Goal: Task Accomplishment & Management: Manage account settings

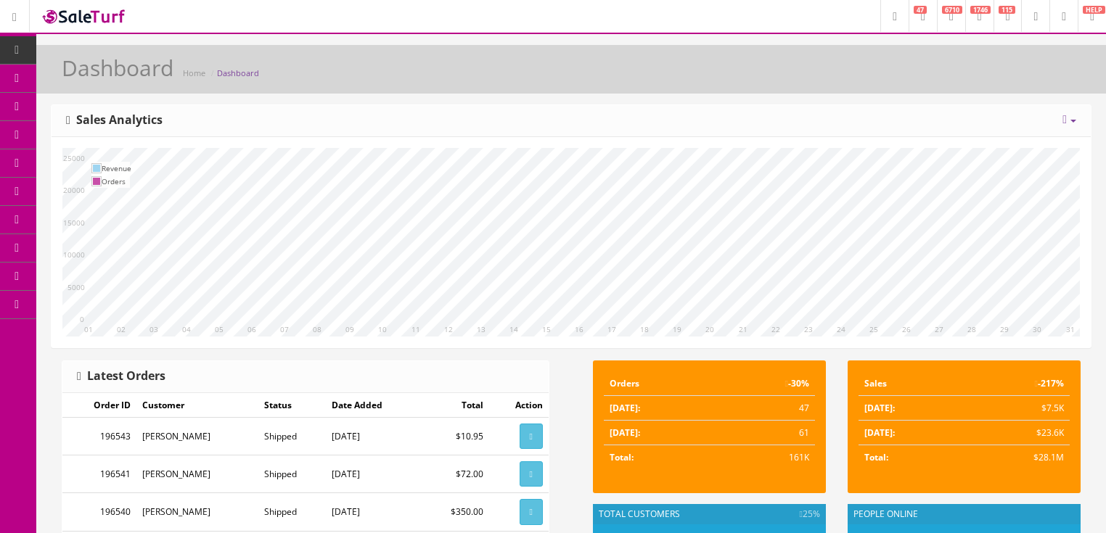
scroll to position [348, 0]
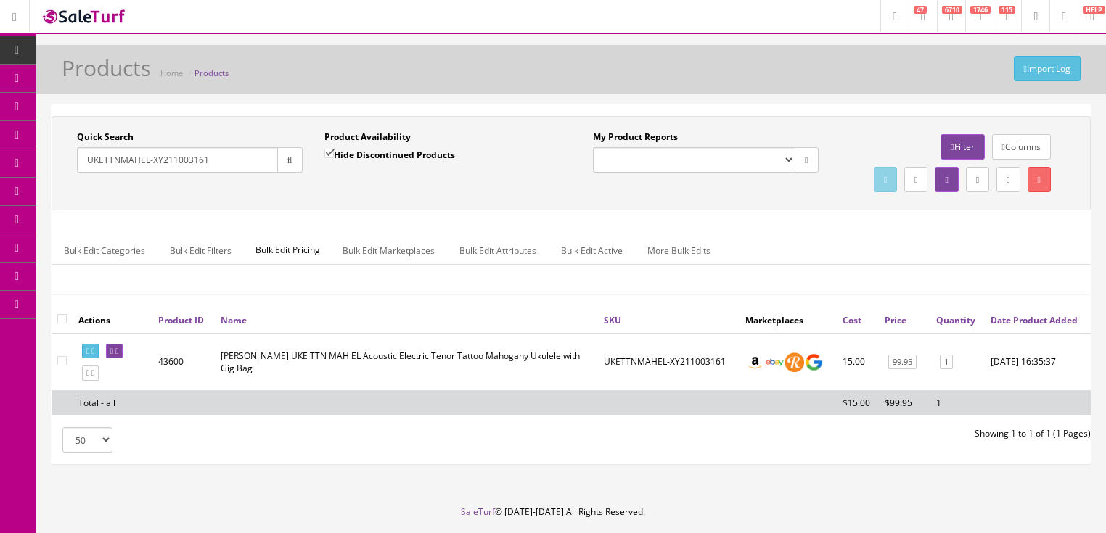
drag, startPoint x: 204, startPoint y: 168, endPoint x: 48, endPoint y: 194, distance: 158.0
click at [48, 194] on div "Quick Search UKETTNMAHEL-XY211003161 Date From Product Availability Hide Discon…" at bounding box center [570, 290] width 1069 height 372
type input "vista wolf"
click at [328, 152] on input "Hide Discontinued Products" at bounding box center [328, 153] width 9 height 9
checkbox input "false"
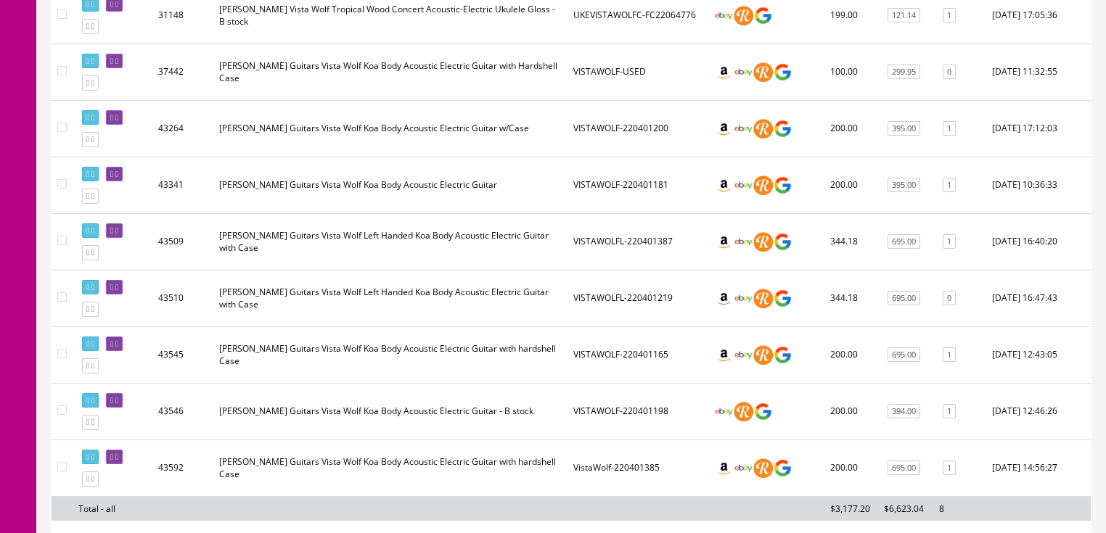
scroll to position [696, 0]
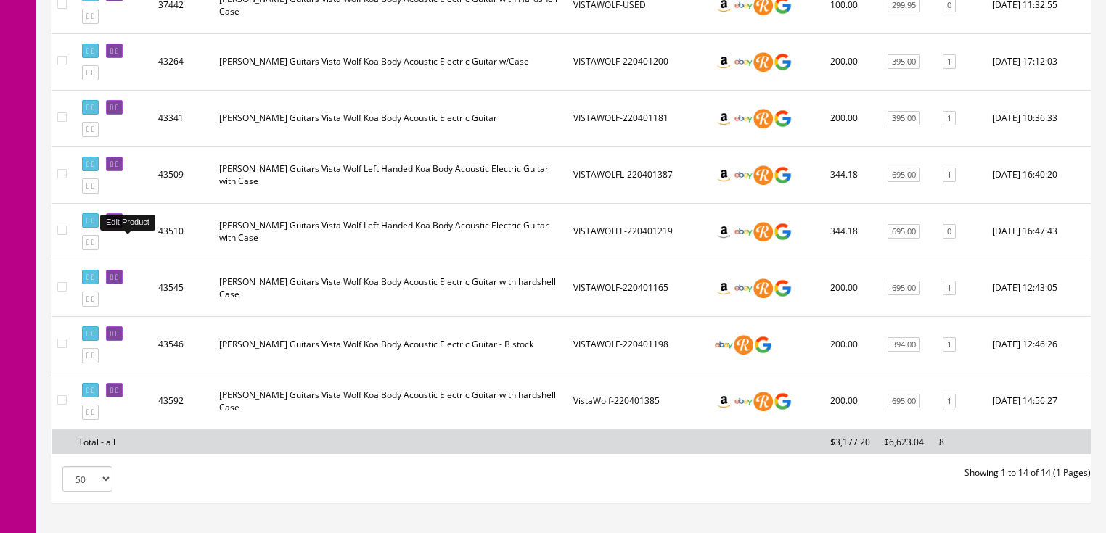
click at [113, 225] on icon at bounding box center [111, 221] width 3 height 8
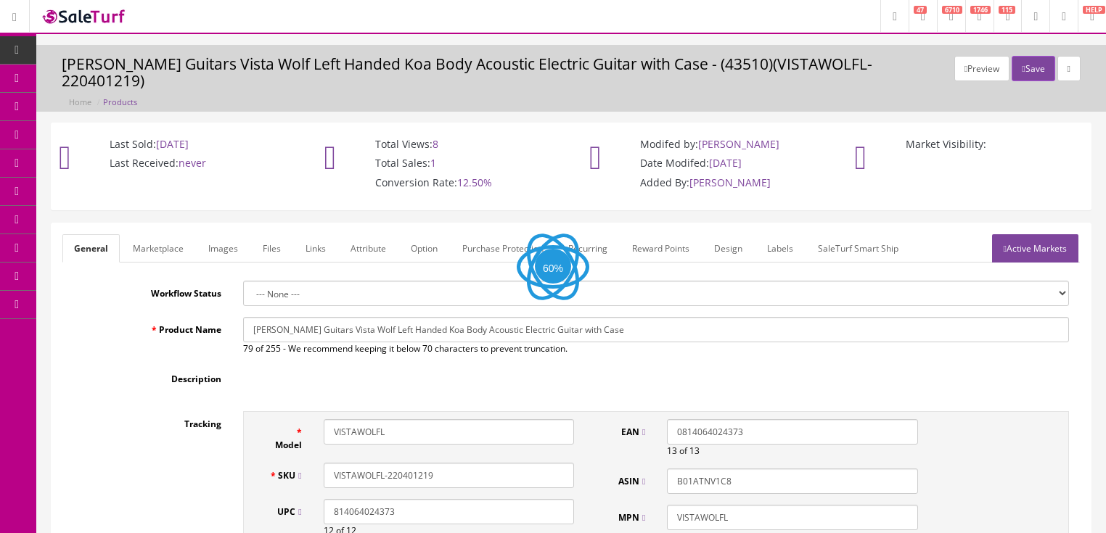
click at [232, 234] on link "Images" at bounding box center [223, 248] width 53 height 28
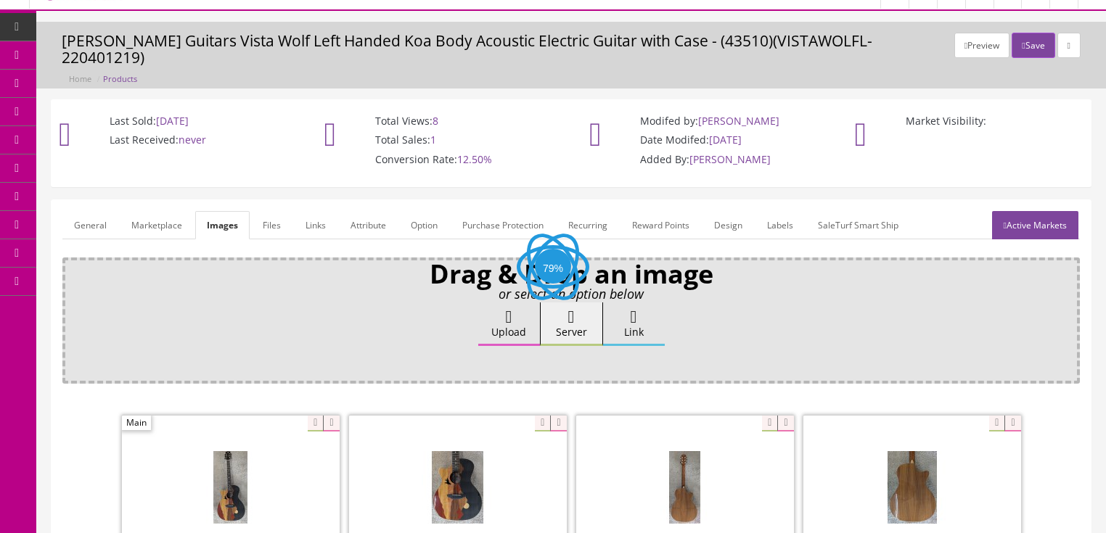
scroll to position [174, 0]
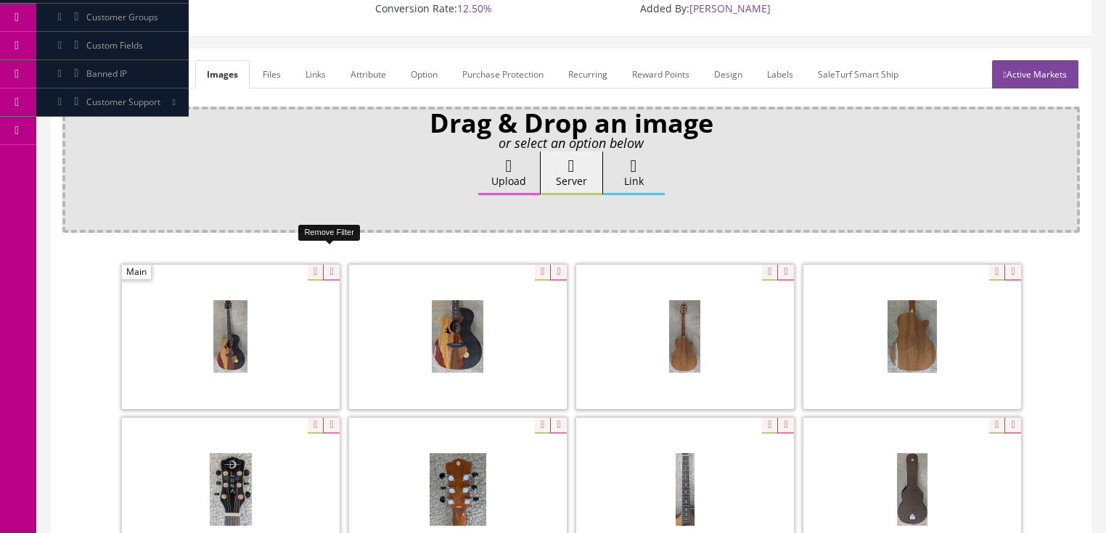
click at [336, 265] on icon at bounding box center [331, 273] width 16 height 16
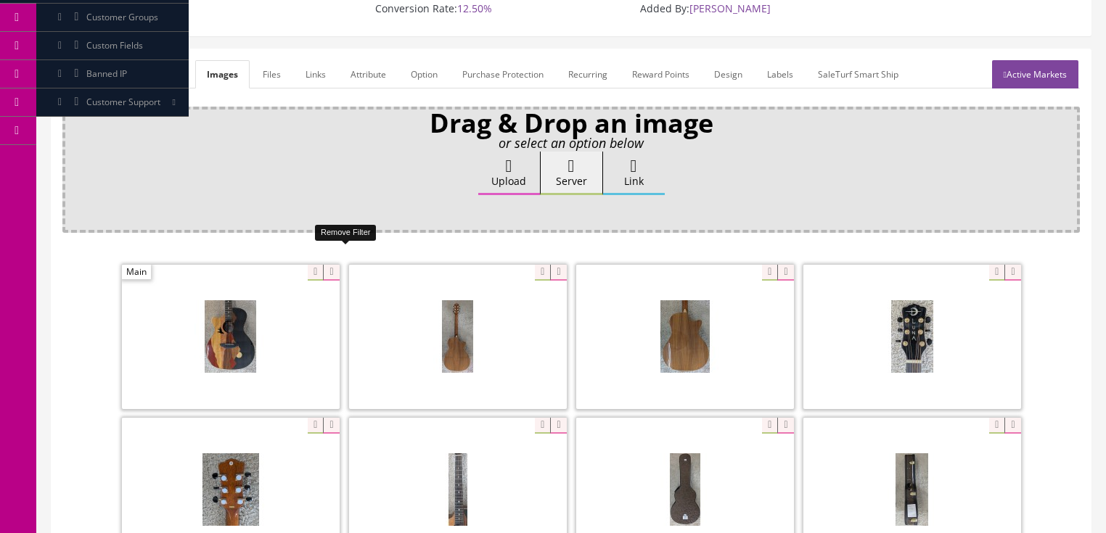
click at [336, 265] on icon at bounding box center [331, 273] width 16 height 16
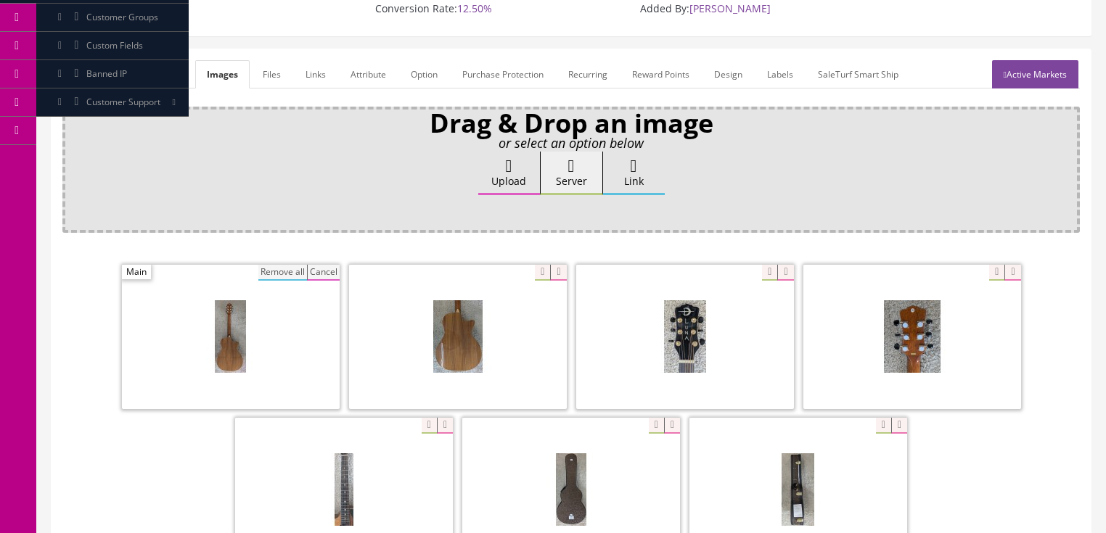
click at [262, 265] on button "Remove all" at bounding box center [282, 273] width 49 height 16
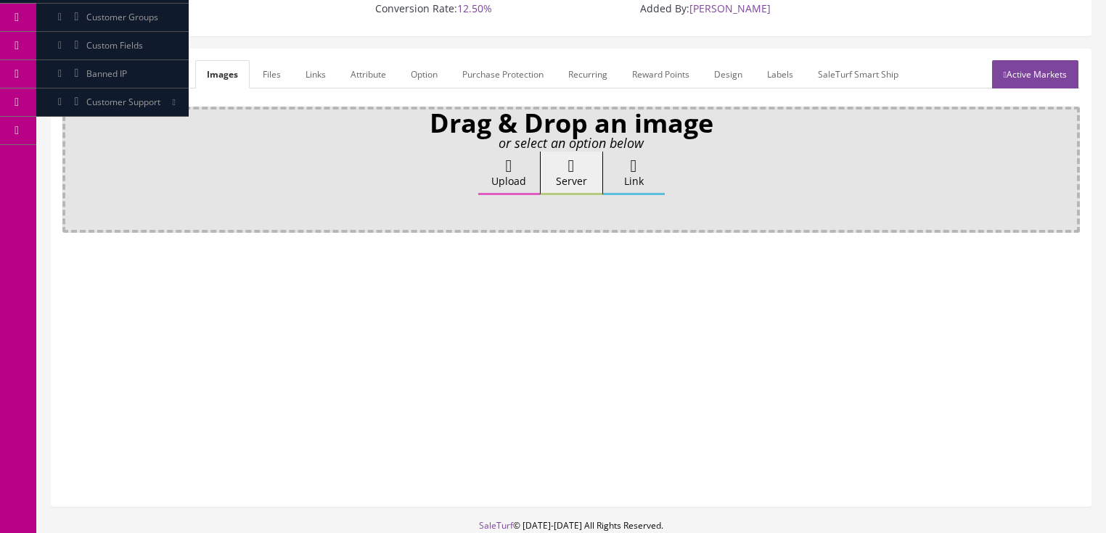
click at [506, 160] on label "Upload" at bounding box center [509, 174] width 62 height 44
click at [73, 160] on input "Upload" at bounding box center [73, 159] width 0 height 15
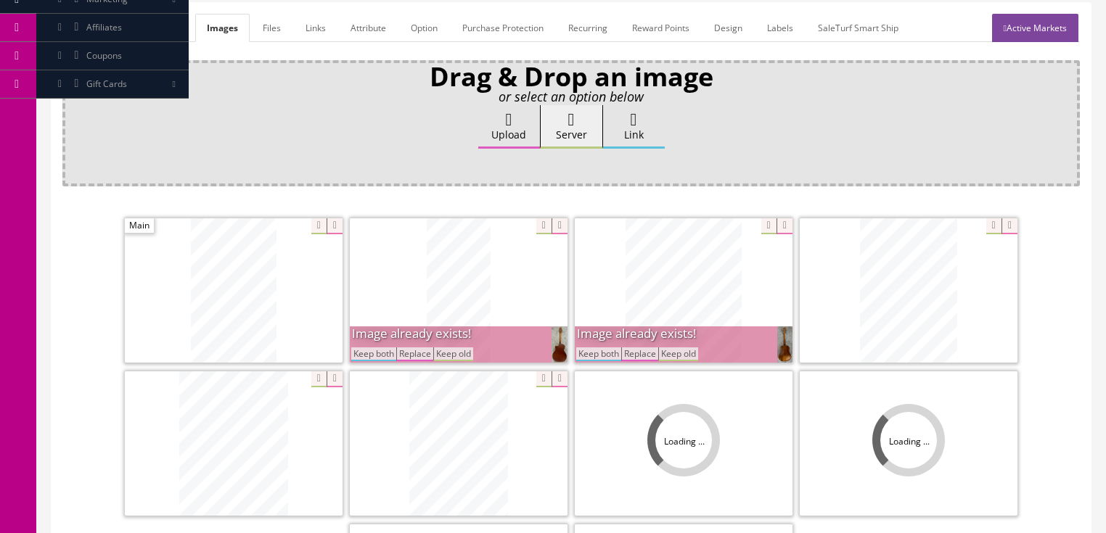
scroll to position [464, 0]
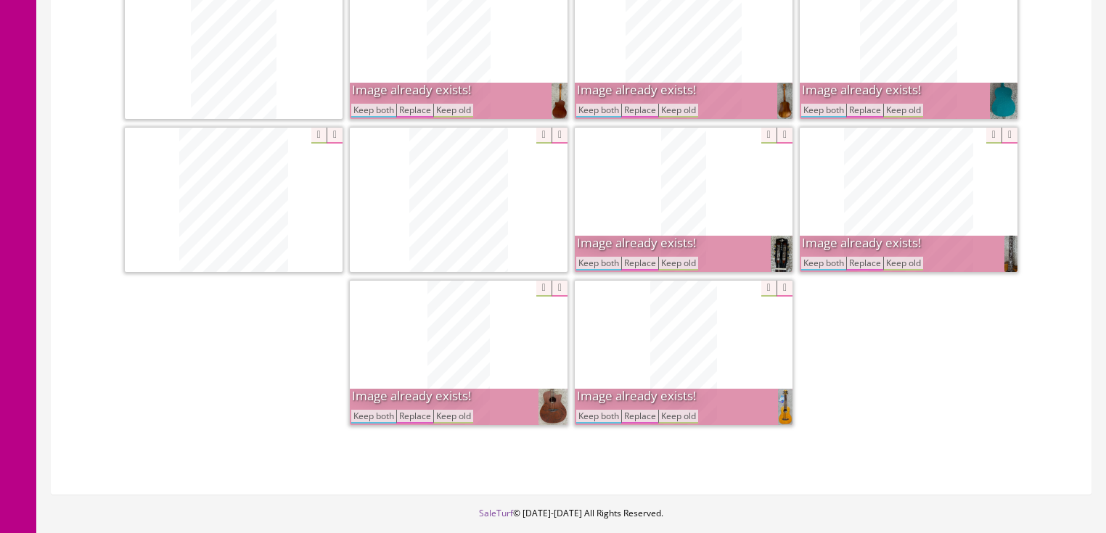
drag, startPoint x: 374, startPoint y: 89, endPoint x: 390, endPoint y: 93, distance: 15.7
click at [380, 104] on button "Keep both" at bounding box center [373, 111] width 45 height 14
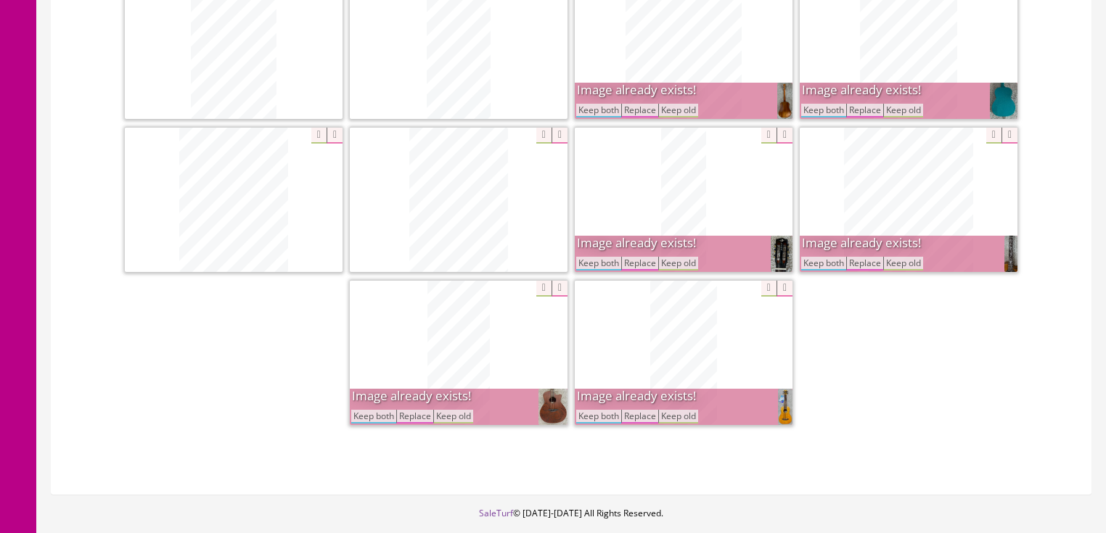
drag, startPoint x: 601, startPoint y: 92, endPoint x: 609, endPoint y: 92, distance: 8.7
click at [607, 104] on button "Keep both" at bounding box center [598, 111] width 45 height 14
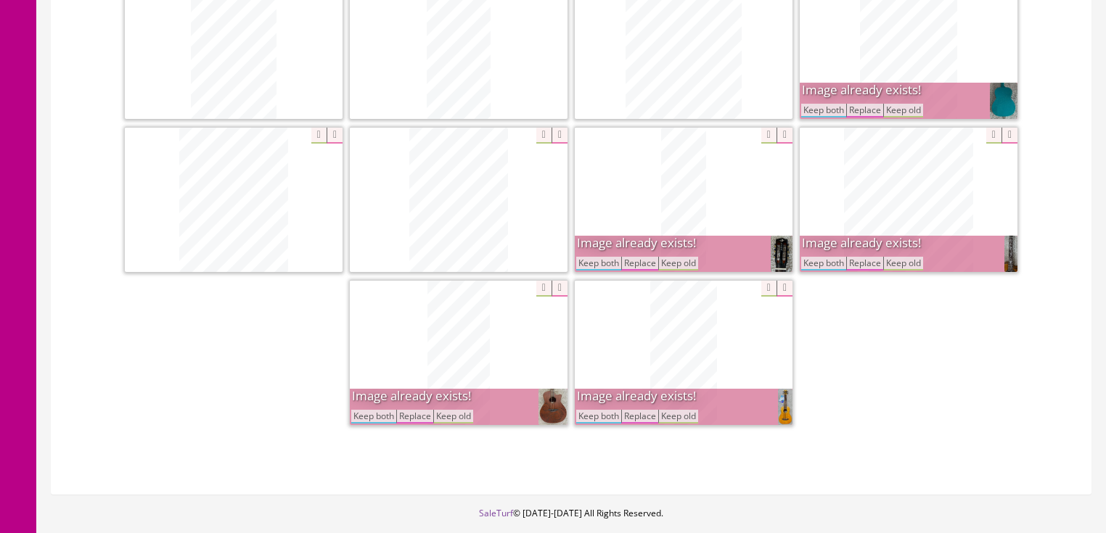
drag, startPoint x: 810, startPoint y: 91, endPoint x: 812, endPoint y: 103, distance: 12.5
click at [810, 104] on button "Keep both" at bounding box center [823, 111] width 45 height 14
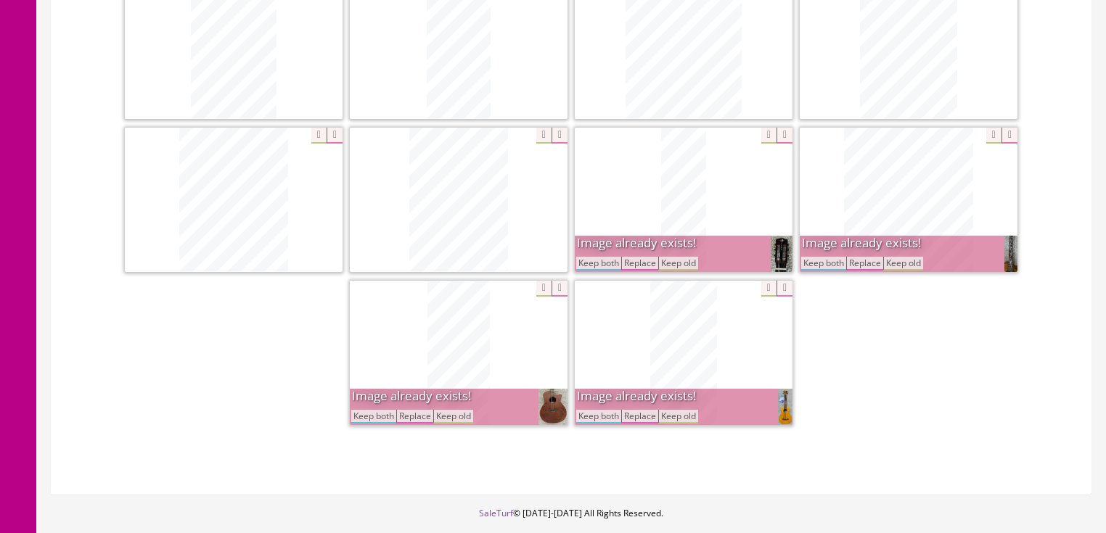
drag, startPoint x: 815, startPoint y: 242, endPoint x: 675, endPoint y: 250, distance: 141.0
click at [815, 257] on button "Keep both" at bounding box center [823, 264] width 45 height 14
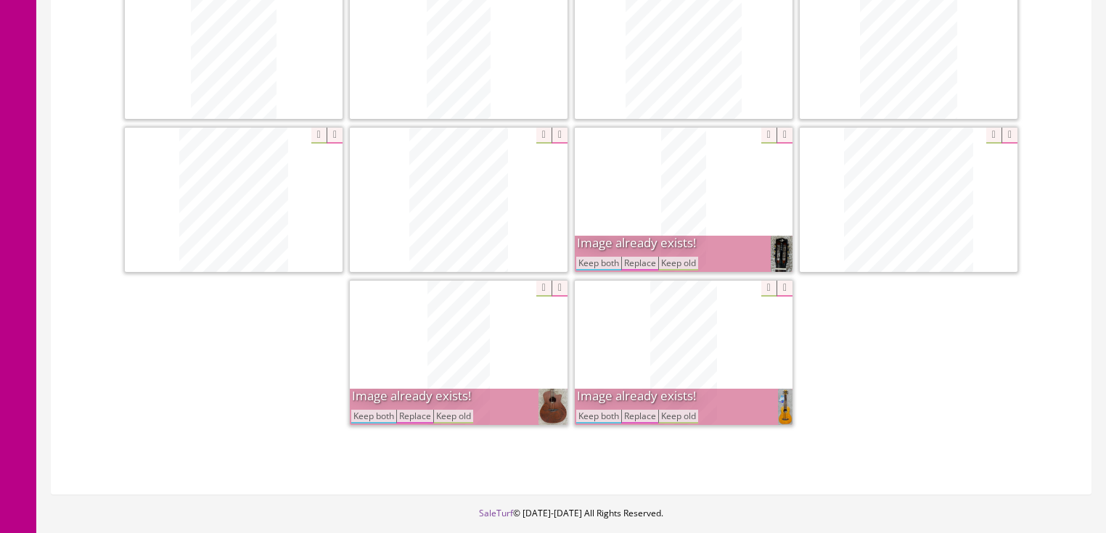
click at [601, 257] on button "Keep both" at bounding box center [598, 264] width 45 height 14
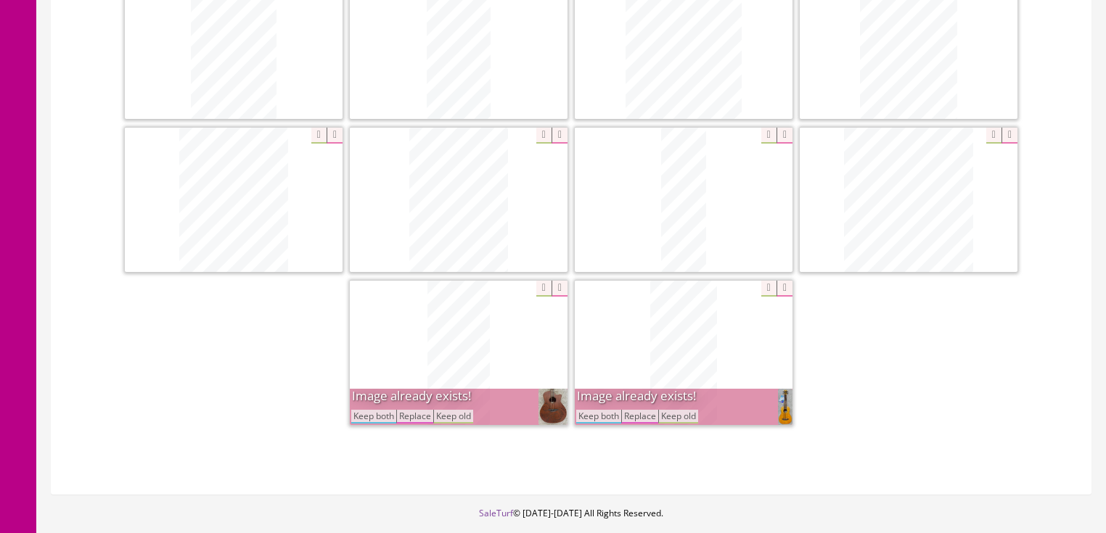
click at [588, 410] on button "Keep both" at bounding box center [598, 417] width 45 height 14
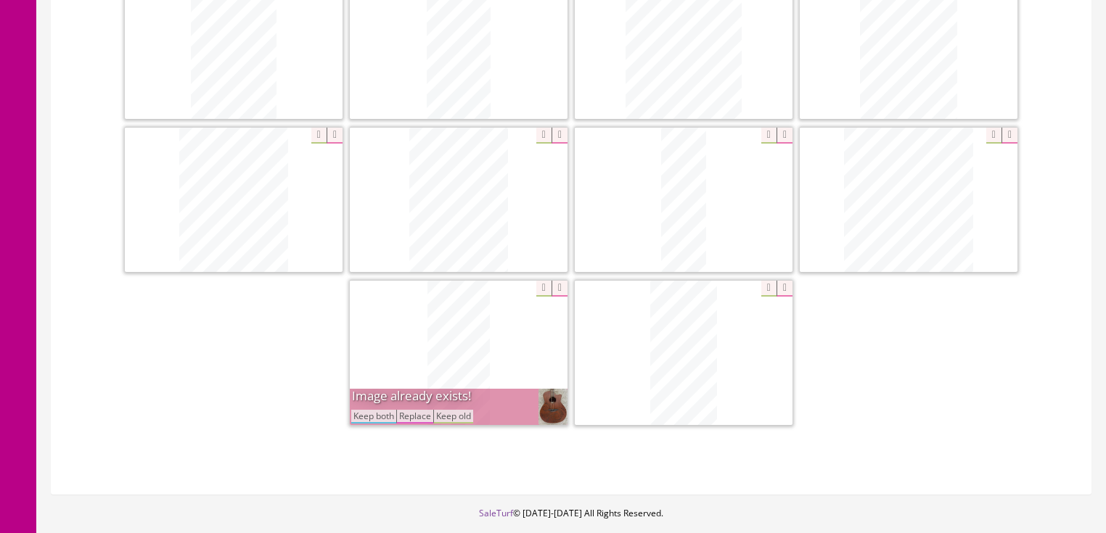
click at [374, 410] on button "Keep both" at bounding box center [373, 417] width 45 height 14
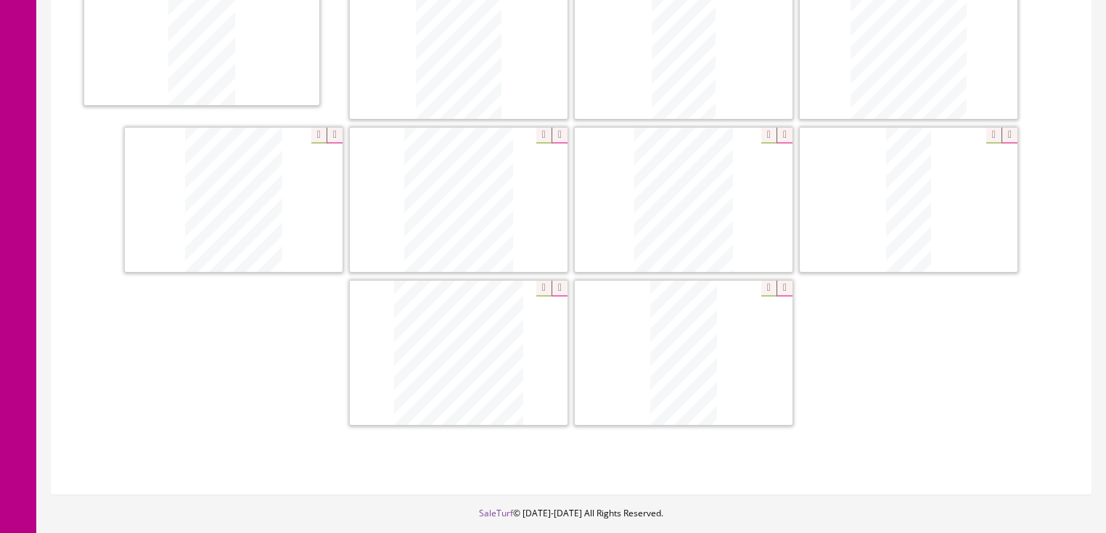
drag, startPoint x: 412, startPoint y: 342, endPoint x: 194, endPoint y: 67, distance: 351.1
drag, startPoint x: 554, startPoint y: 47, endPoint x: 385, endPoint y: 40, distance: 169.9
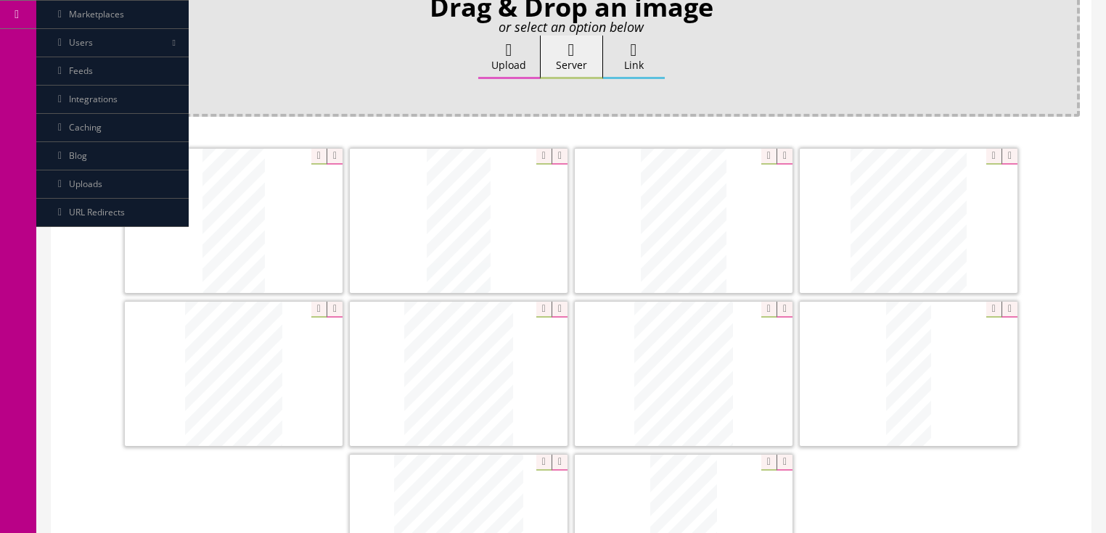
scroll to position [304, 0]
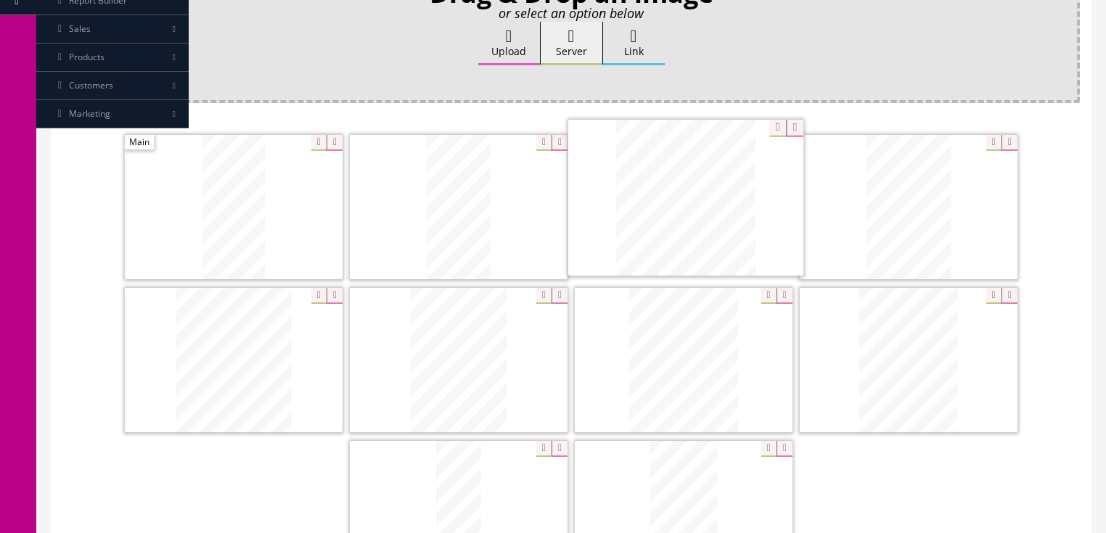
drag, startPoint x: 531, startPoint y: 427, endPoint x: 419, endPoint y: 322, distance: 153.0
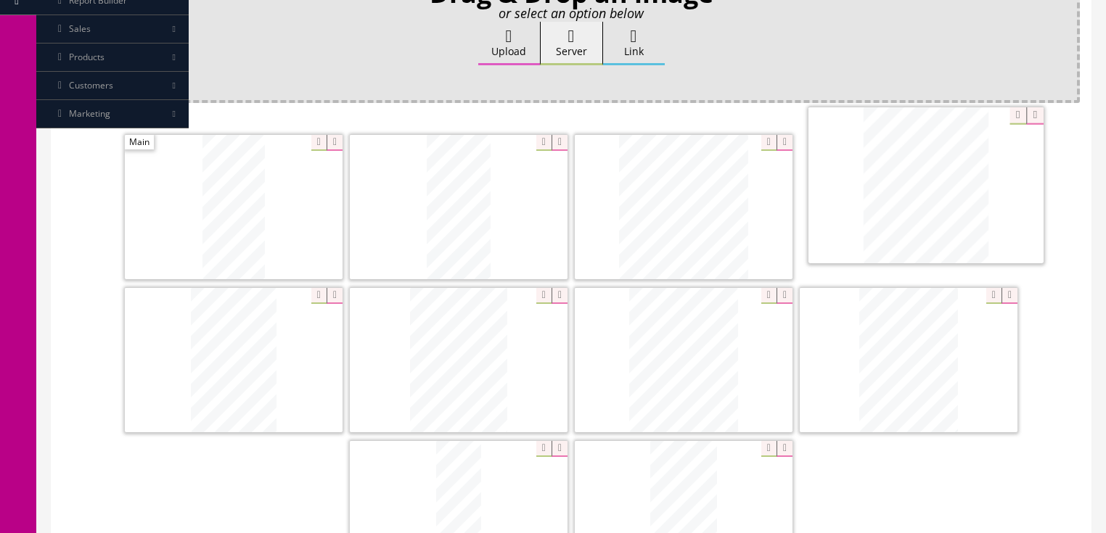
drag, startPoint x: 297, startPoint y: 355, endPoint x: 960, endPoint y: 229, distance: 674.3
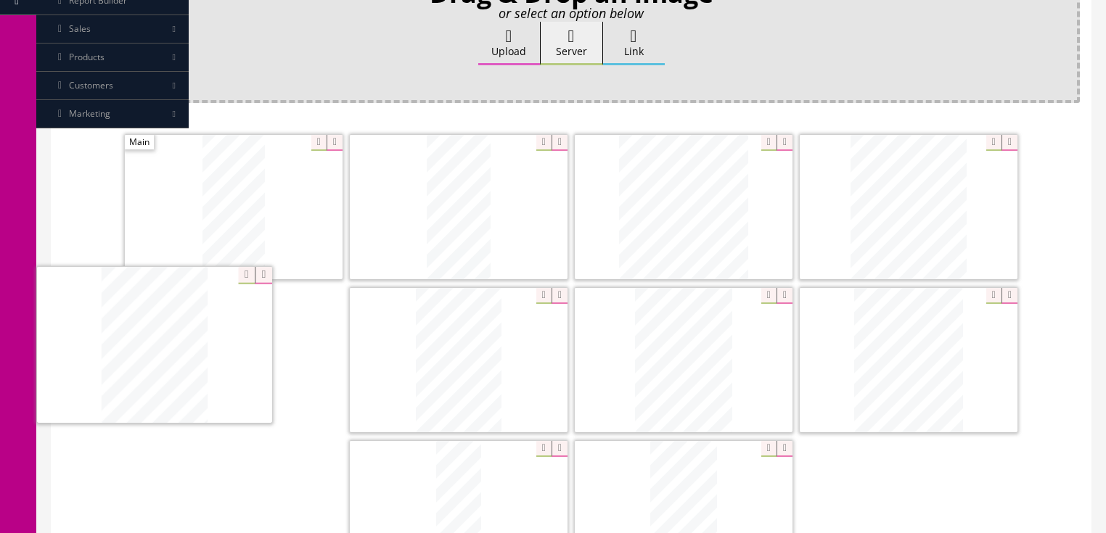
drag, startPoint x: 900, startPoint y: 342, endPoint x: 150, endPoint y: 327, distance: 750.3
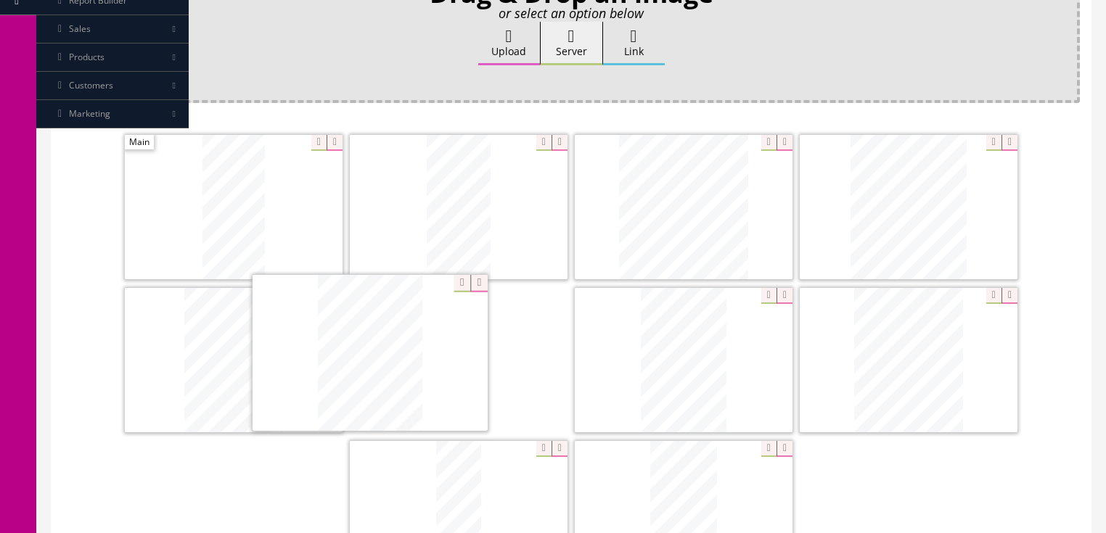
drag, startPoint x: 690, startPoint y: 311, endPoint x: 369, endPoint y: 305, distance: 321.5
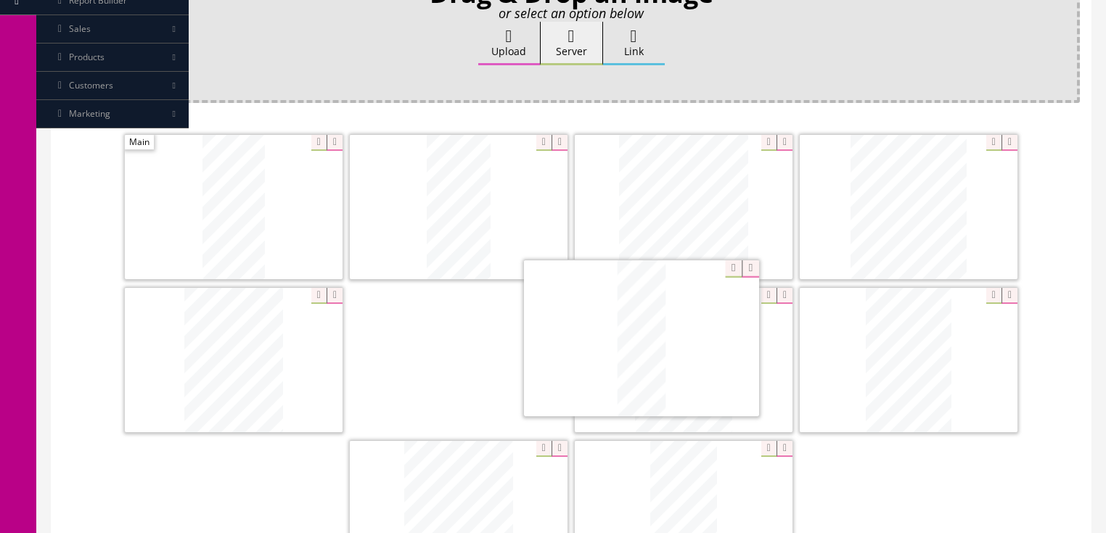
drag, startPoint x: 498, startPoint y: 403, endPoint x: 654, endPoint y: 295, distance: 190.4
drag, startPoint x: 477, startPoint y: 358, endPoint x: 664, endPoint y: 353, distance: 187.3
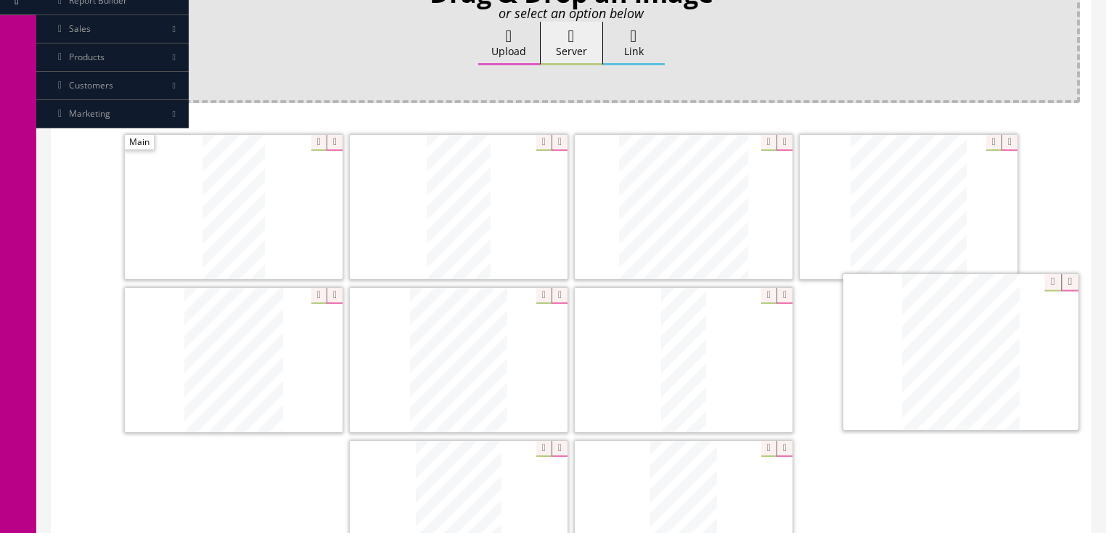
drag, startPoint x: 455, startPoint y: 488, endPoint x: 957, endPoint y: 329, distance: 526.6
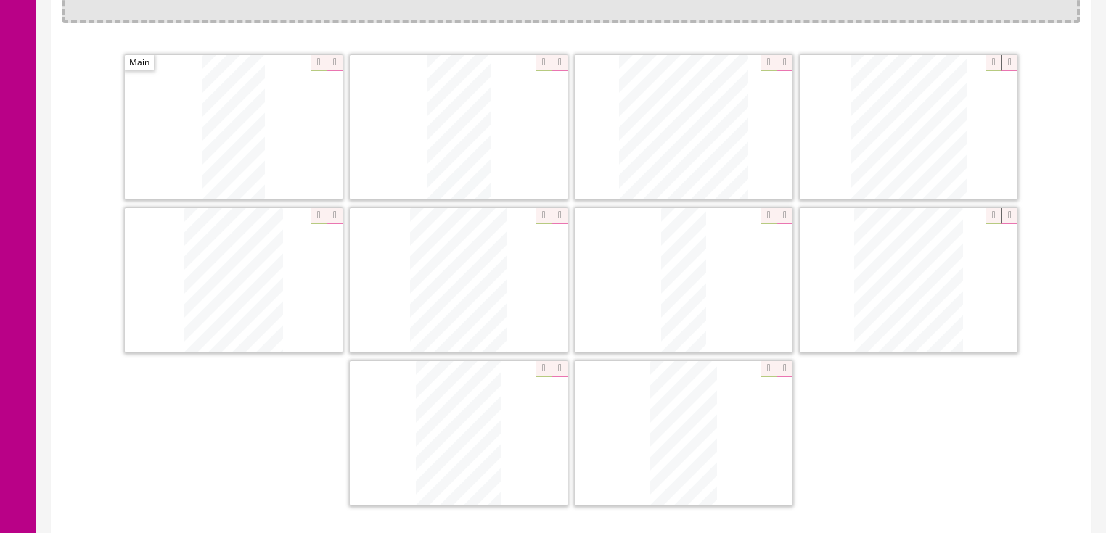
scroll to position [130, 0]
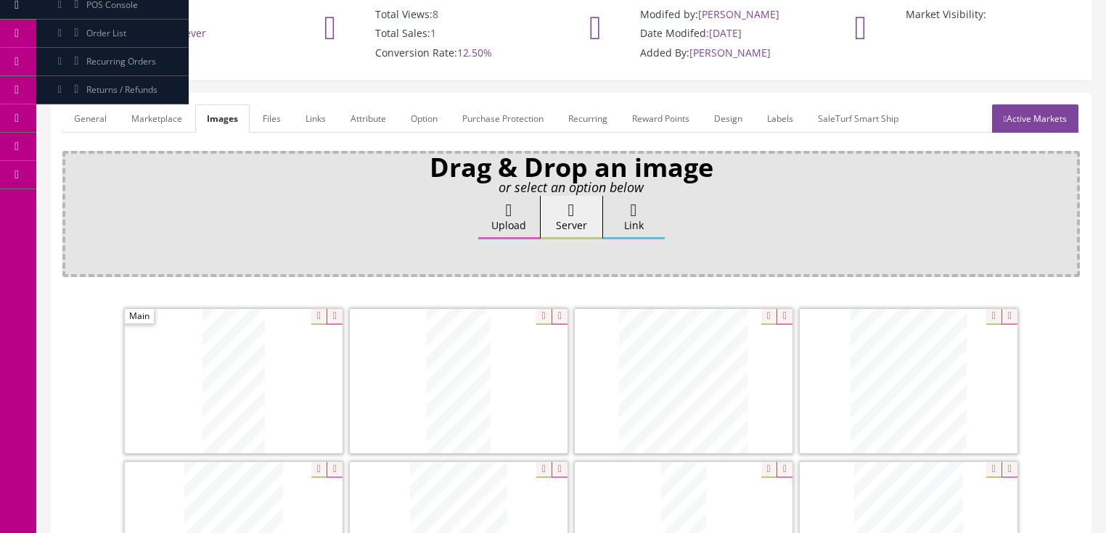
click at [76, 104] on link "General" at bounding box center [90, 118] width 56 height 28
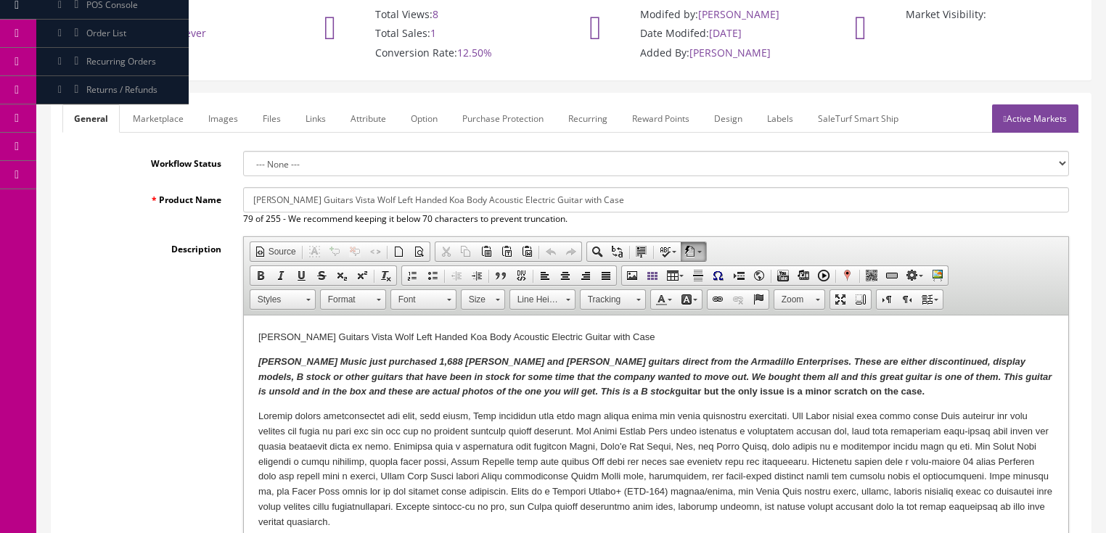
click at [550, 397] on strong "Butler Music just purchased 1,688 Dean and Luna guitars direct from the Armadil…" at bounding box center [654, 376] width 793 height 41
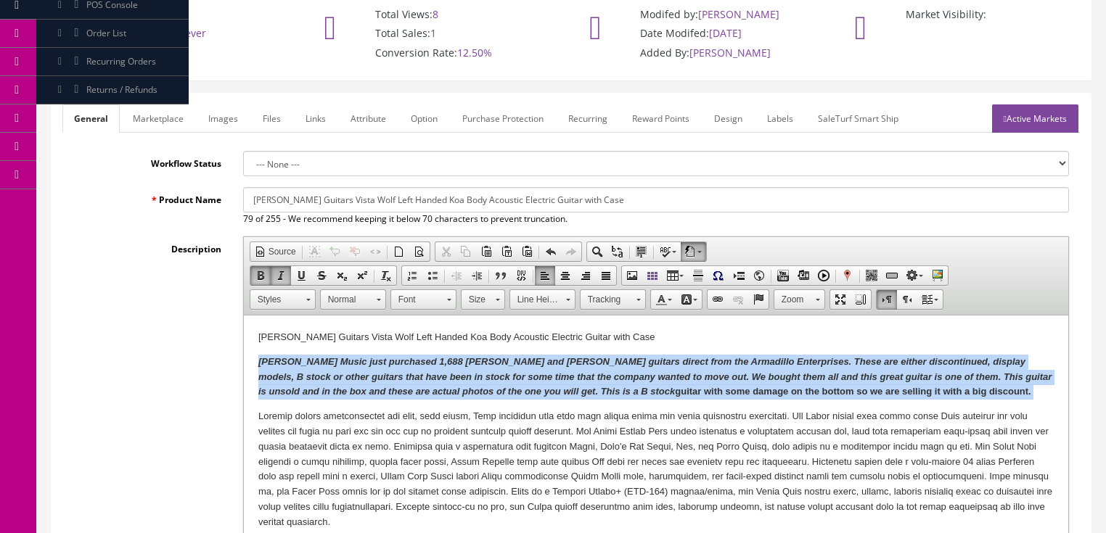
drag, startPoint x: 251, startPoint y: 362, endPoint x: 930, endPoint y: 393, distance: 679.8
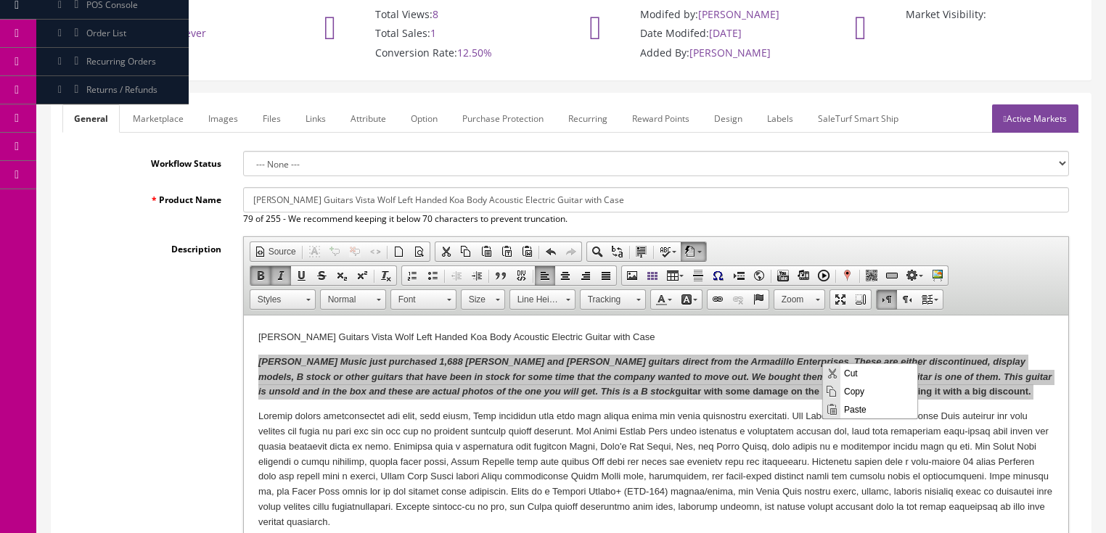
scroll to position [0, 0]
click at [852, 390] on span "Copy" at bounding box center [878, 391] width 77 height 18
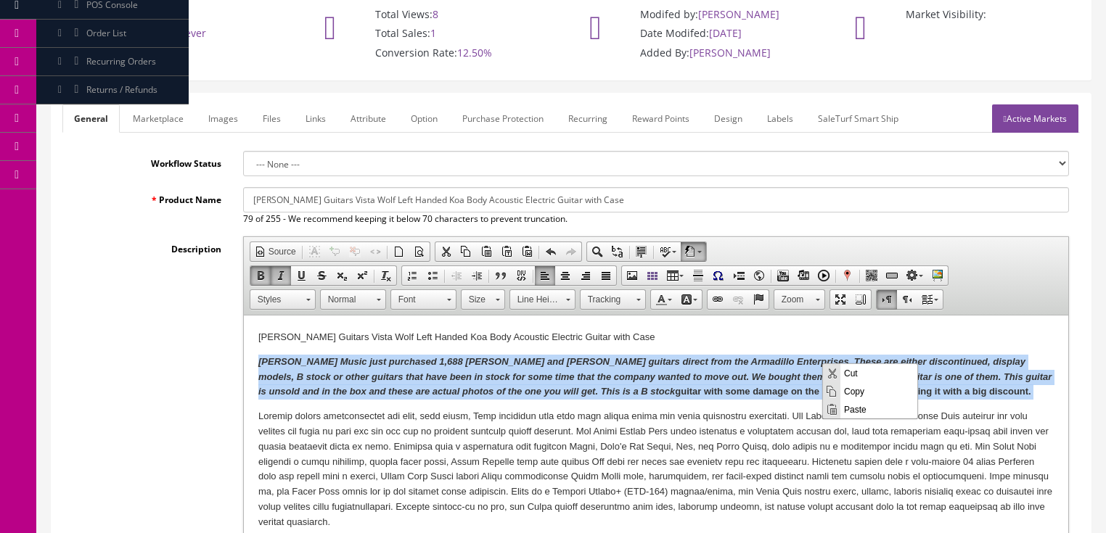
copy strong "Butler Music just purchased 1,688 Dean and Luna guitars direct from the Armadil…"
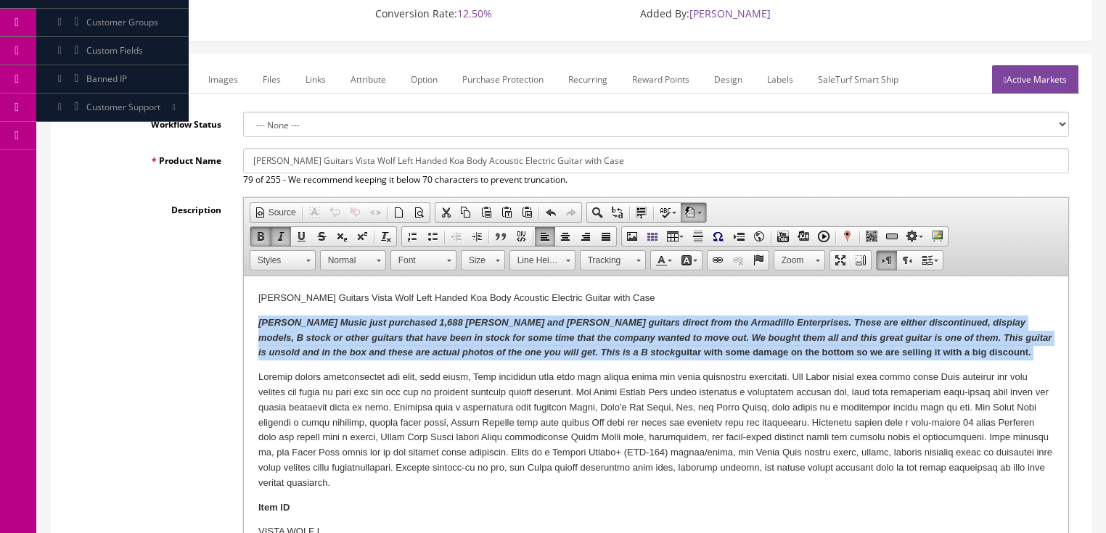
scroll to position [420, 0]
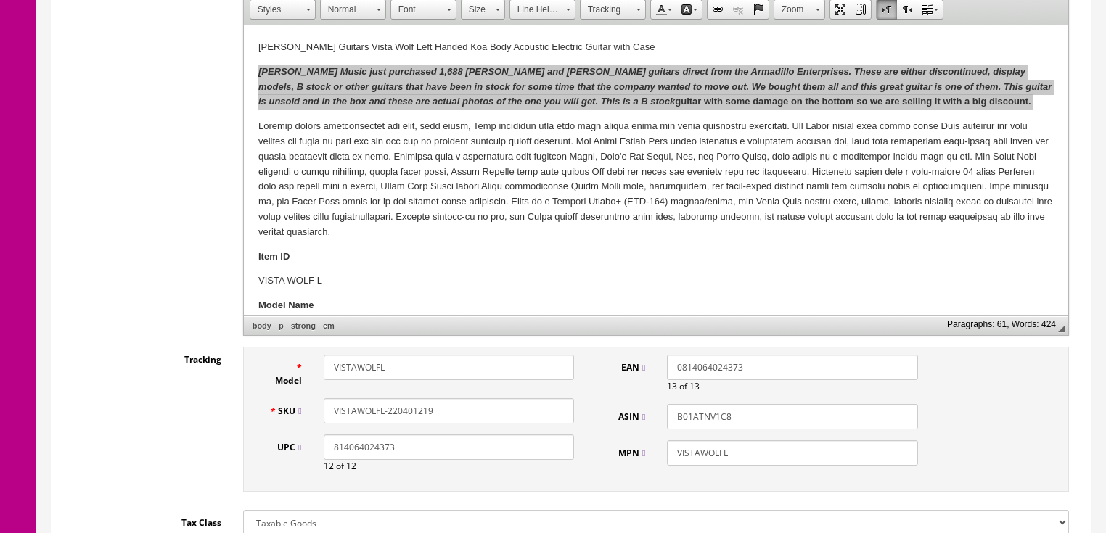
drag, startPoint x: 414, startPoint y: 392, endPoint x: 493, endPoint y: 392, distance: 78.4
click at [493, 398] on input "VISTAWOLFL-220401219" at bounding box center [449, 410] width 250 height 25
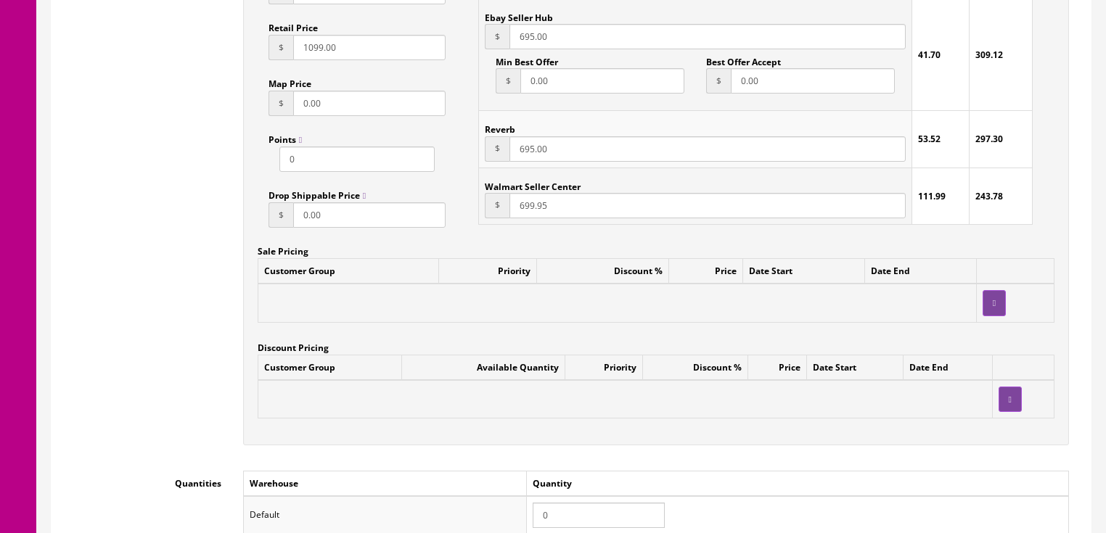
scroll to position [1175, 0]
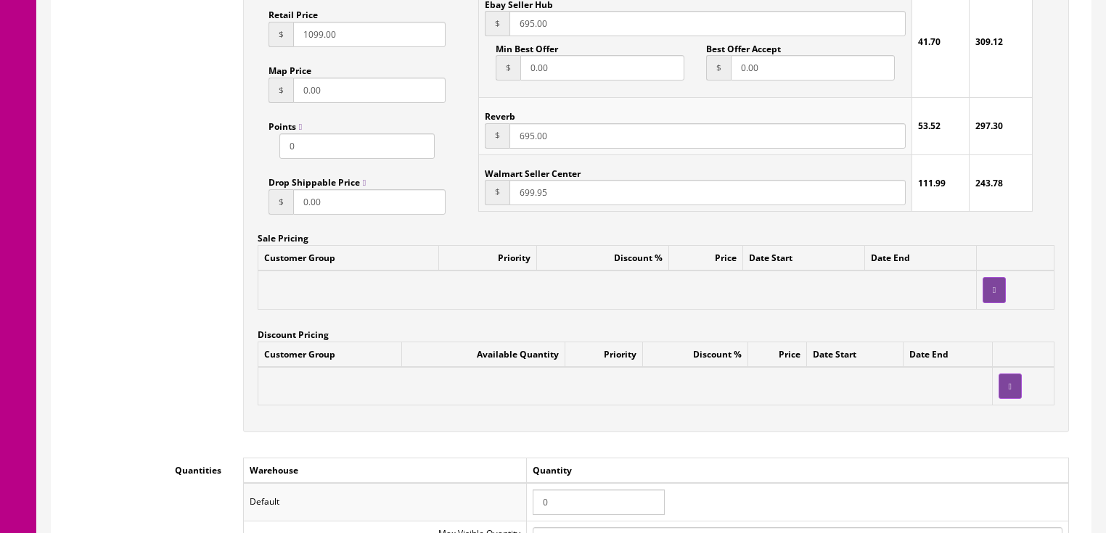
type input "VISTAWOLFL-220408374"
drag, startPoint x: 570, startPoint y: 490, endPoint x: 543, endPoint y: 488, distance: 26.9
click at [543, 490] on input "0" at bounding box center [599, 502] width 132 height 25
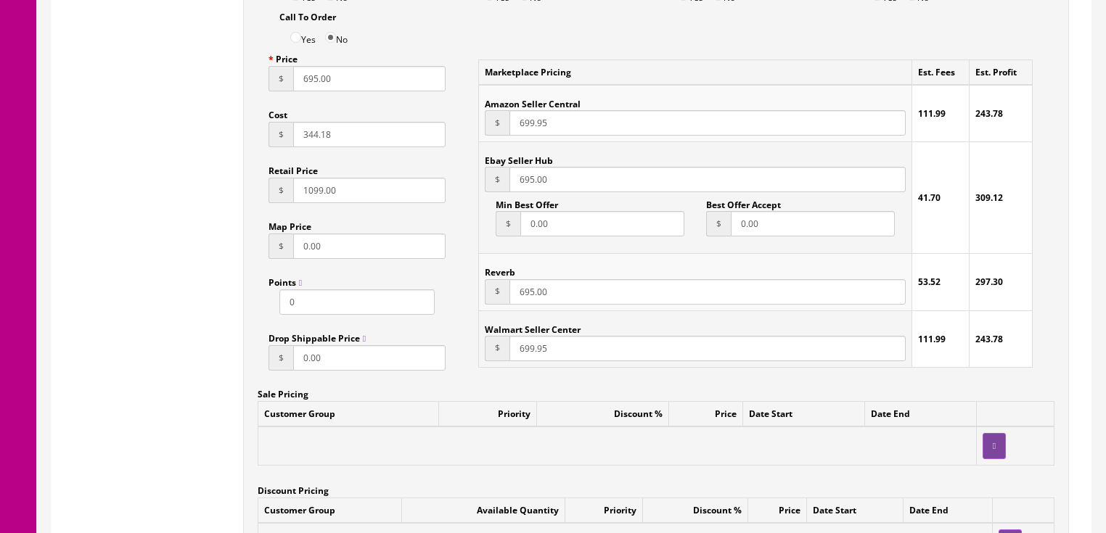
scroll to position [1000, 0]
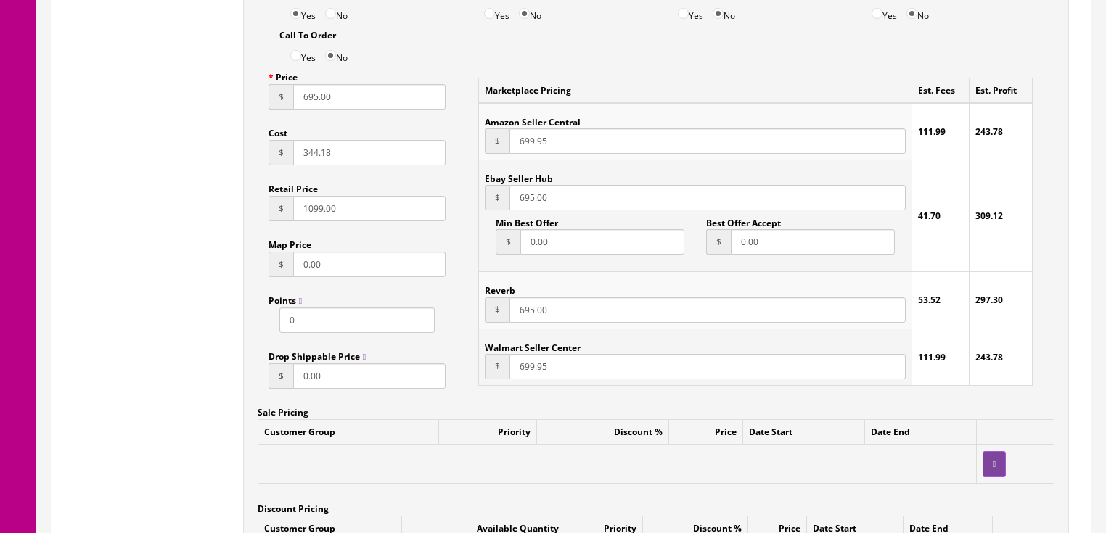
type input "1"
click at [517, 185] on input "695.00" at bounding box center [706, 197] width 395 height 25
type input "564.00"
click at [514, 299] on input "695.00" at bounding box center [706, 309] width 395 height 25
type input "564.00"
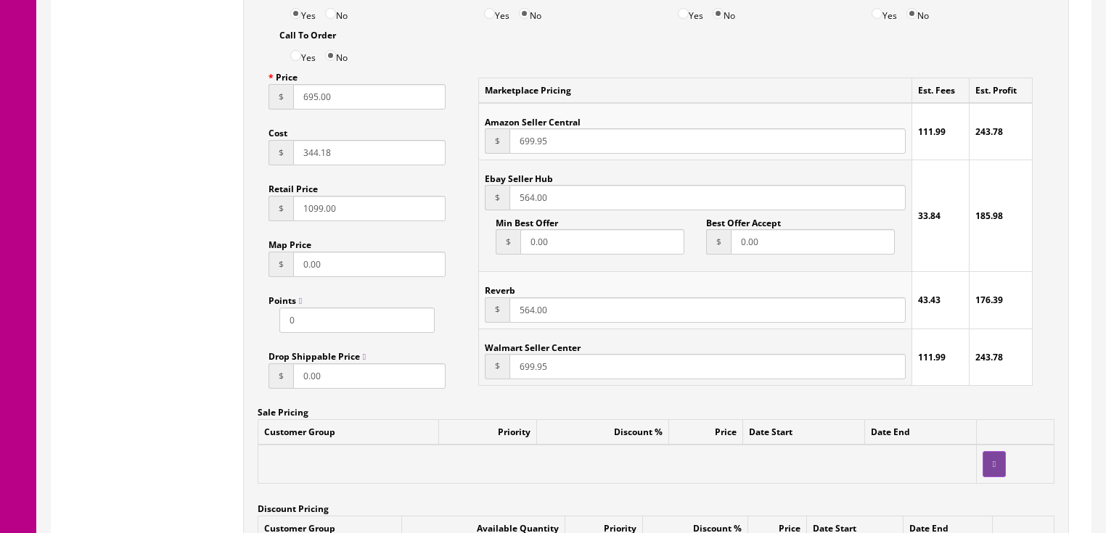
click at [293, 93] on input "695.00" at bounding box center [369, 96] width 153 height 25
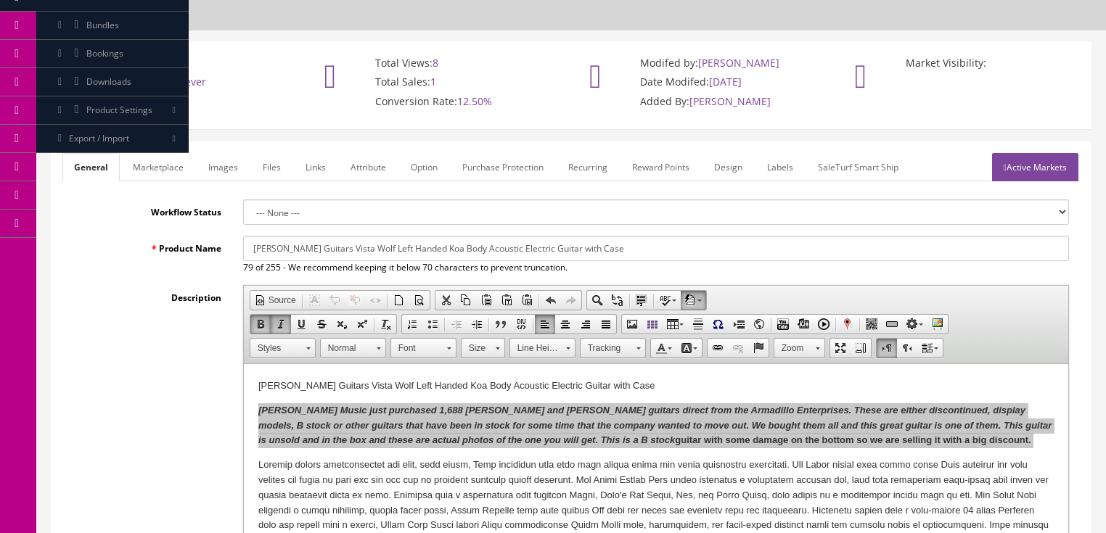
scroll to position [72, 0]
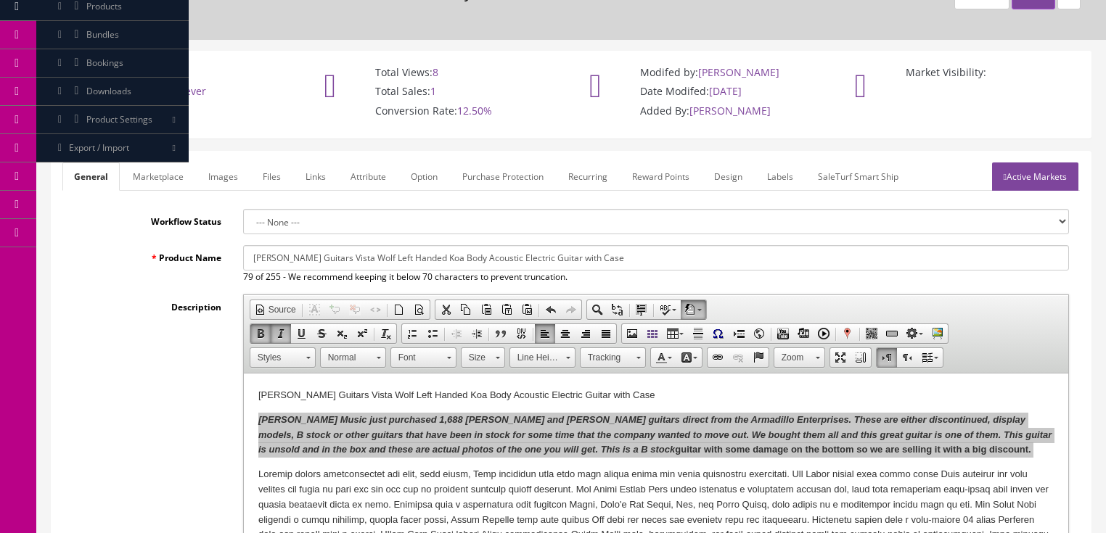
type input "564.00"
click at [1042, 163] on link "Active Markets" at bounding box center [1035, 177] width 86 height 28
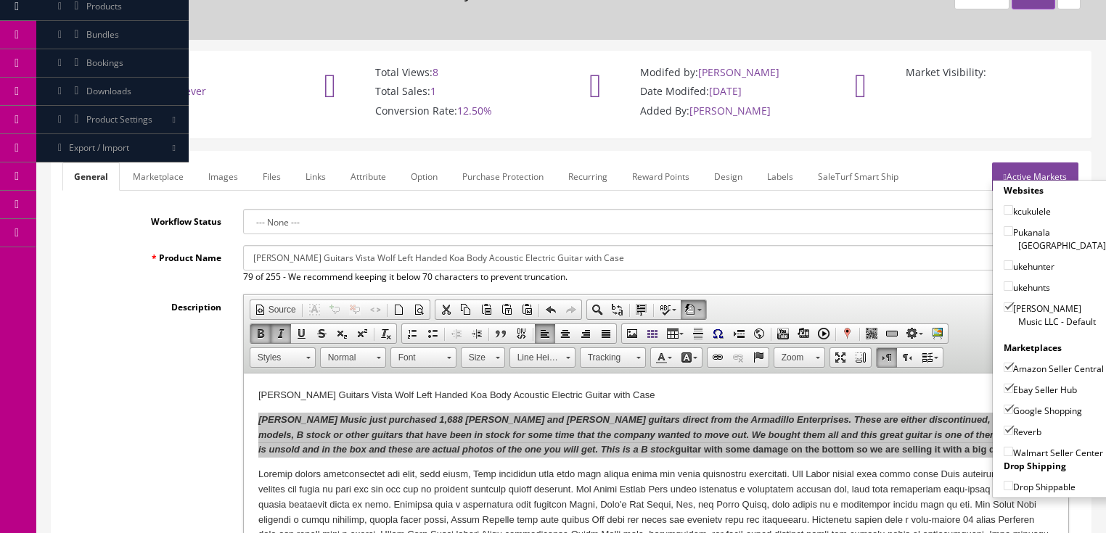
click at [1003, 363] on input"] "Amazon Seller Central" at bounding box center [1007, 367] width 9 height 9
checkbox input"] "false"
click at [1036, 163] on link "Active Markets" at bounding box center [1035, 177] width 86 height 28
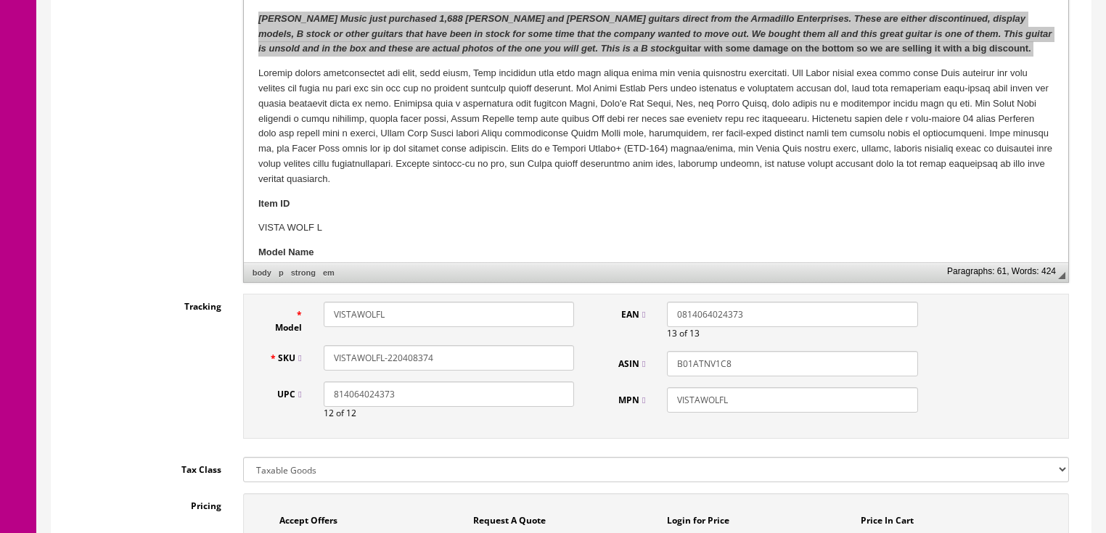
scroll to position [478, 0]
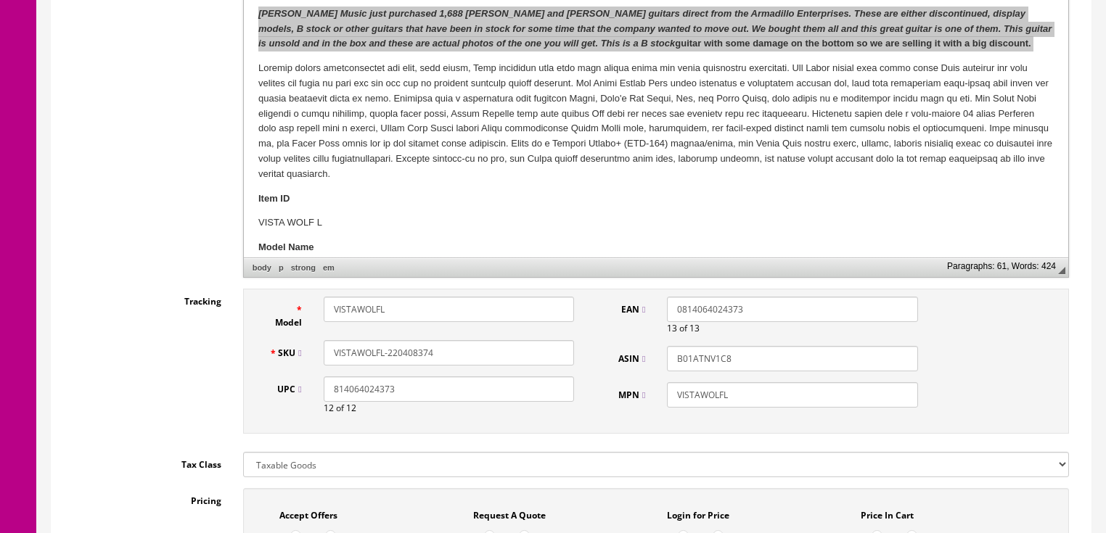
drag, startPoint x: 435, startPoint y: 328, endPoint x: 338, endPoint y: 328, distance: 97.2
click at [299, 340] on div "SKU VISTAWOLFL-220408374" at bounding box center [421, 352] width 327 height 25
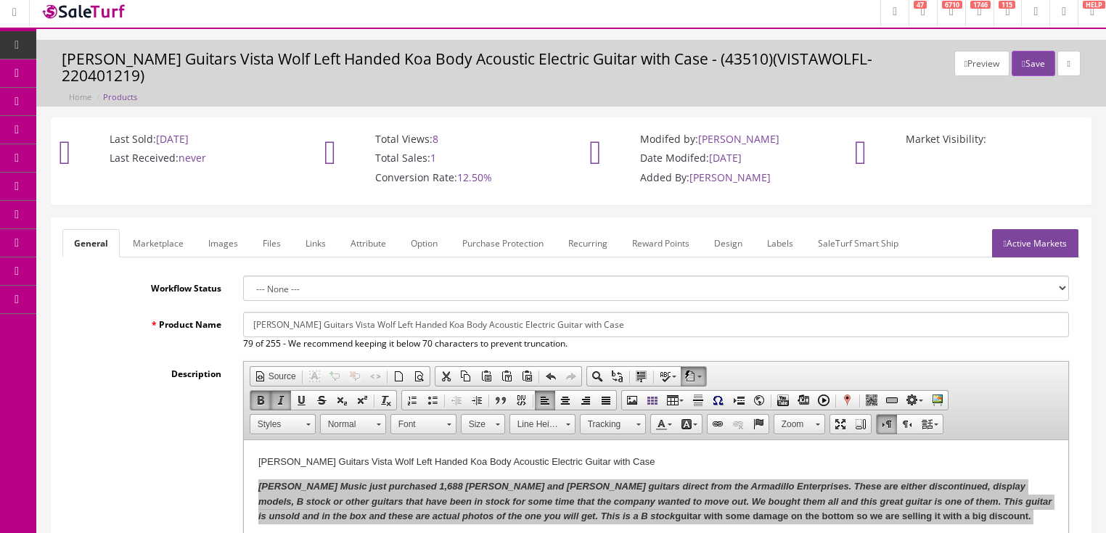
scroll to position [0, 0]
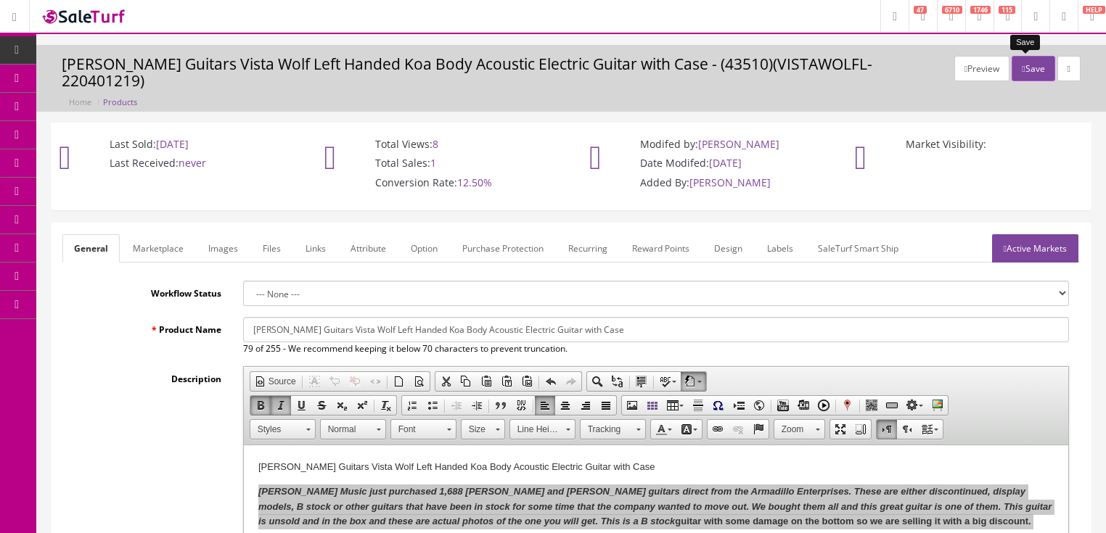
click at [1024, 64] on button "Save" at bounding box center [1032, 68] width 43 height 25
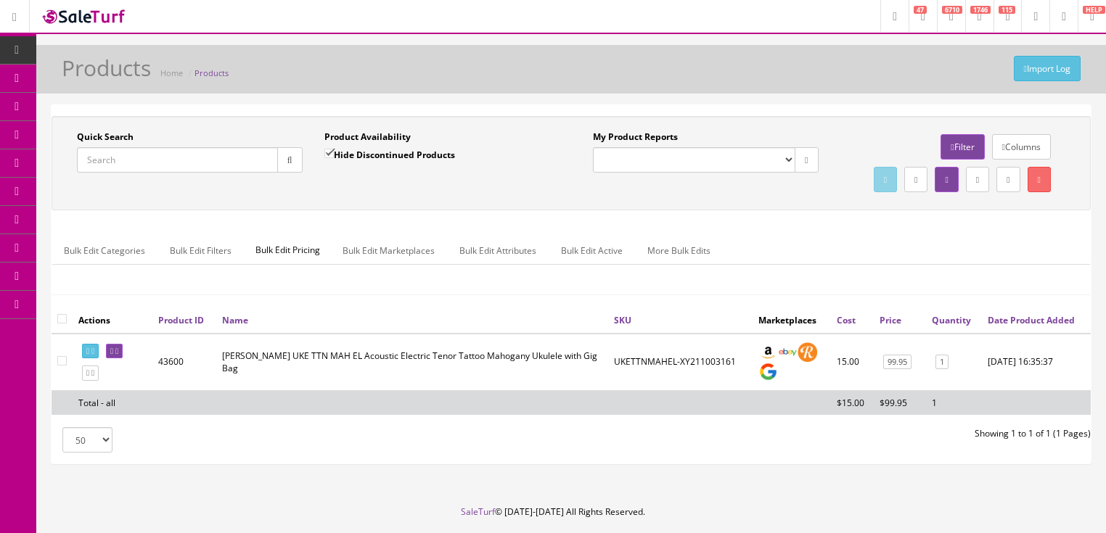
click at [181, 165] on input "Quick Search" at bounding box center [177, 159] width 201 height 25
paste input "VISTAWOLFL-220408374"
click at [277, 166] on button "button" at bounding box center [289, 159] width 25 height 25
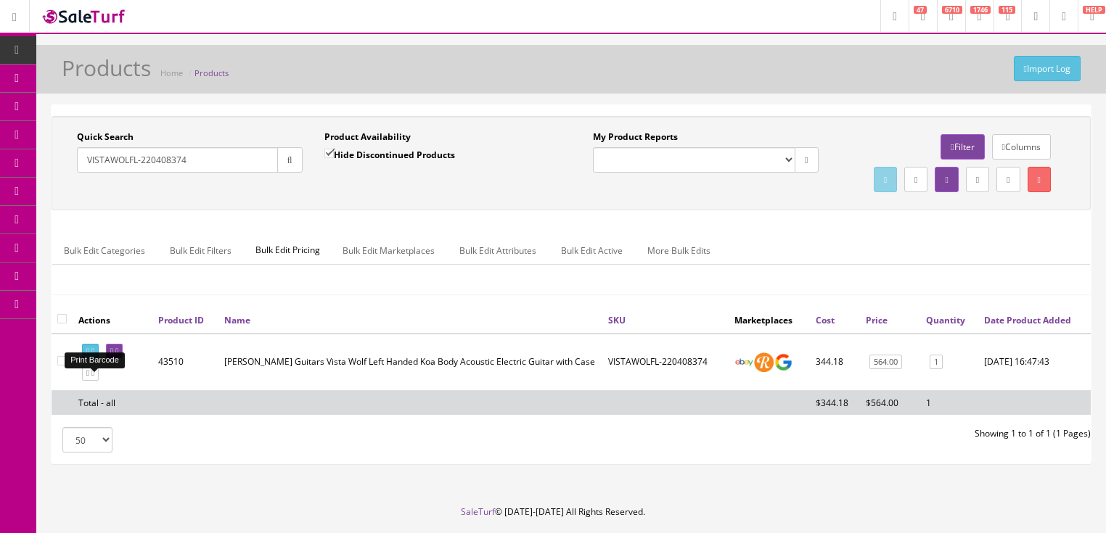
click at [94, 355] on icon at bounding box center [92, 352] width 3 height 8
drag, startPoint x: 205, startPoint y: 155, endPoint x: 73, endPoint y: 197, distance: 137.7
click at [73, 196] on div "Quick Search VISTAWOLFL-220408374 Date From Product Availability Hide Discontin…" at bounding box center [571, 163] width 1032 height 65
type input "ttn mah"
click at [330, 150] on input "Hide Discontinued Products" at bounding box center [328, 153] width 9 height 9
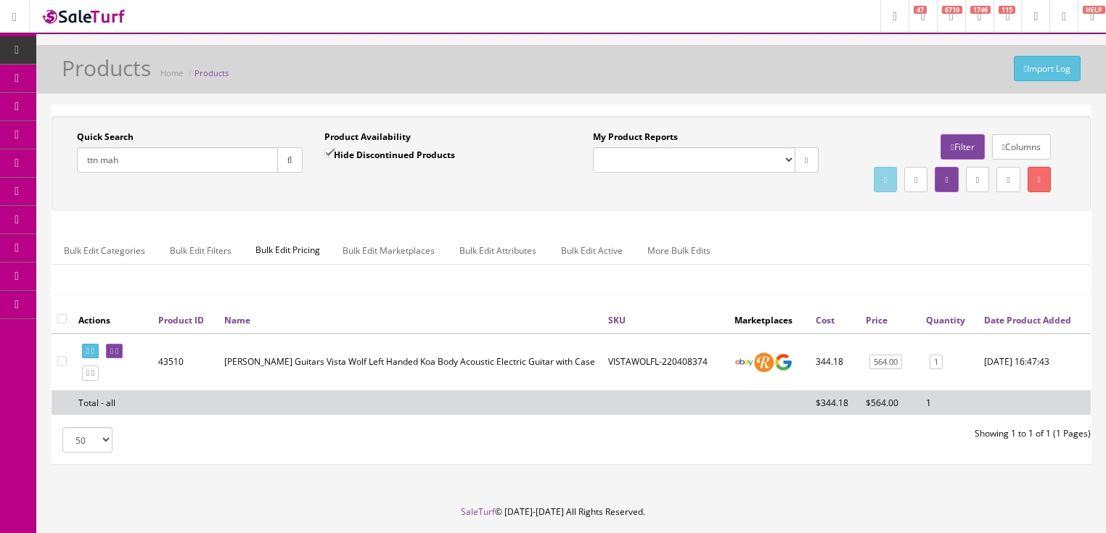
checkbox input "false"
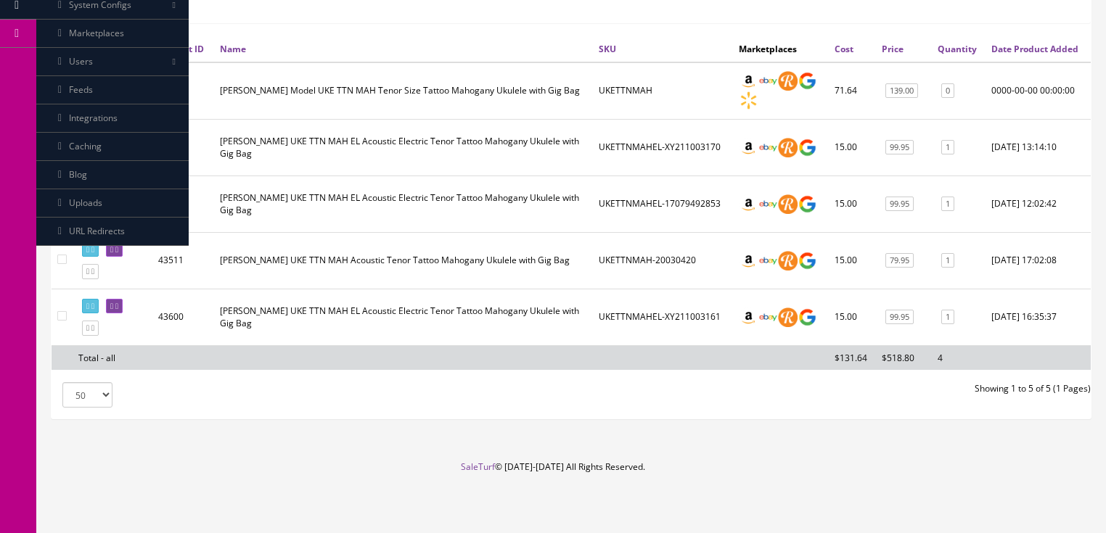
scroll to position [290, 0]
click at [94, 332] on icon at bounding box center [92, 328] width 3 height 8
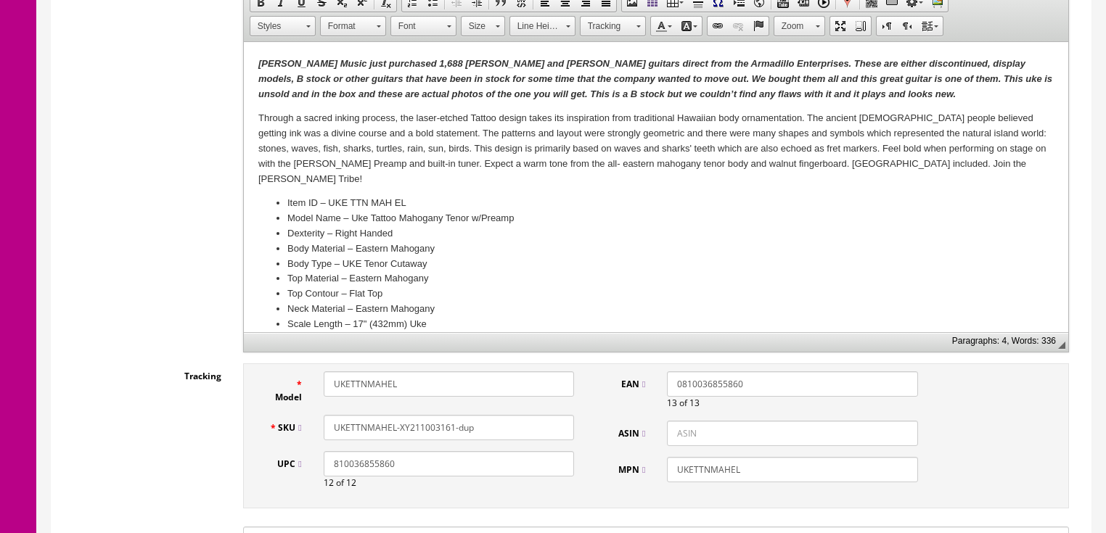
scroll to position [406, 0]
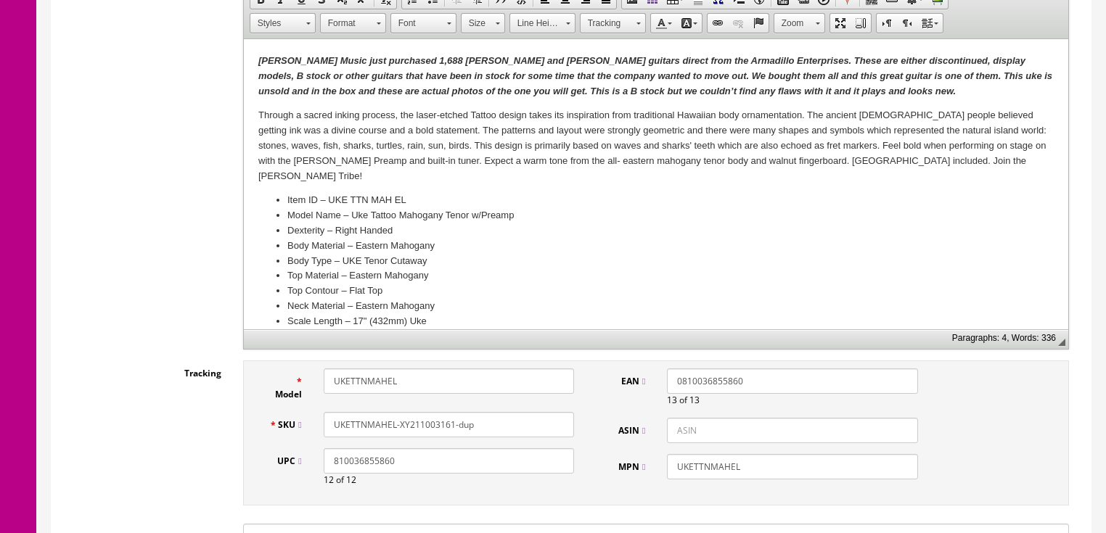
drag, startPoint x: 441, startPoint y: 427, endPoint x: 519, endPoint y: 425, distance: 77.6
click at [519, 425] on input "UKETTNMAHEL-XY211003161-dup" at bounding box center [449, 424] width 250 height 25
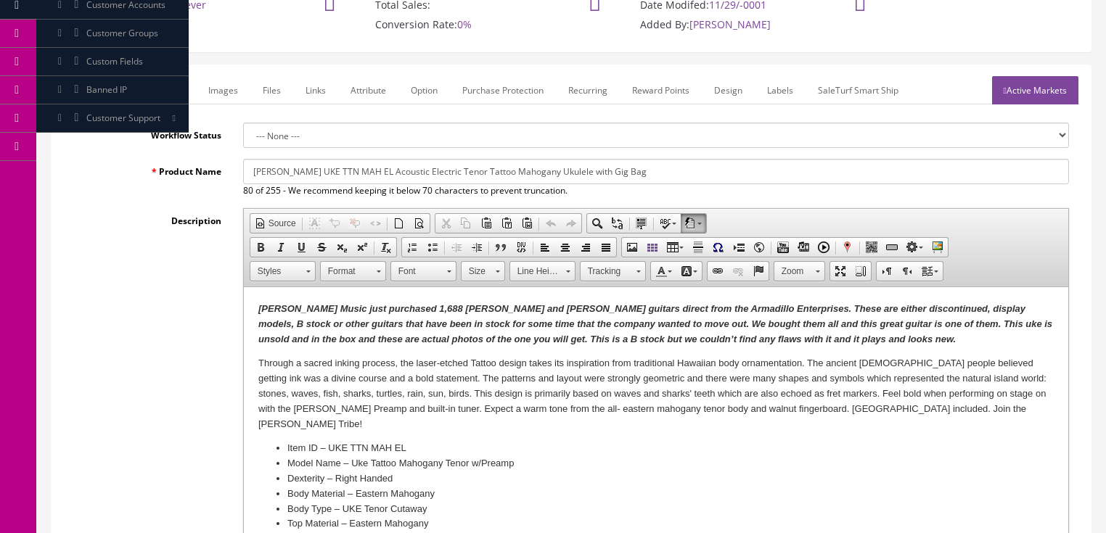
scroll to position [58, 0]
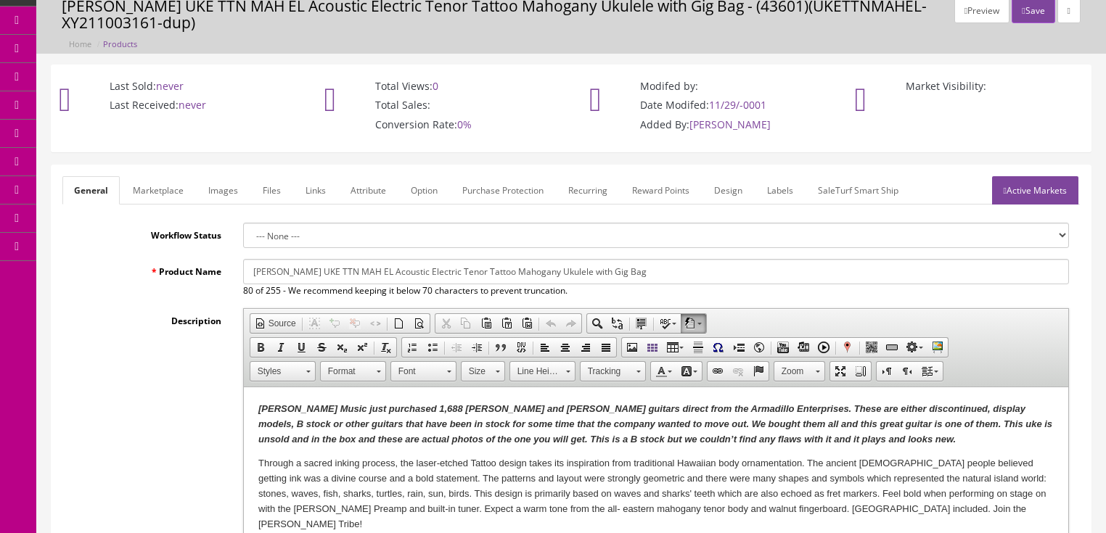
type input "UKETTNMAHEL-XY211003159"
click at [223, 192] on link "Images" at bounding box center [223, 190] width 53 height 28
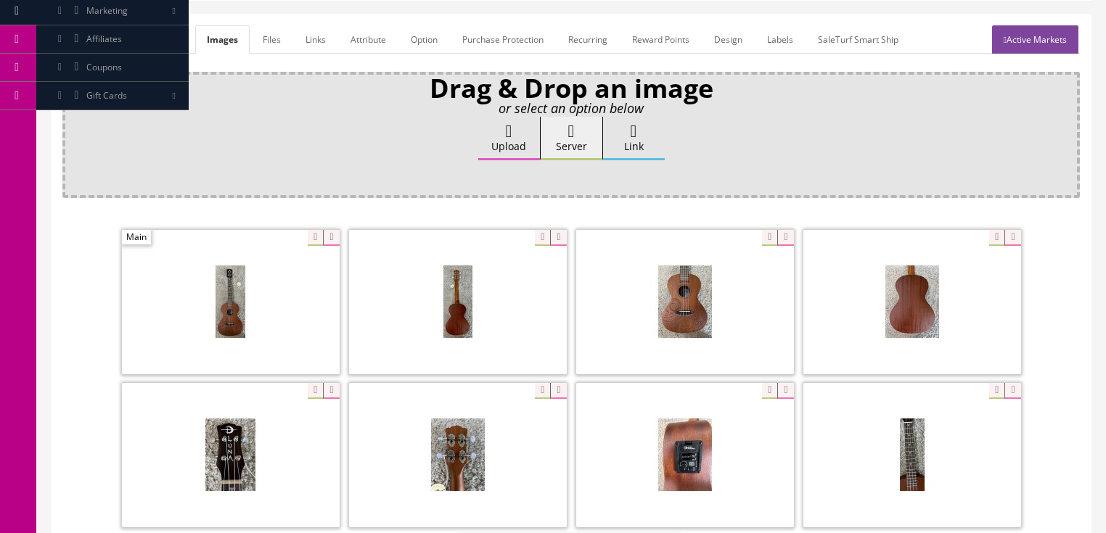
scroll to position [232, 0]
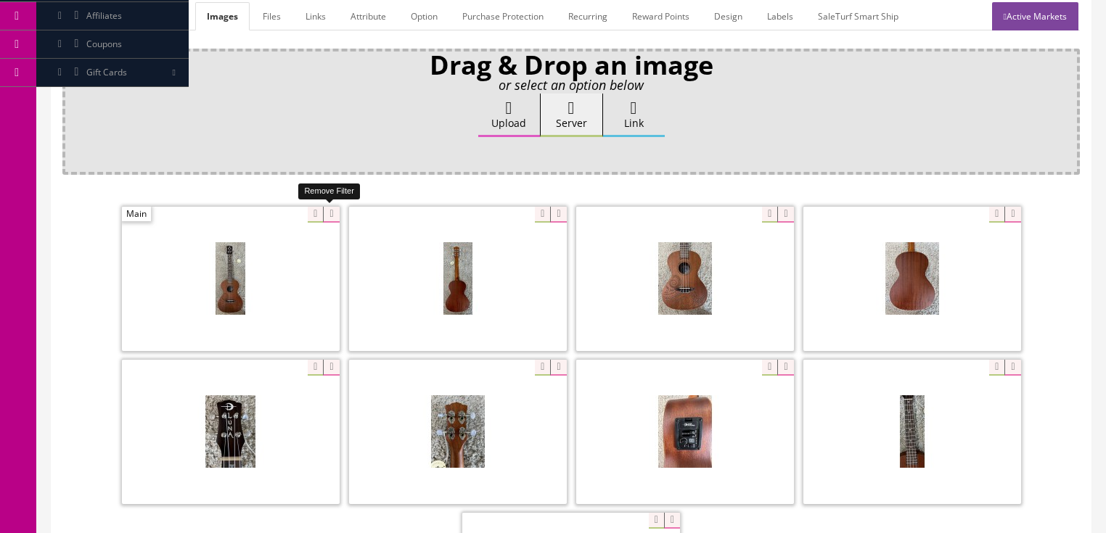
click at [329, 216] on icon at bounding box center [331, 215] width 16 height 16
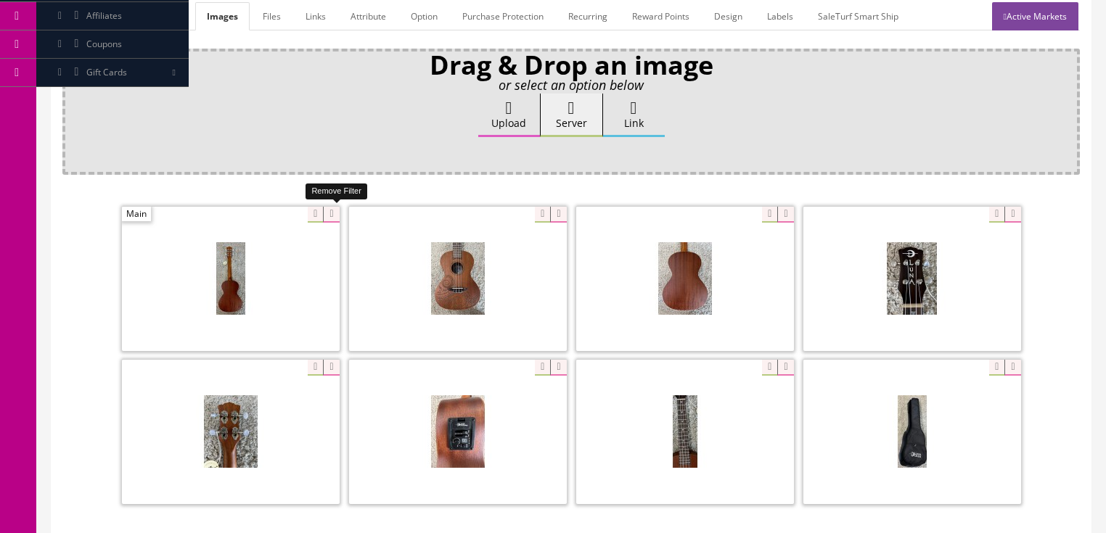
click at [329, 216] on icon at bounding box center [331, 215] width 16 height 16
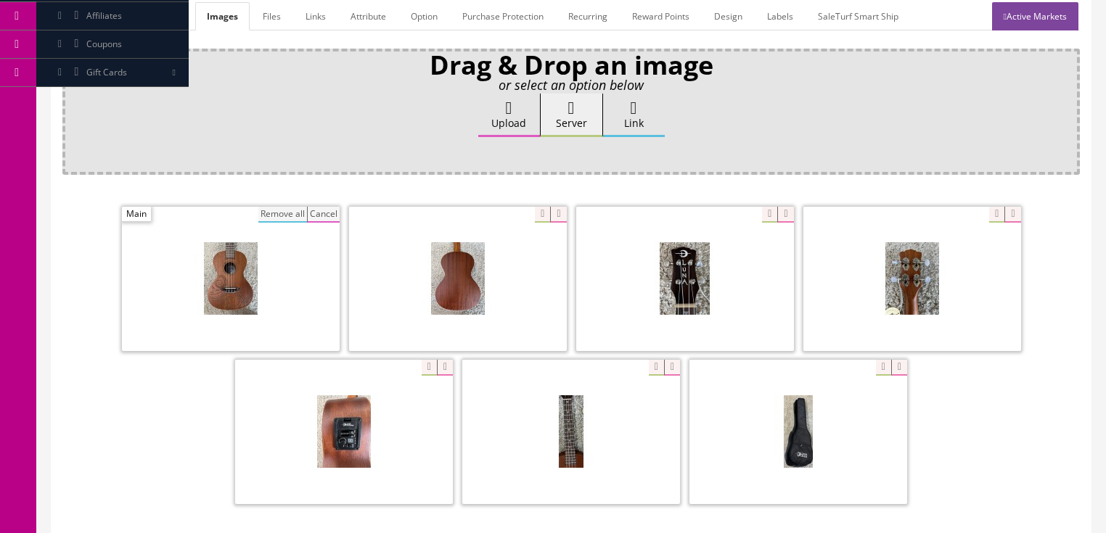
click at [299, 213] on button "Remove all" at bounding box center [282, 215] width 49 height 16
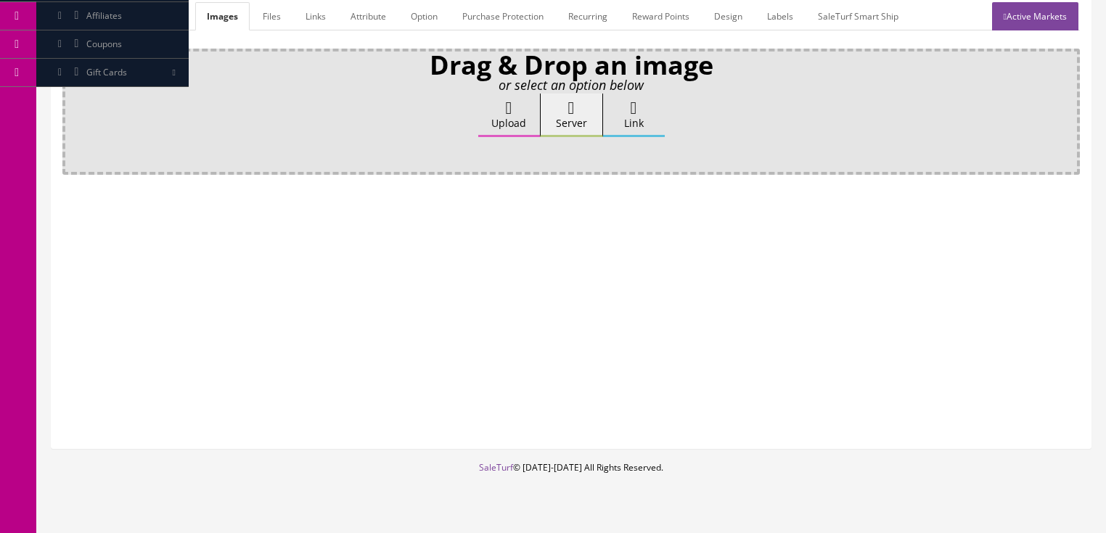
click at [520, 118] on label "Upload" at bounding box center [509, 116] width 62 height 44
click at [73, 108] on input "Upload" at bounding box center [73, 101] width 0 height 15
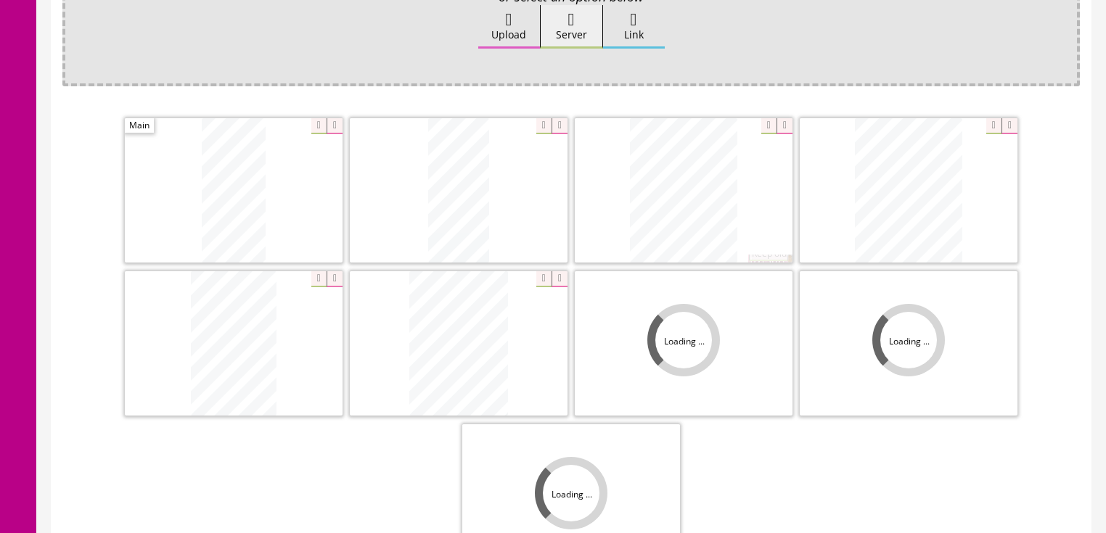
scroll to position [348, 0]
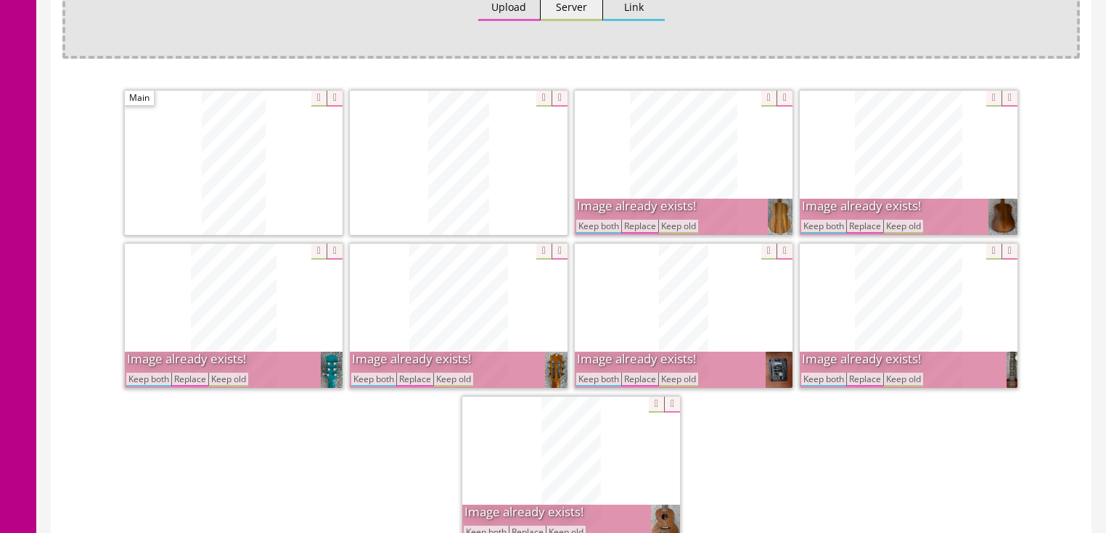
click at [604, 374] on button "Keep both" at bounding box center [598, 380] width 45 height 14
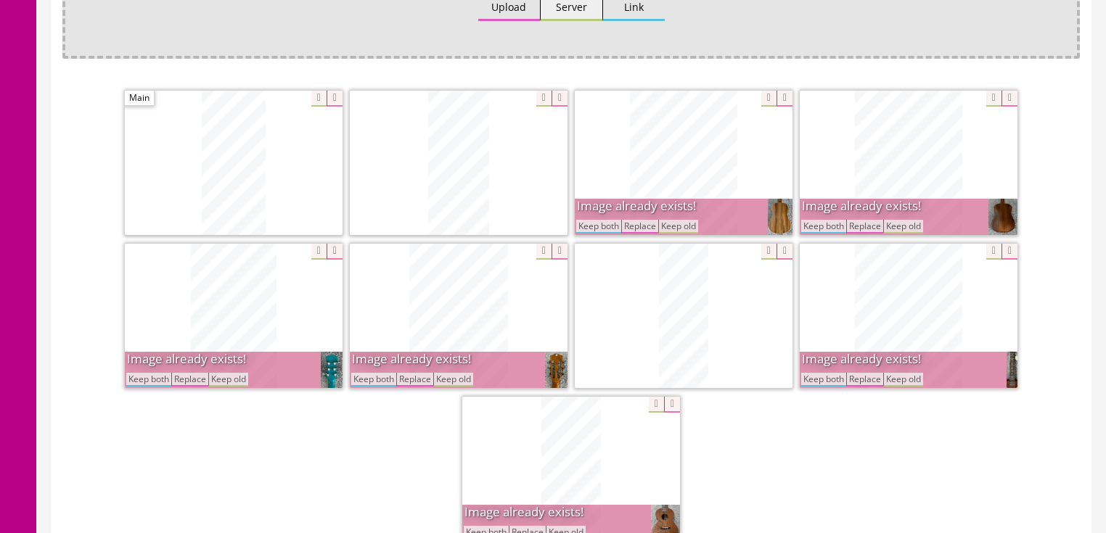
click at [600, 225] on button "Keep both" at bounding box center [598, 227] width 45 height 14
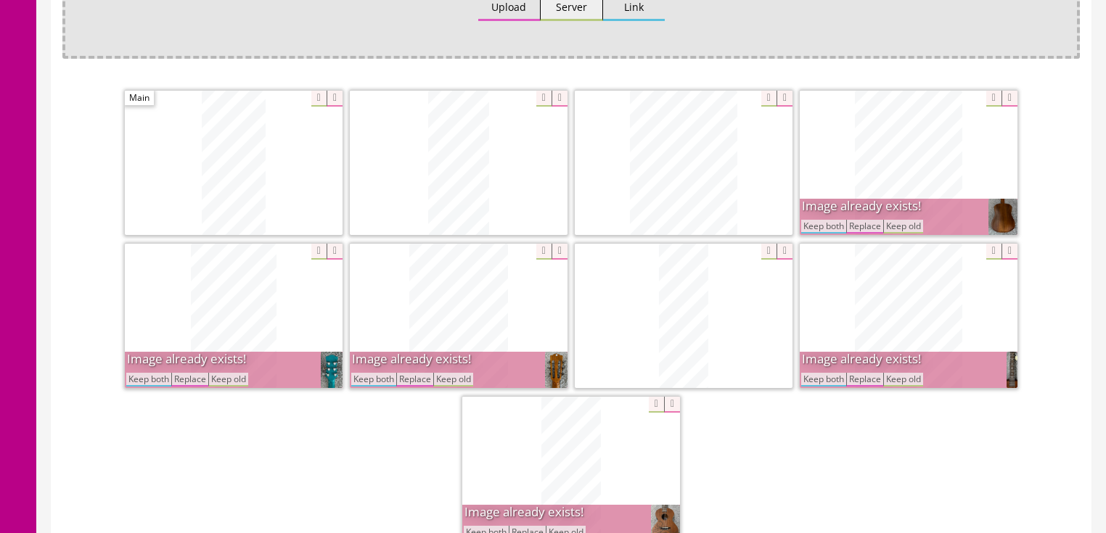
click at [815, 229] on button "Keep both" at bounding box center [823, 227] width 45 height 14
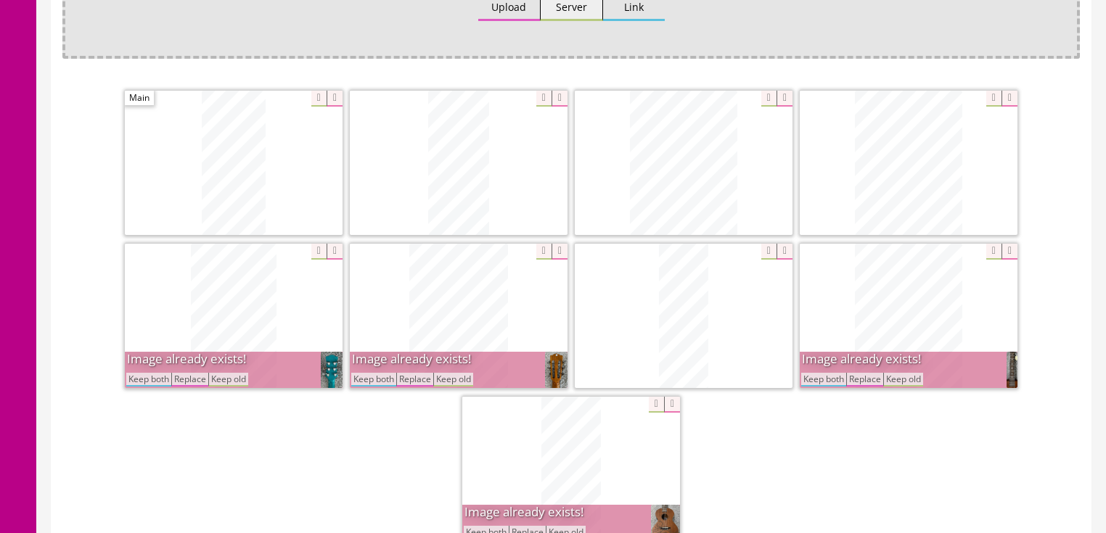
click at [810, 383] on button "Keep both" at bounding box center [823, 380] width 45 height 14
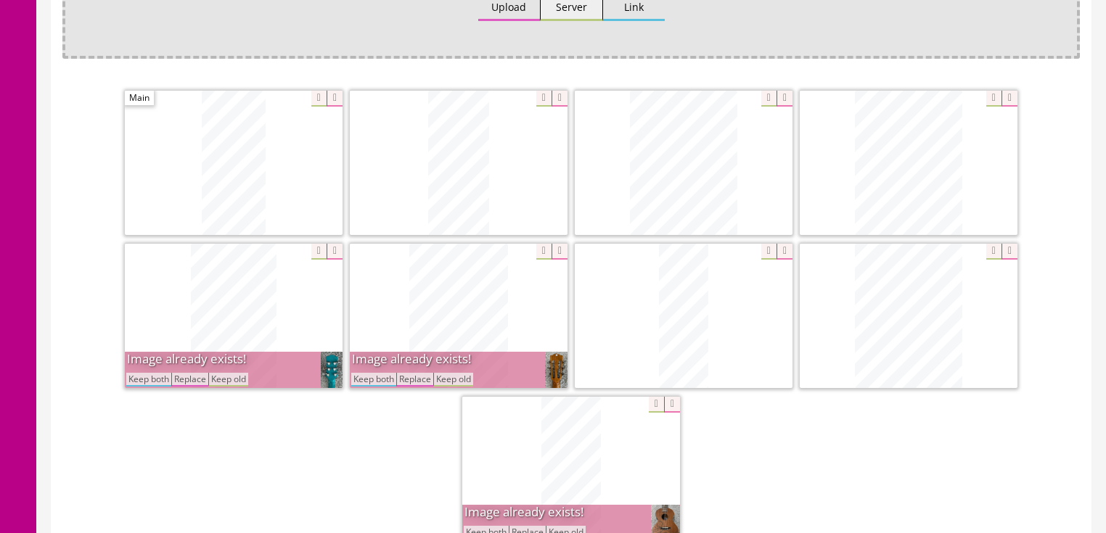
click at [375, 375] on button "Keep both" at bounding box center [373, 380] width 45 height 14
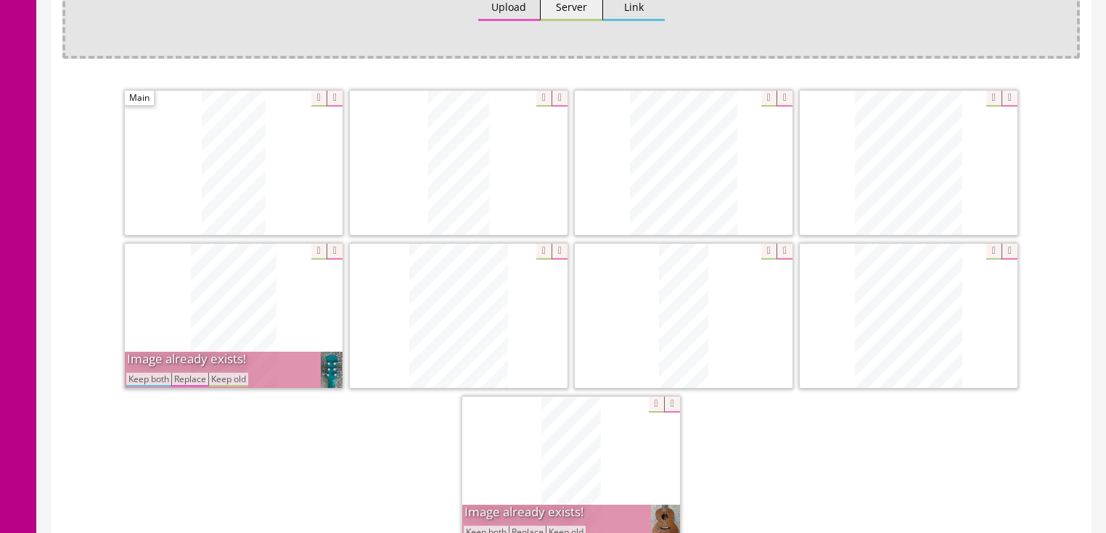
click at [148, 374] on button "Keep both" at bounding box center [148, 380] width 45 height 14
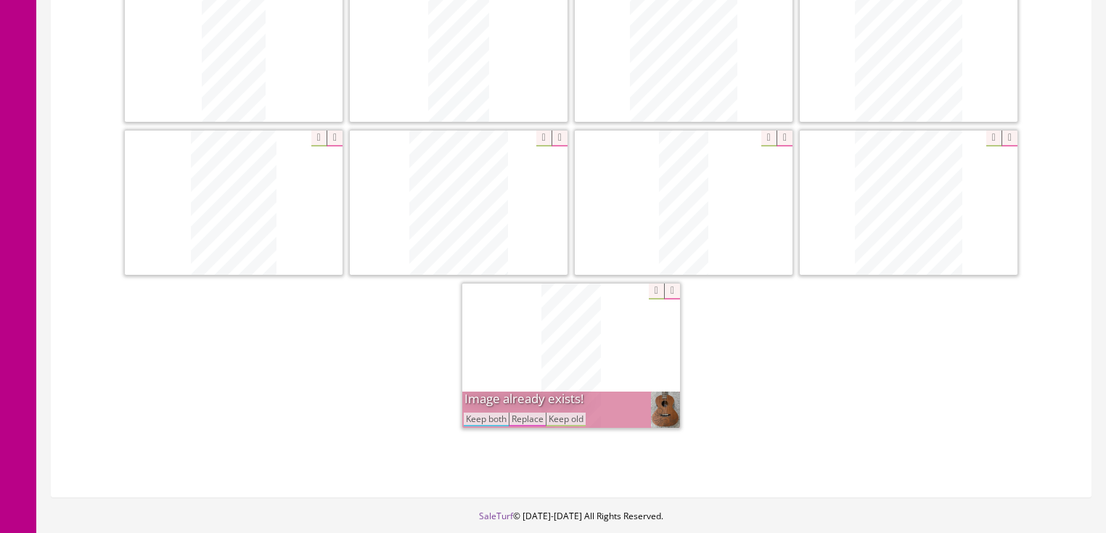
scroll to position [464, 0]
click at [475, 416] on button "Keep both" at bounding box center [486, 417] width 45 height 14
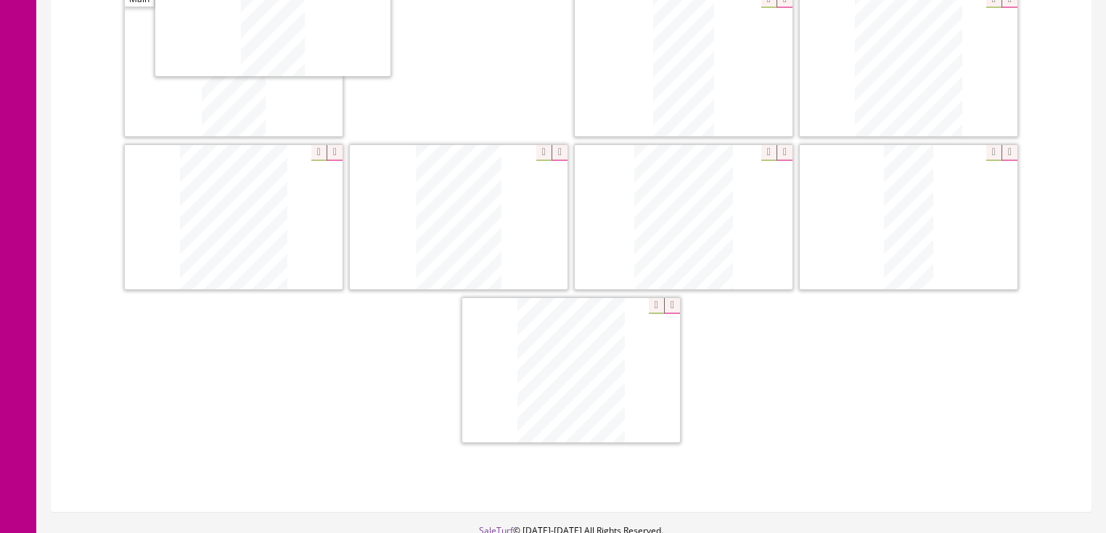
scroll to position [395, 0]
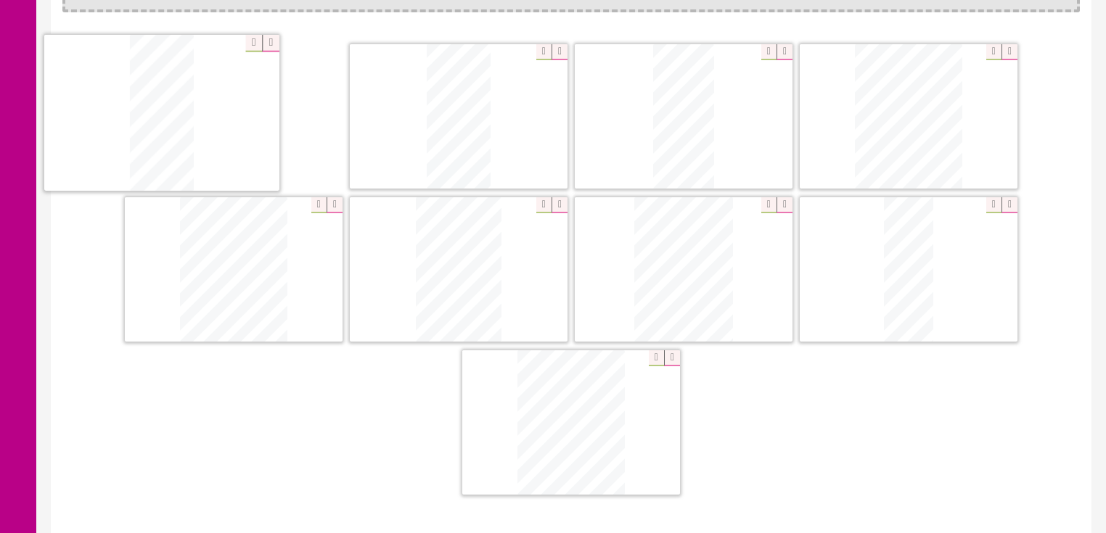
drag, startPoint x: 508, startPoint y: 301, endPoint x: 163, endPoint y: 142, distance: 380.1
drag, startPoint x: 669, startPoint y: 146, endPoint x: 423, endPoint y: 160, distance: 246.4
drag, startPoint x: 569, startPoint y: 369, endPoint x: 678, endPoint y: 55, distance: 332.0
drag, startPoint x: 450, startPoint y: 222, endPoint x: 949, endPoint y: 110, distance: 511.5
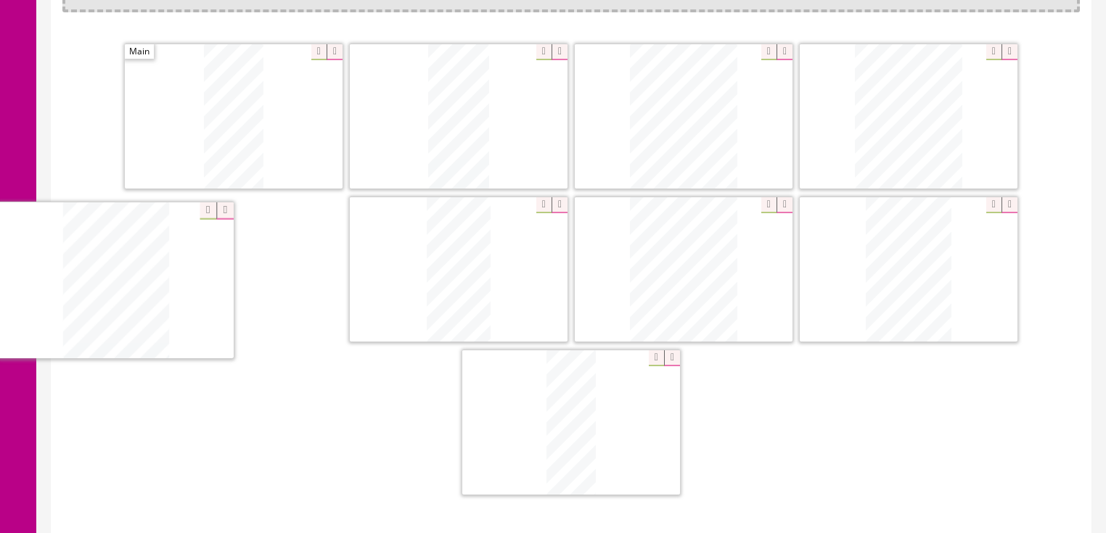
drag, startPoint x: 894, startPoint y: 261, endPoint x: 316, endPoint y: 265, distance: 578.2
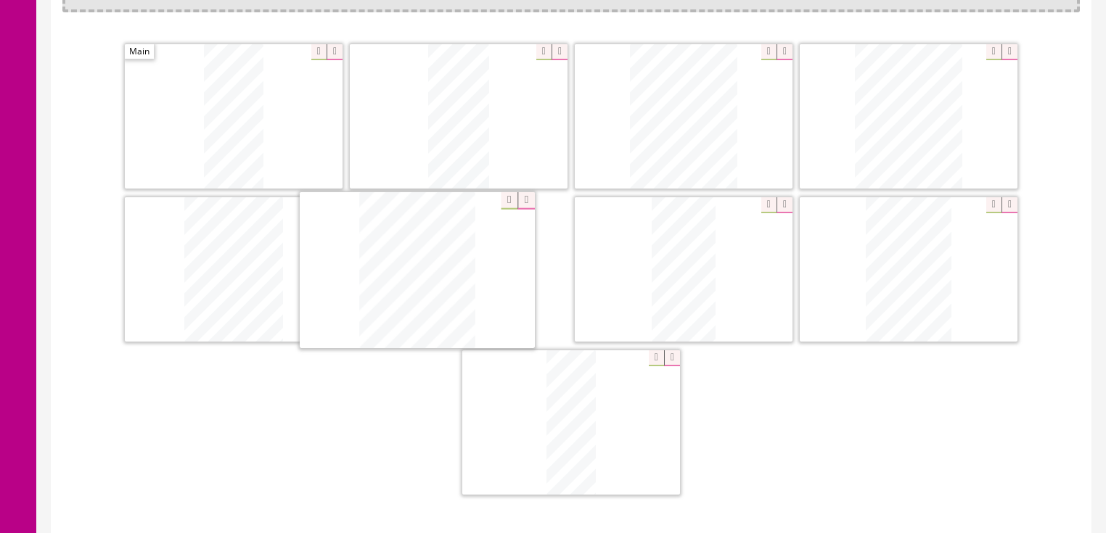
drag, startPoint x: 686, startPoint y: 252, endPoint x: 435, endPoint y: 259, distance: 251.1
drag, startPoint x: 569, startPoint y: 365, endPoint x: 662, endPoint y: 215, distance: 177.0
drag, startPoint x: 625, startPoint y: 388, endPoint x: 990, endPoint y: 229, distance: 398.0
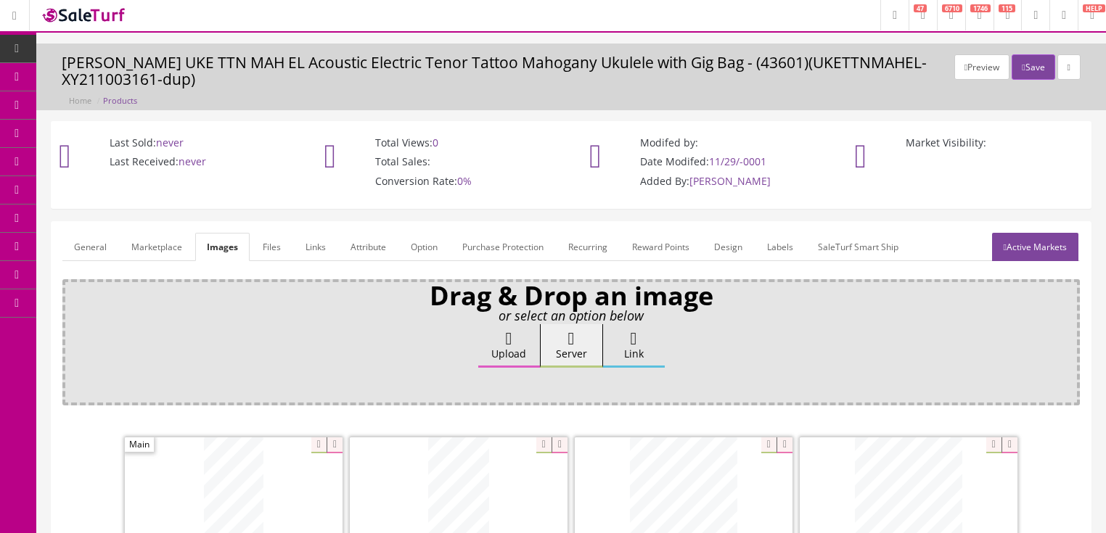
scroll to position [0, 0]
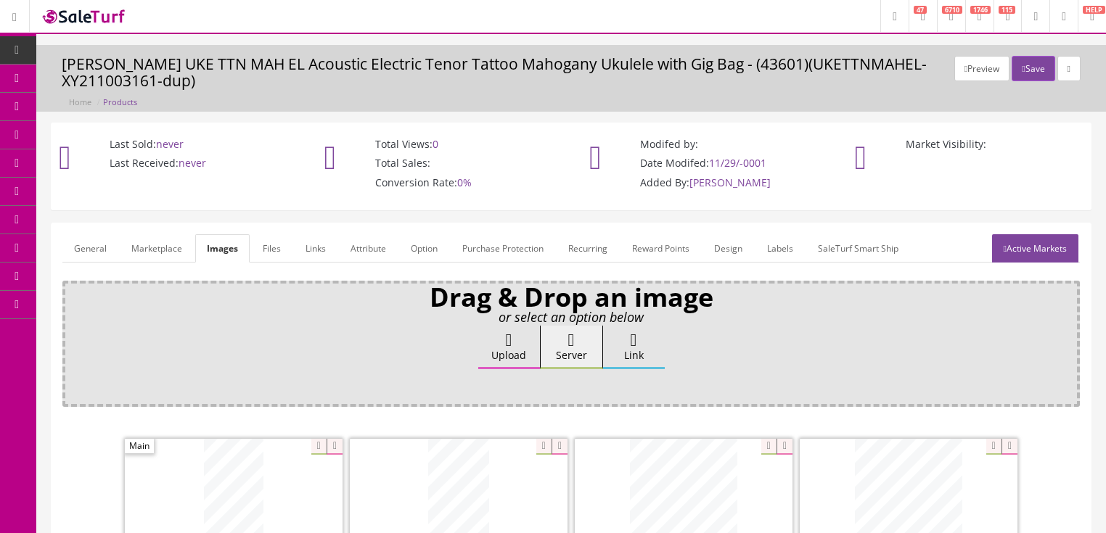
click at [1026, 238] on link "Active Markets" at bounding box center [1035, 248] width 86 height 28
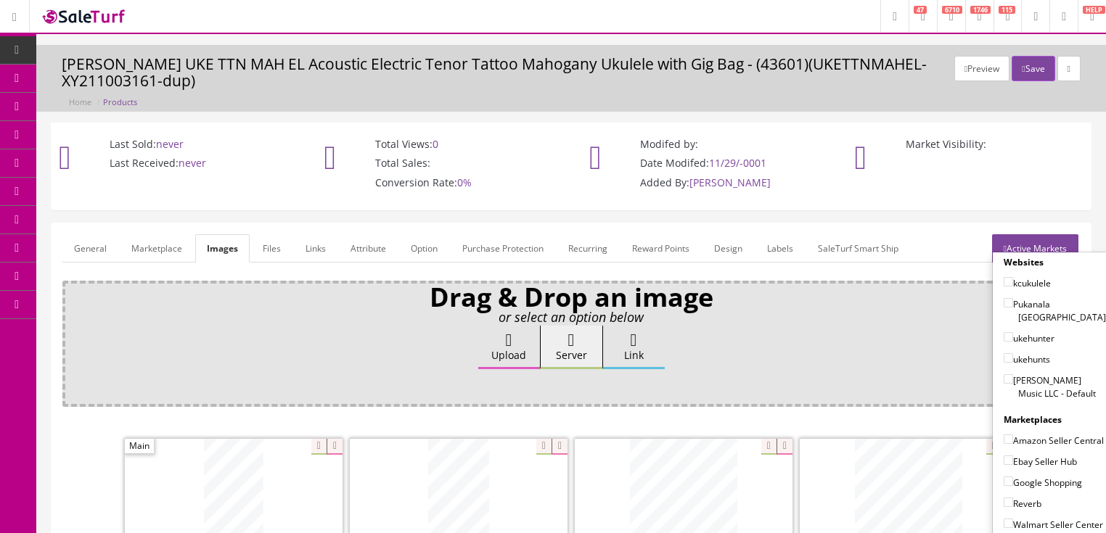
click at [1004, 374] on input"] "Butler Music LLC - Default" at bounding box center [1007, 378] width 9 height 9
checkbox input"] "true"
click at [1003, 435] on input"] "Amazon Seller Central" at bounding box center [1007, 439] width 9 height 9
checkbox input"] "true"
click at [1004, 456] on input"] "Ebay Seller Hub" at bounding box center [1007, 460] width 9 height 9
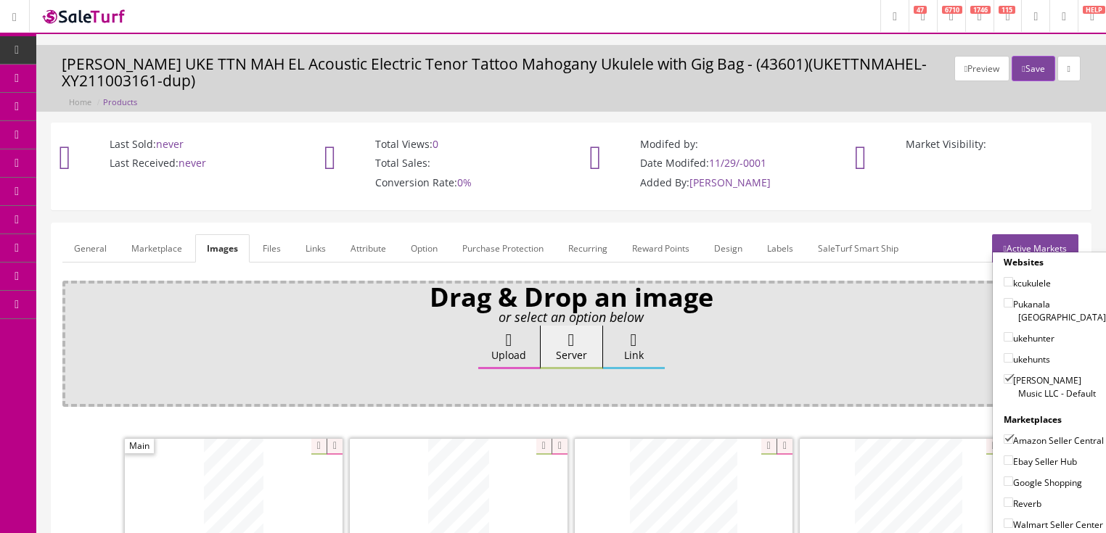
checkbox input"] "true"
click at [1003, 479] on input"] "Google Shopping" at bounding box center [1007, 481] width 9 height 9
checkbox input"] "true"
click at [1004, 499] on input"] "Reverb" at bounding box center [1007, 502] width 9 height 9
checkbox input"] "true"
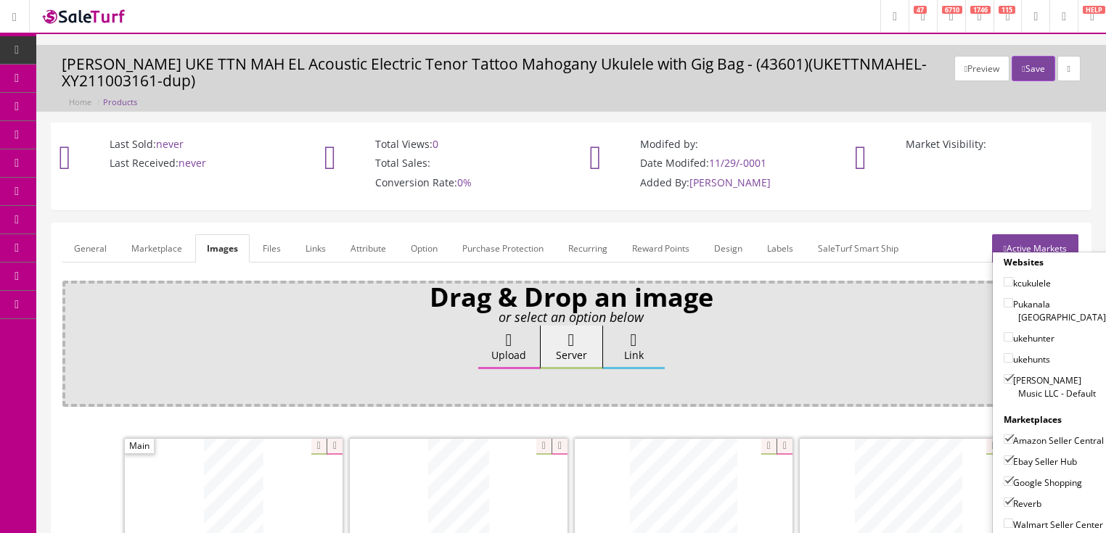
click at [1044, 245] on link "Active Markets" at bounding box center [1035, 248] width 86 height 28
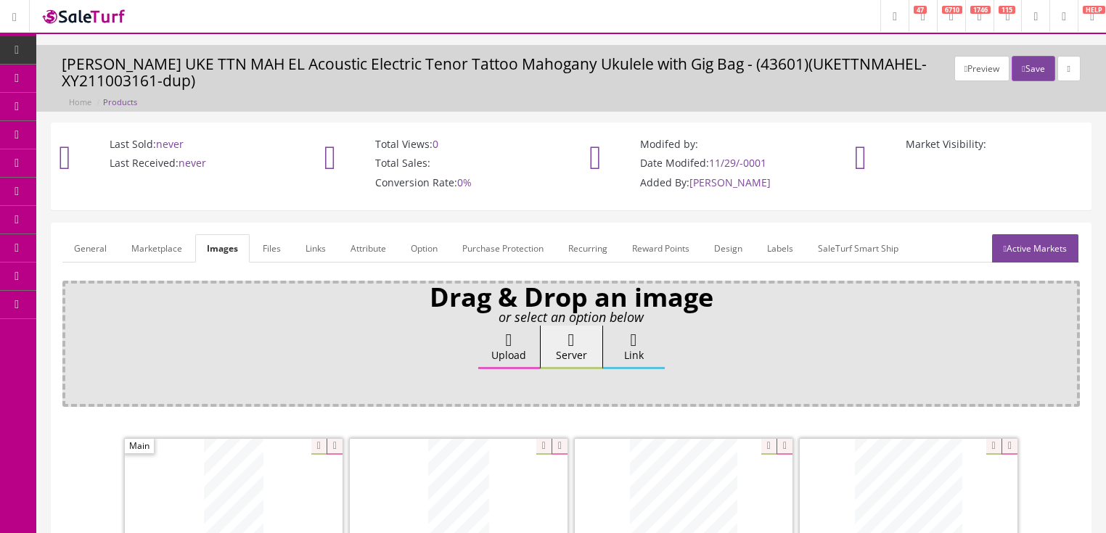
click at [96, 247] on link "General" at bounding box center [90, 248] width 56 height 28
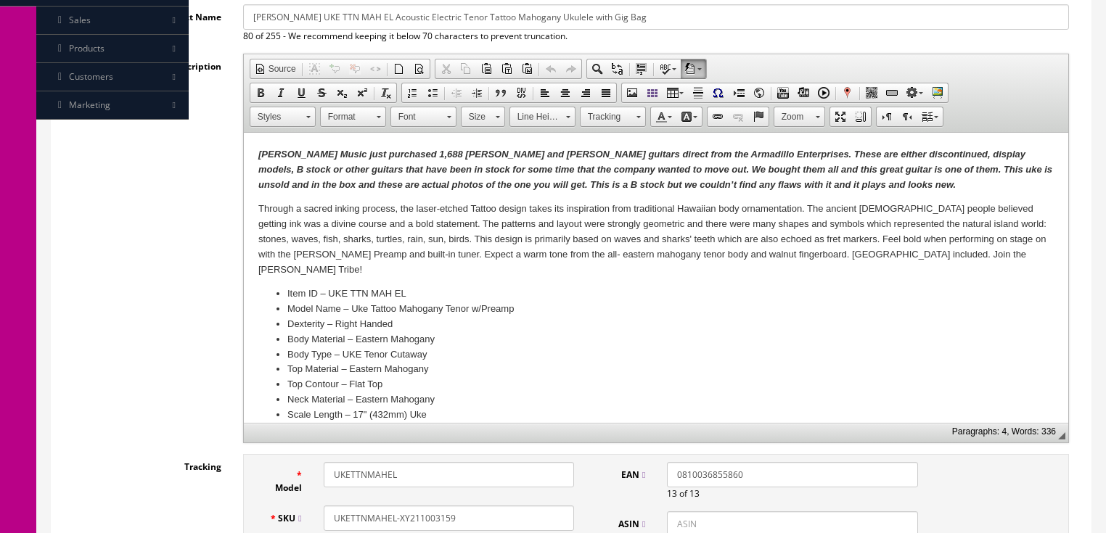
scroll to position [464, 0]
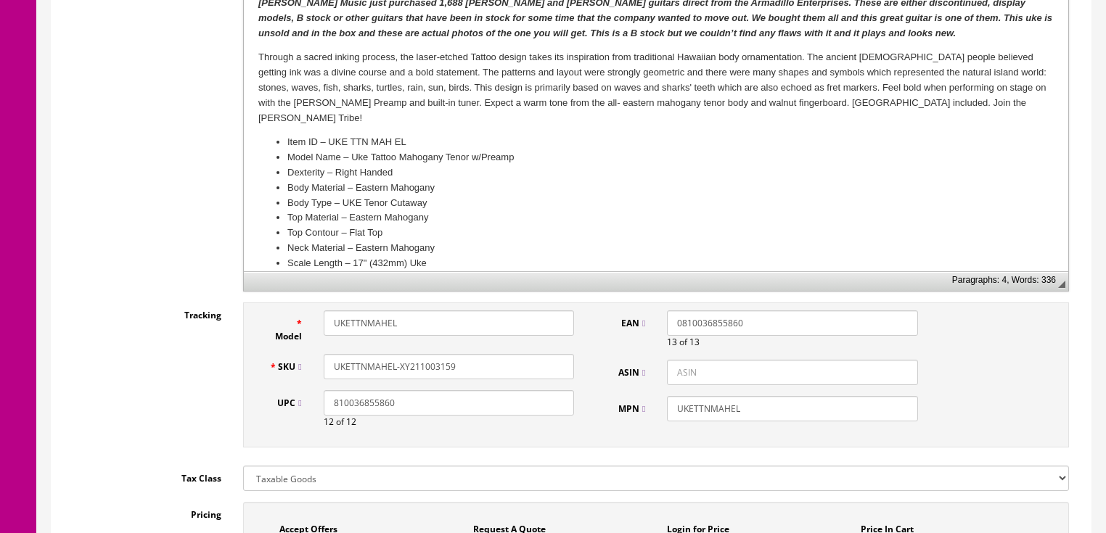
drag, startPoint x: 455, startPoint y: 361, endPoint x: 332, endPoint y: 366, distance: 122.7
click at [327, 365] on input "UKETTNMAHEL-XY211003159" at bounding box center [449, 366] width 250 height 25
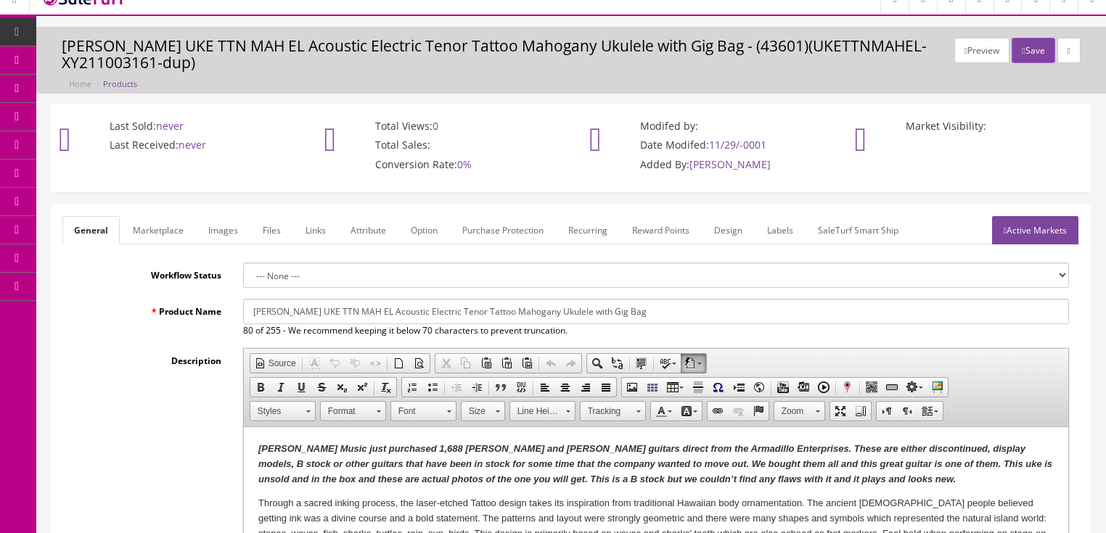
scroll to position [0, 0]
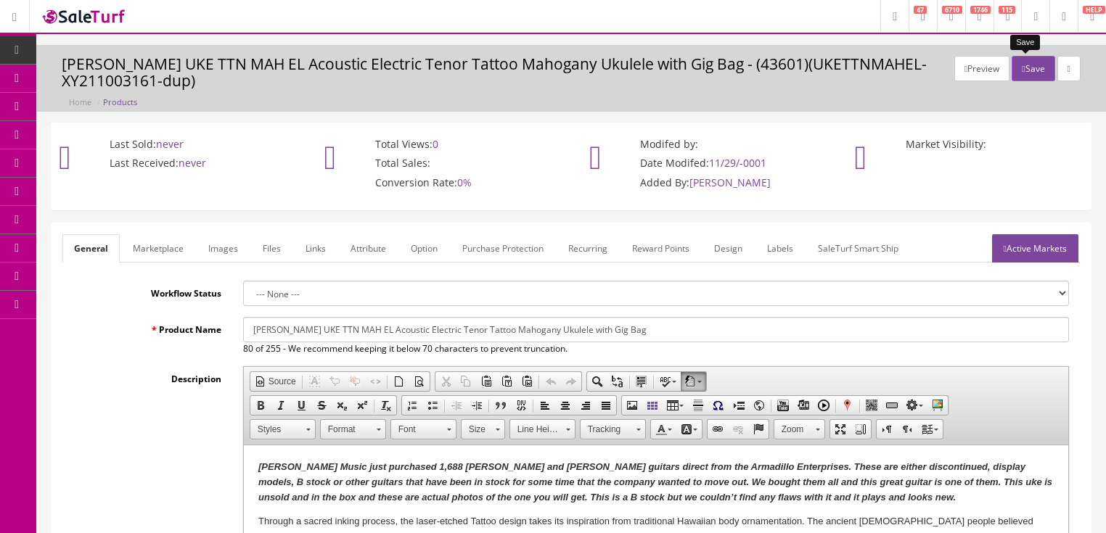
click at [1021, 67] on icon "button" at bounding box center [1022, 69] width 3 height 9
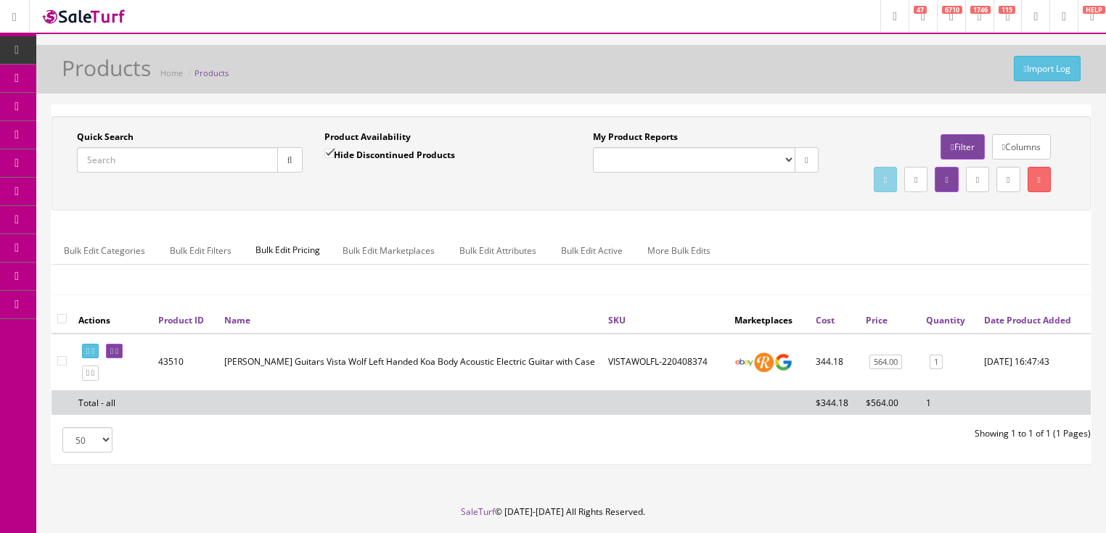
click at [232, 169] on input "Quick Search" at bounding box center [177, 159] width 201 height 25
paste input "UKETTNMAHEL-XY211003159"
click at [288, 168] on button "button" at bounding box center [289, 159] width 25 height 25
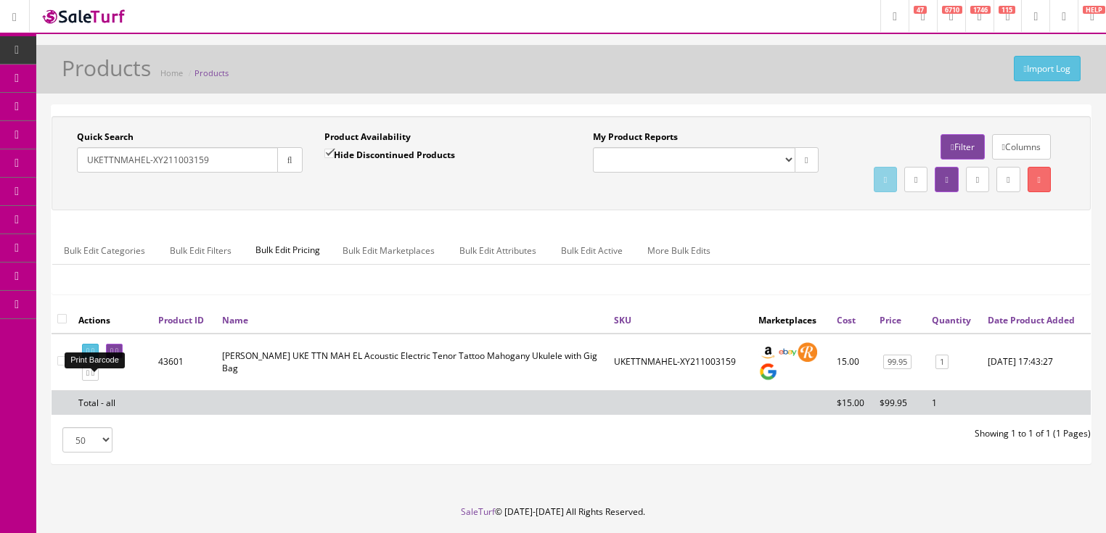
click at [89, 355] on icon at bounding box center [87, 352] width 3 height 8
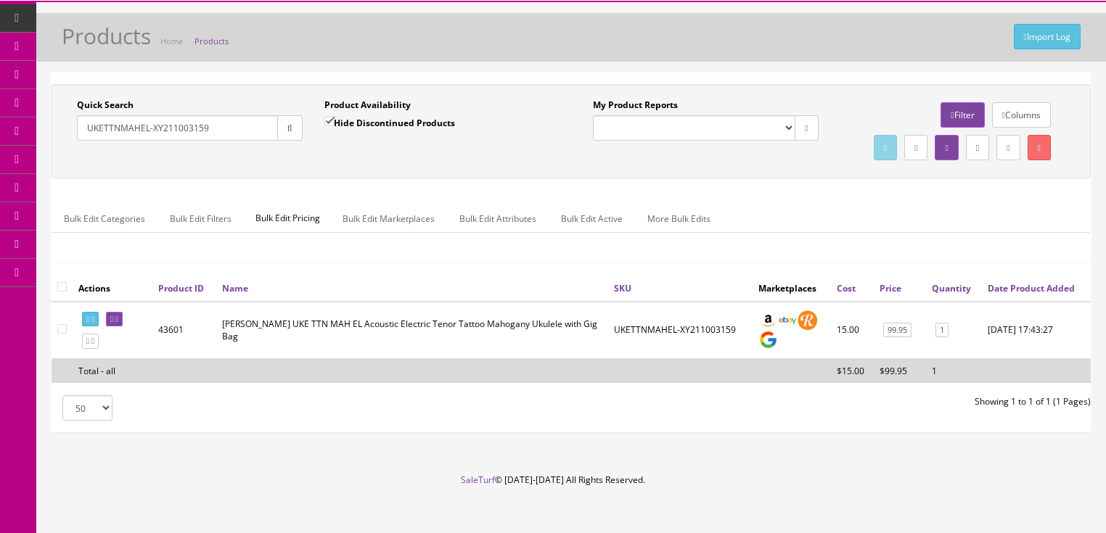
scroll to position [74, 0]
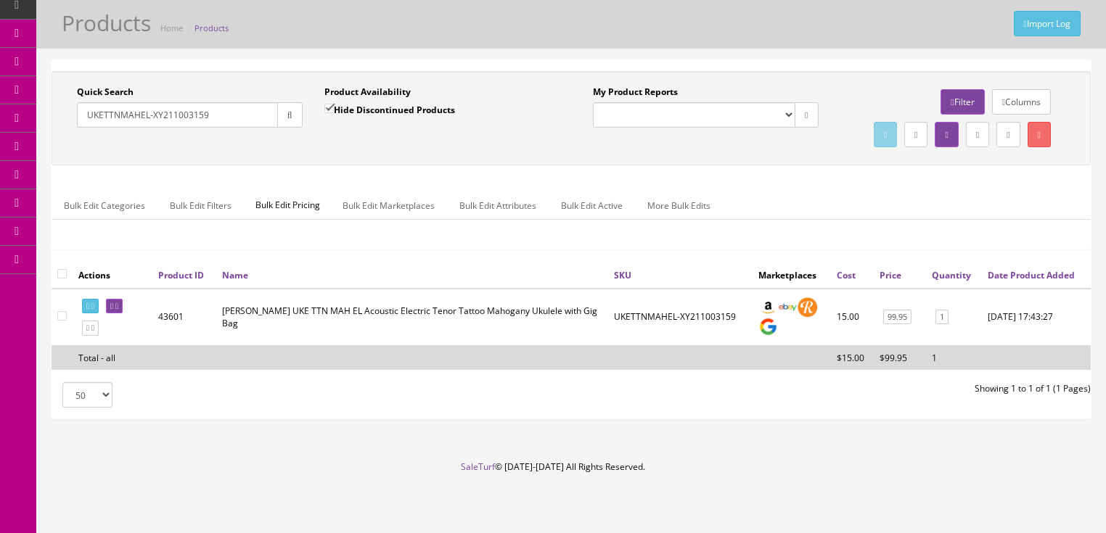
drag, startPoint x: 226, startPoint y: 91, endPoint x: 78, endPoint y: 112, distance: 149.5
click at [78, 112] on div "Quick Search UKETTNMAHEL-XY211003159 Date From Product Availability Hide Discon…" at bounding box center [571, 118] width 1032 height 65
type input "vista wolf"
click at [328, 104] on input "Hide Discontinued Products" at bounding box center [328, 108] width 9 height 9
checkbox input "false"
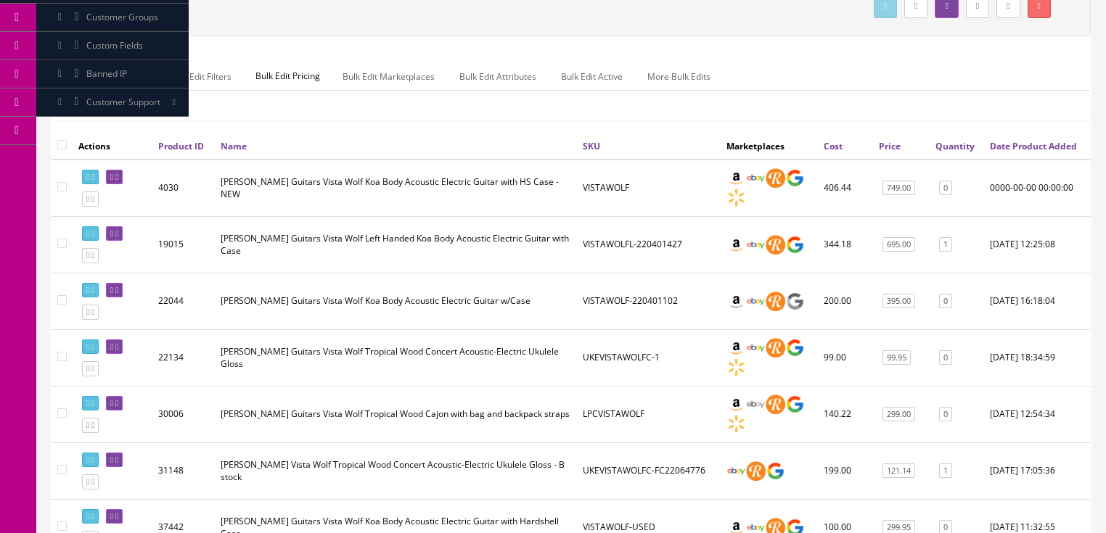
scroll to position [190, 0]
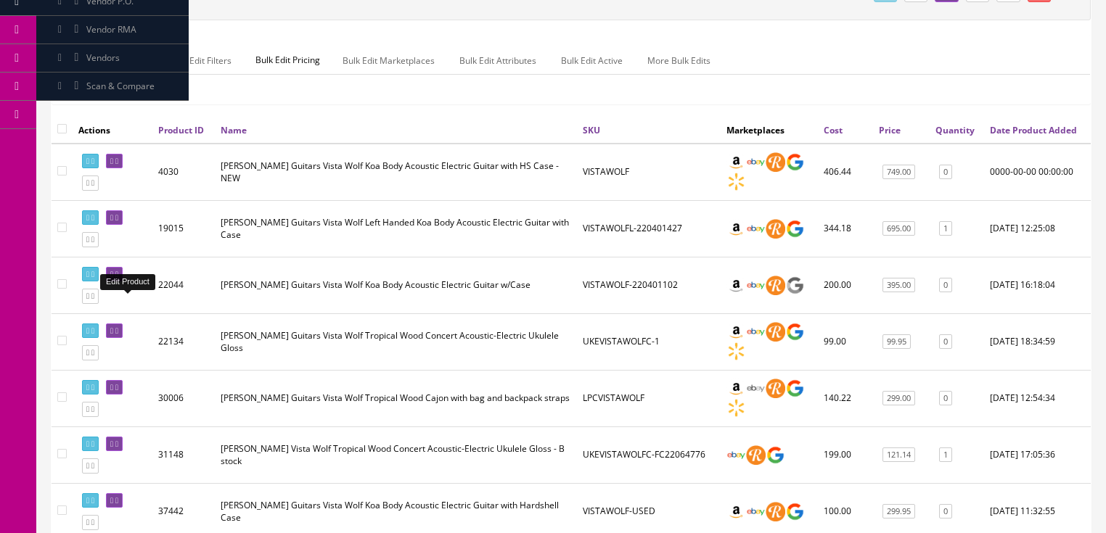
click at [123, 282] on link at bounding box center [114, 274] width 17 height 15
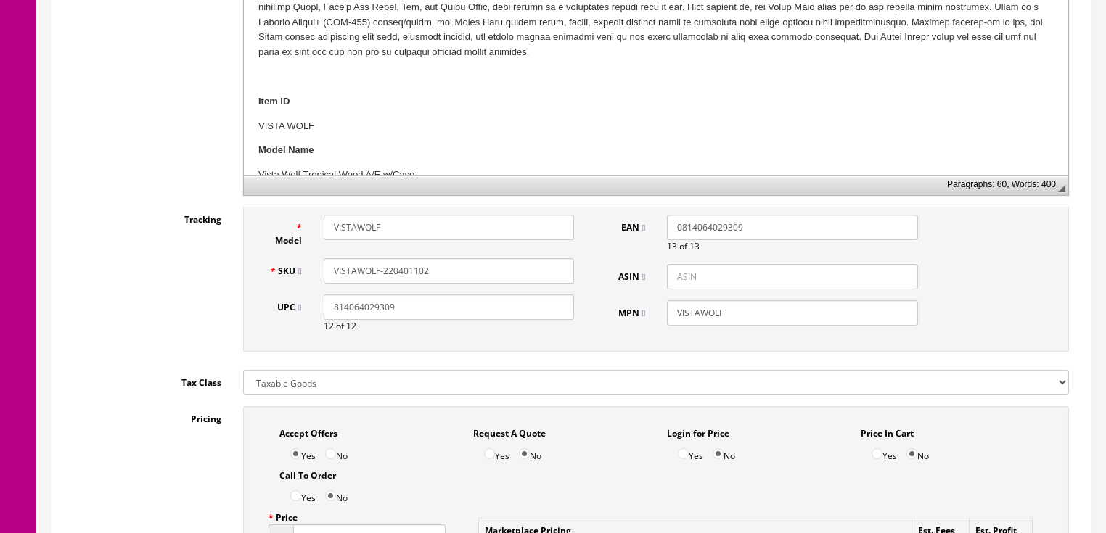
scroll to position [580, 0]
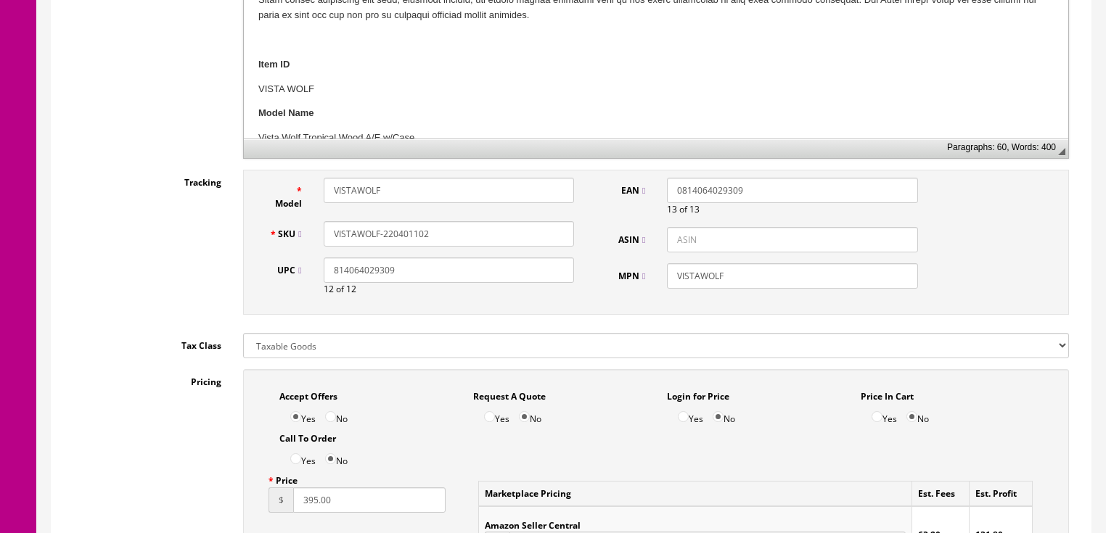
drag, startPoint x: 418, startPoint y: 235, endPoint x: 436, endPoint y: 239, distance: 18.7
click at [437, 238] on input "VISTAWOLF-220401102" at bounding box center [449, 233] width 250 height 25
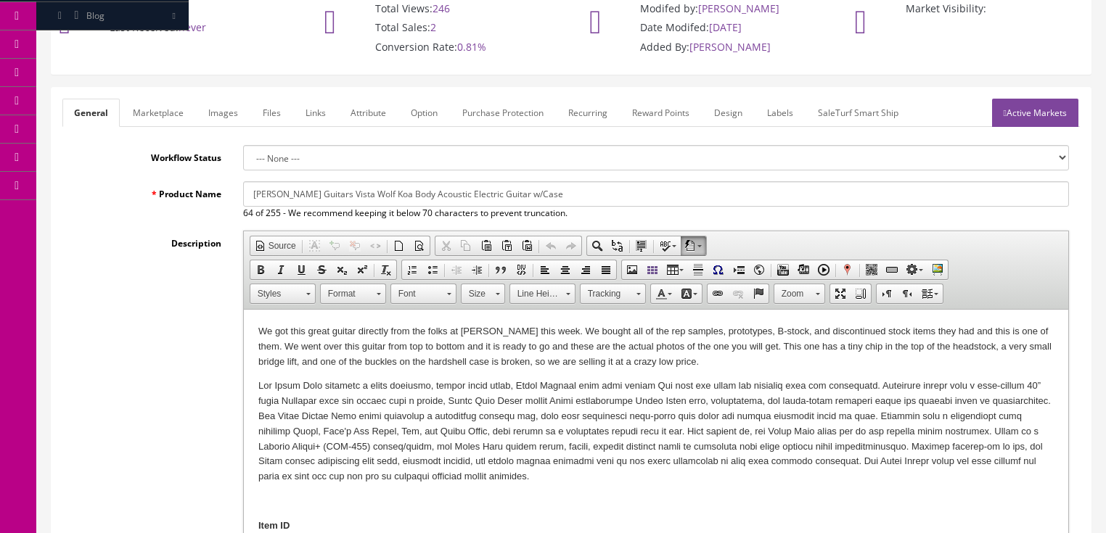
scroll to position [116, 0]
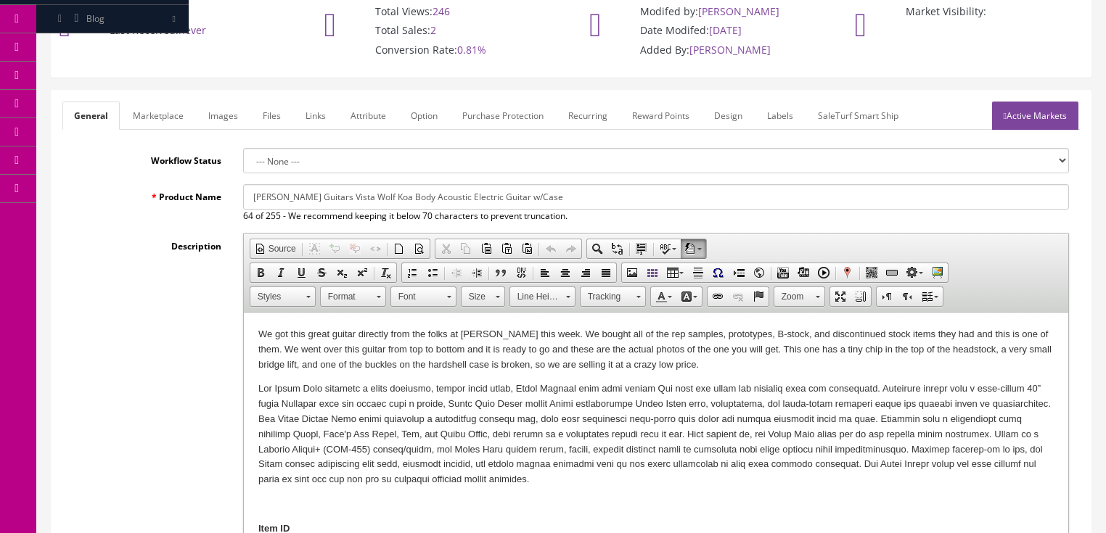
type input "VISTAWOLF-220401153"
click at [226, 124] on link "Images" at bounding box center [223, 116] width 53 height 28
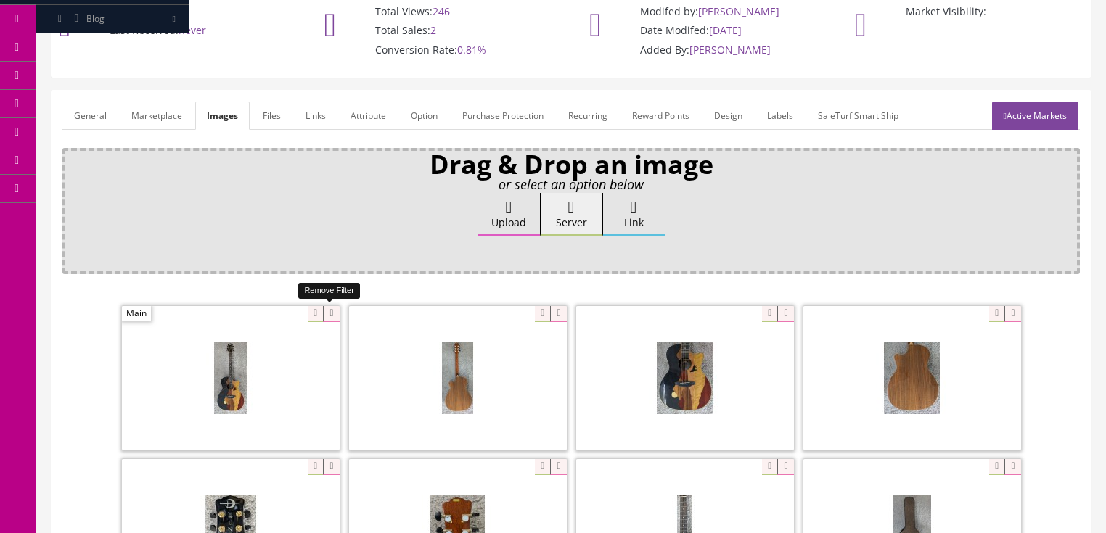
click at [331, 317] on icon at bounding box center [331, 314] width 16 height 16
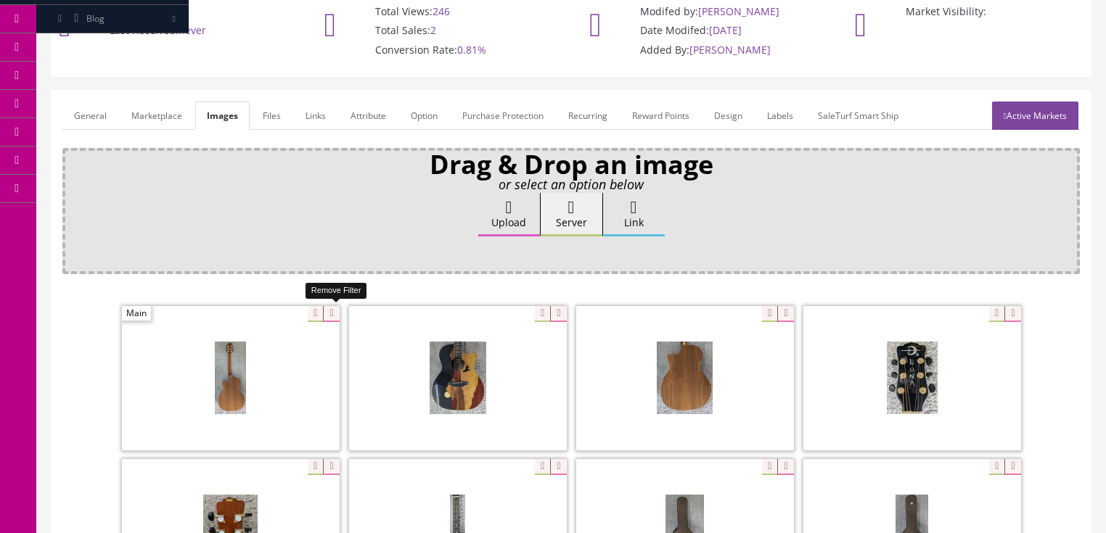
drag, startPoint x: 331, startPoint y: 317, endPoint x: 277, endPoint y: 318, distance: 53.7
click at [329, 317] on icon at bounding box center [331, 314] width 16 height 16
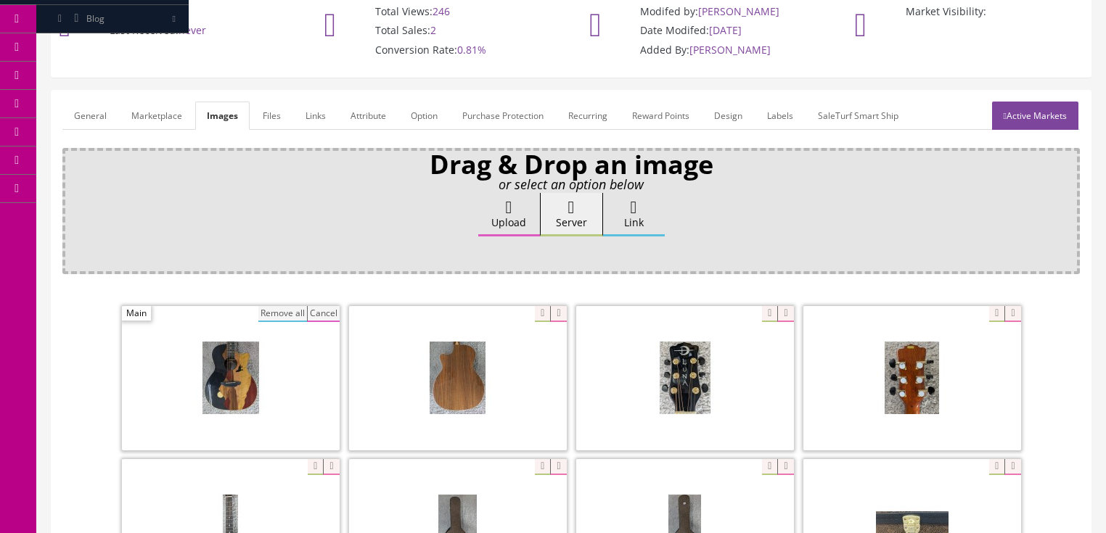
drag, startPoint x: 277, startPoint y: 316, endPoint x: 295, endPoint y: 307, distance: 20.4
click at [278, 316] on button "Remove all" at bounding box center [282, 314] width 49 height 16
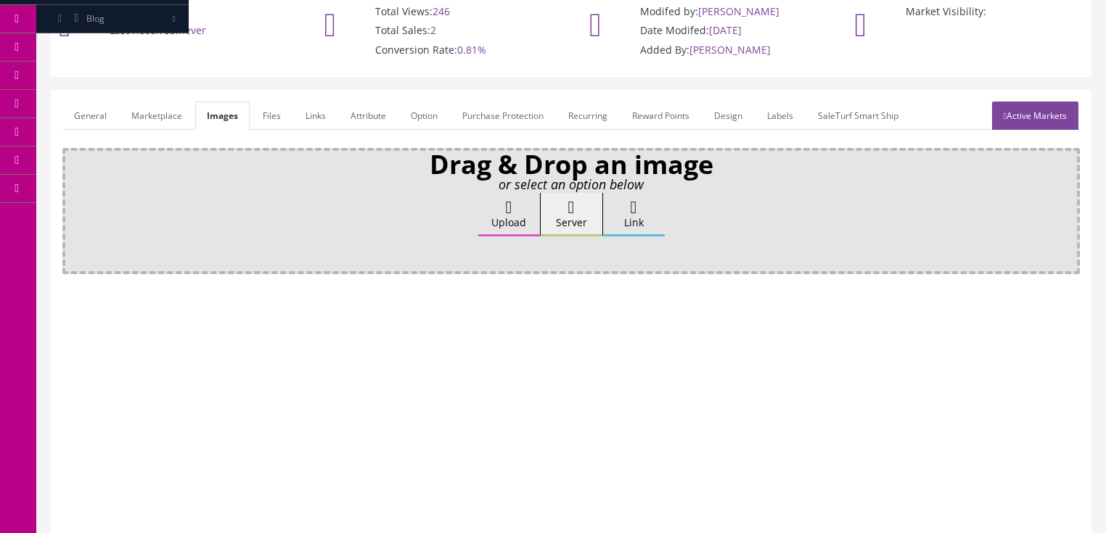
click at [492, 215] on label "Upload" at bounding box center [509, 215] width 62 height 44
click at [73, 207] on input "Upload" at bounding box center [73, 200] width 0 height 15
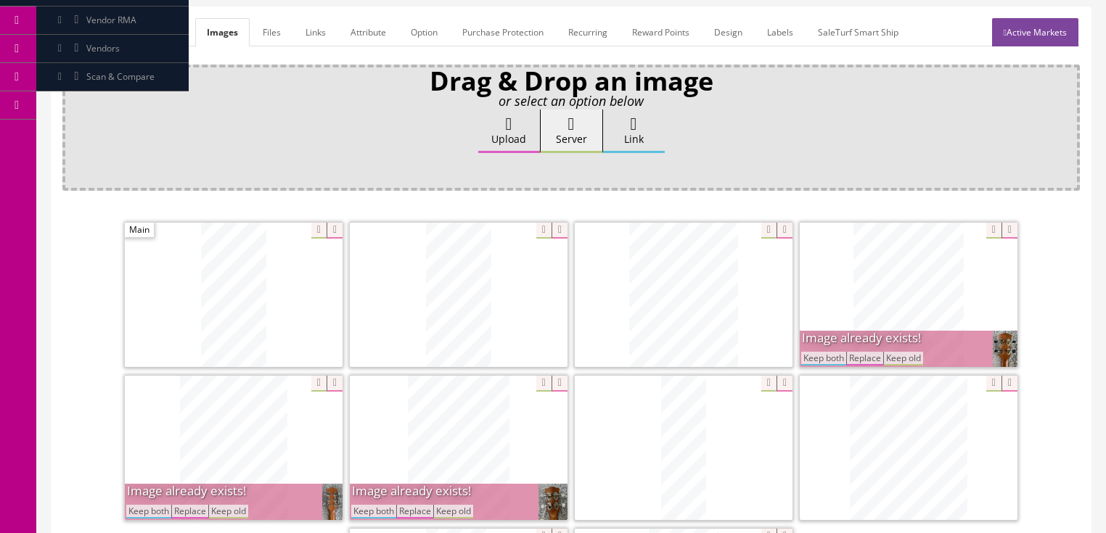
scroll to position [232, 0]
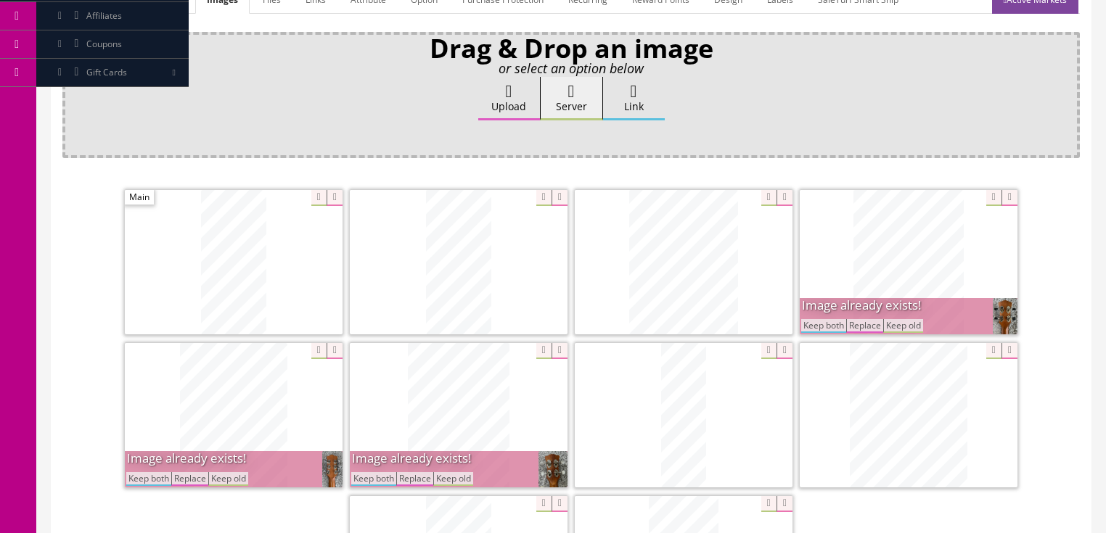
click at [834, 327] on button "Keep both" at bounding box center [823, 326] width 45 height 14
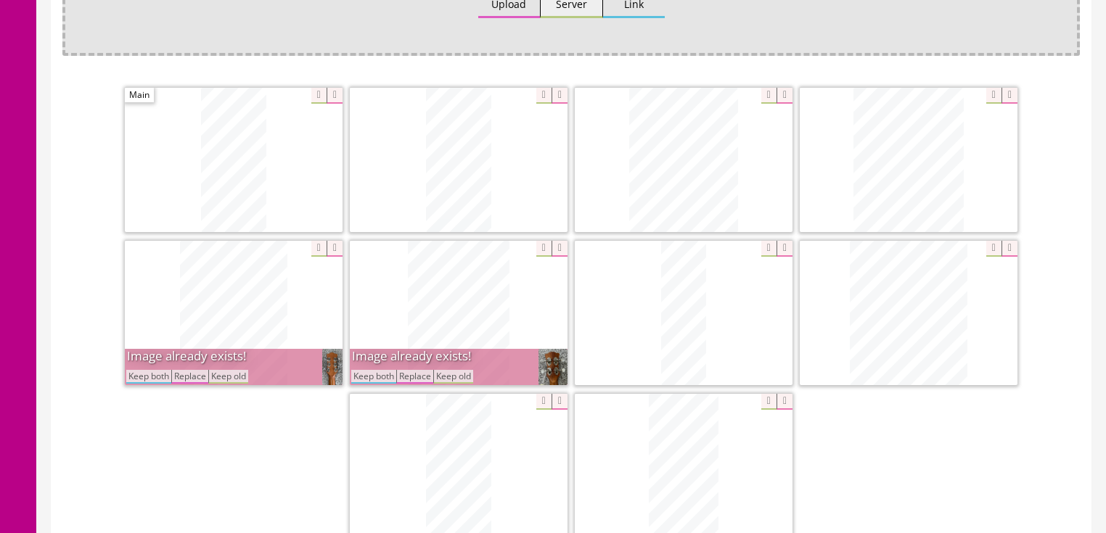
scroll to position [348, 0]
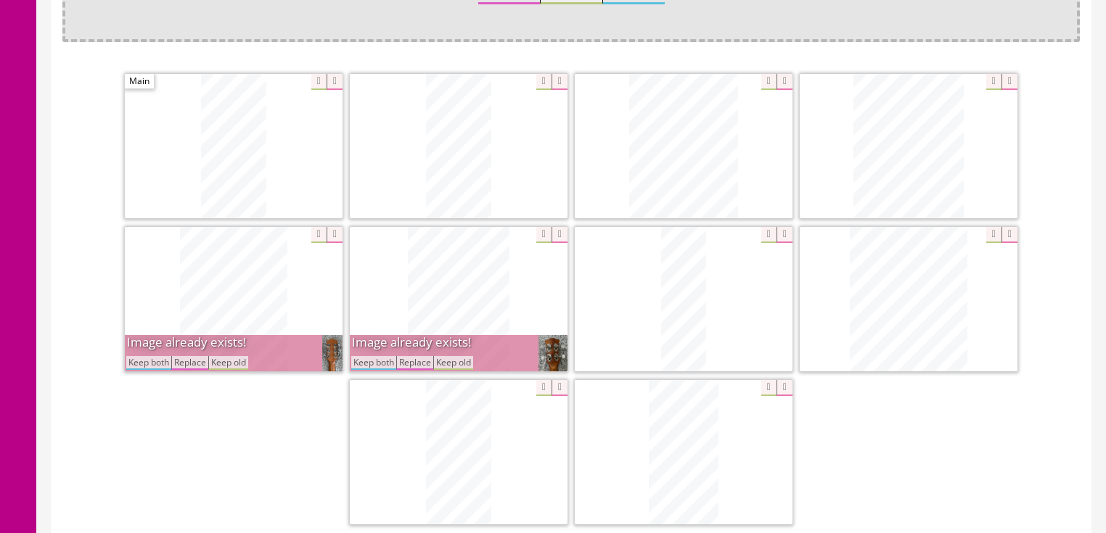
click at [388, 363] on button "Keep both" at bounding box center [373, 363] width 45 height 14
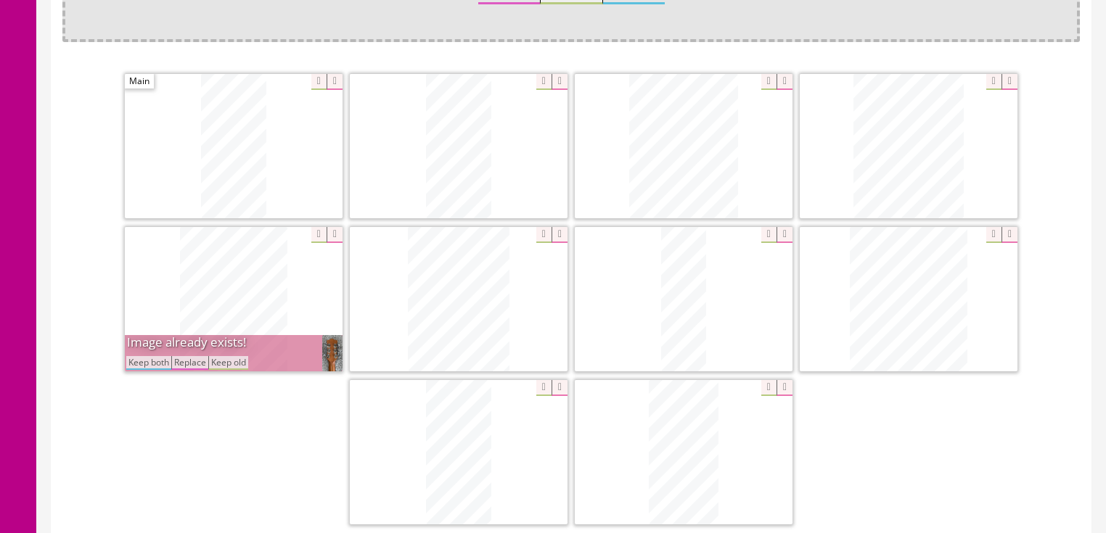
click at [157, 366] on button "Keep both" at bounding box center [148, 363] width 45 height 14
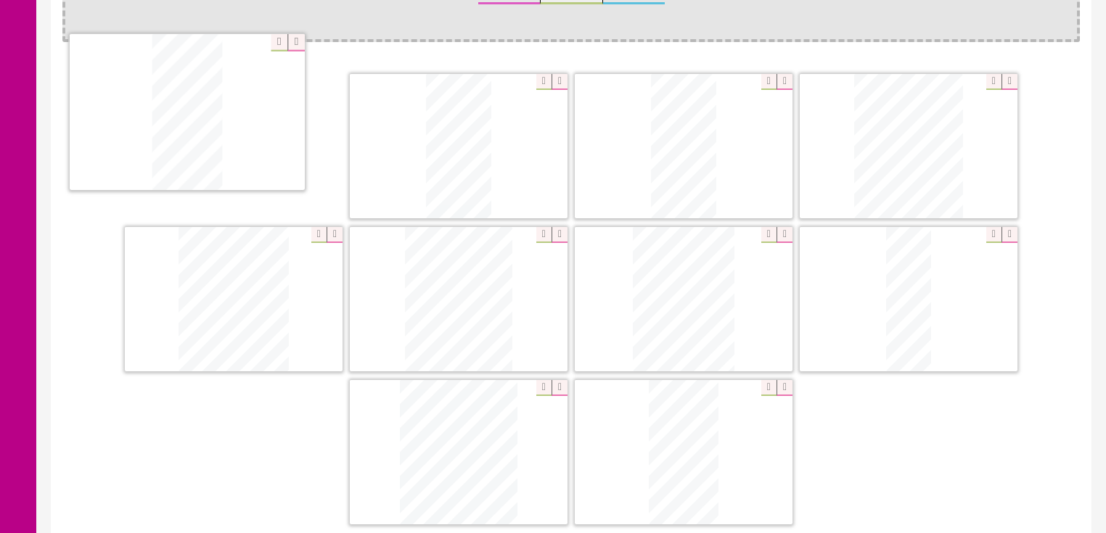
drag, startPoint x: 459, startPoint y: 464, endPoint x: 218, endPoint y: 158, distance: 389.5
click at [778, 85] on icon at bounding box center [784, 82] width 16 height 16
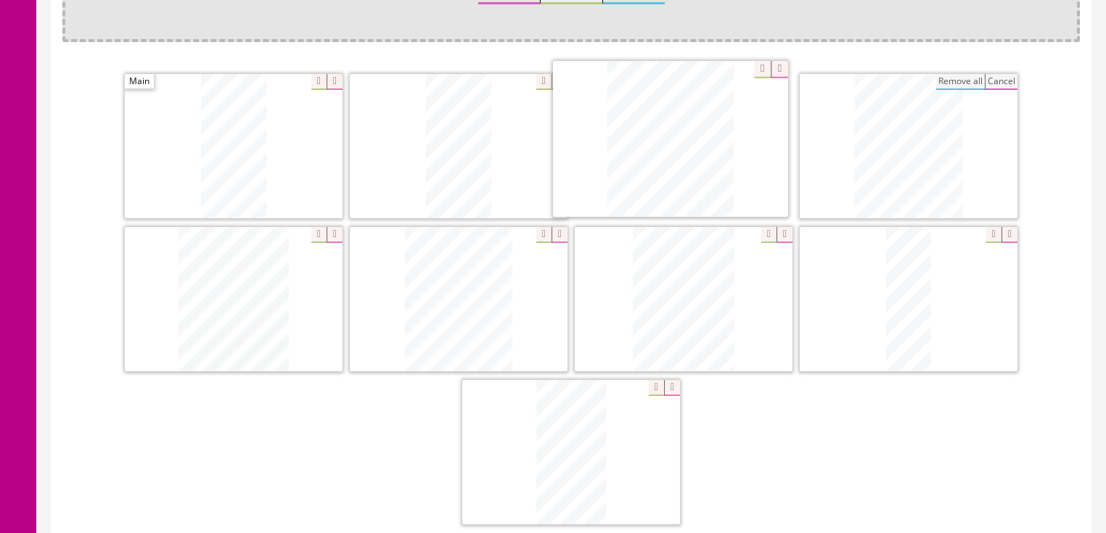
drag, startPoint x: 871, startPoint y: 289, endPoint x: 633, endPoint y: 131, distance: 285.7
drag, startPoint x: 645, startPoint y: 311, endPoint x: 197, endPoint y: 318, distance: 447.7
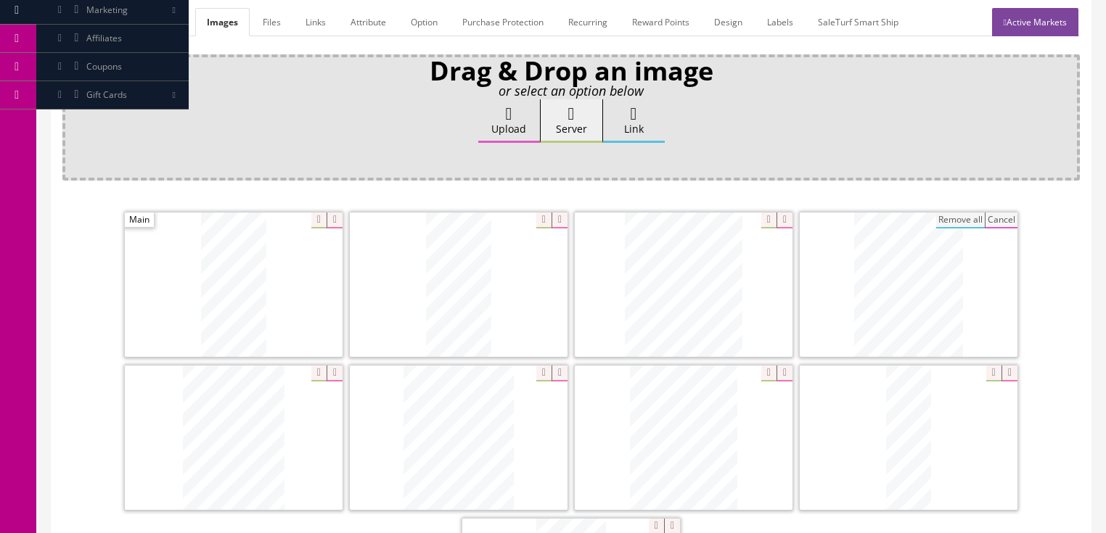
scroll to position [174, 0]
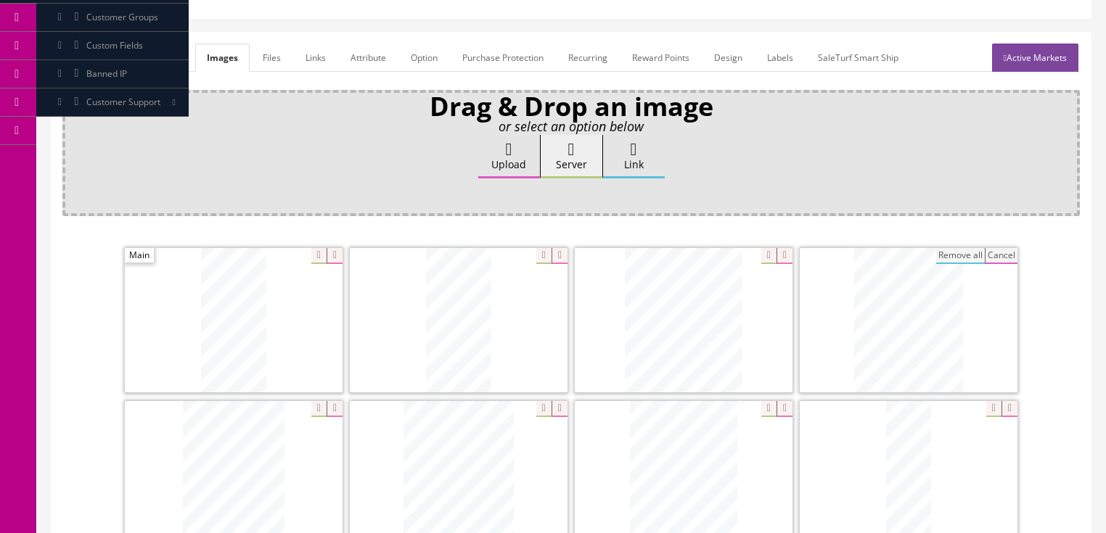
click at [95, 59] on link "General" at bounding box center [90, 58] width 56 height 28
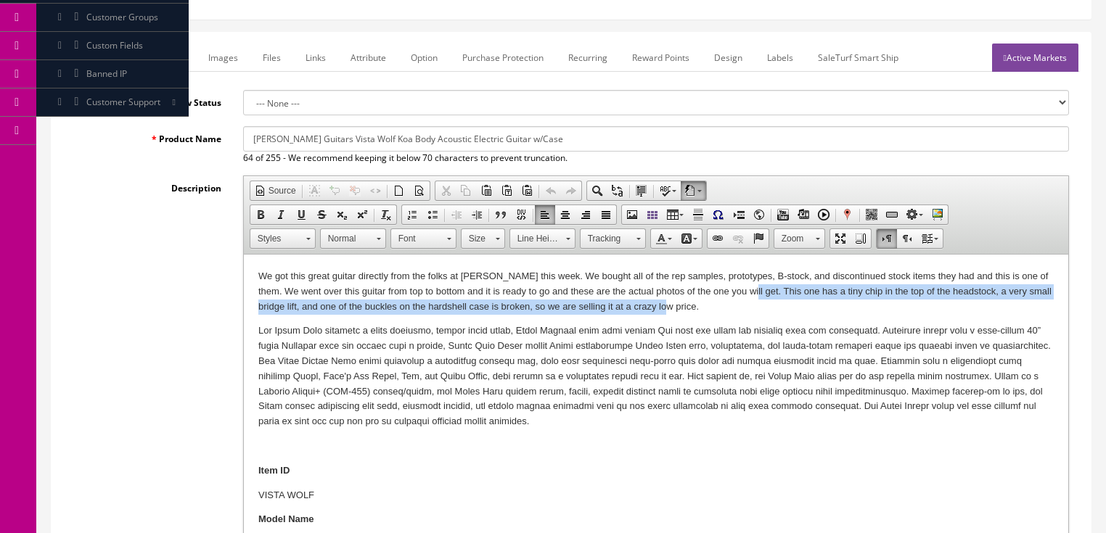
drag, startPoint x: 742, startPoint y: 292, endPoint x: 745, endPoint y: 308, distance: 16.9
click at [745, 308] on p "We got this great guitar directly from the folks at Dean this week. We bought a…" at bounding box center [655, 291] width 795 height 45
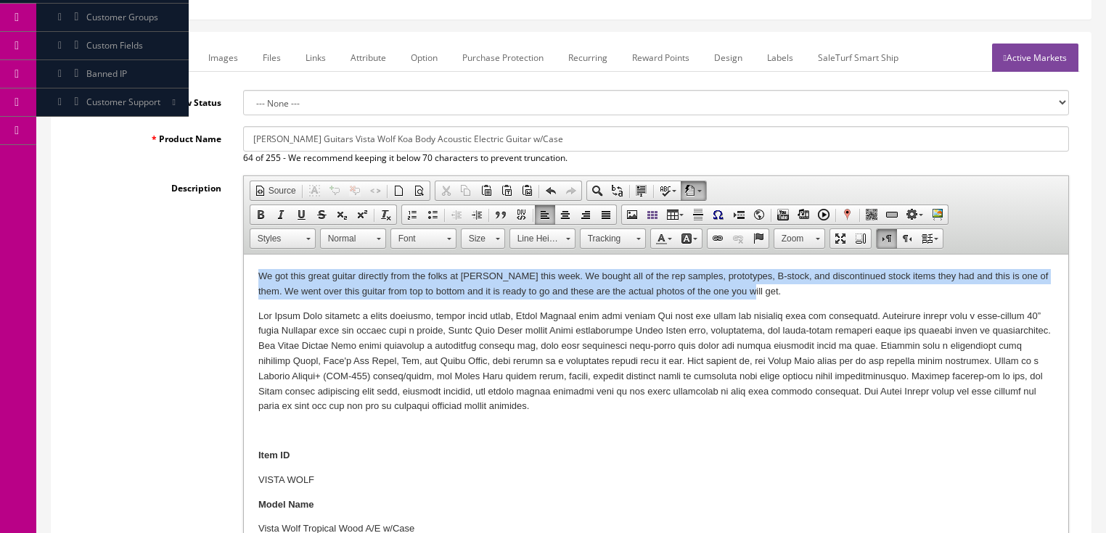
drag, startPoint x: 257, startPoint y: 274, endPoint x: 758, endPoint y: 289, distance: 501.5
click at [762, 289] on p "We got this great guitar directly from the folks at Dean this week. We bought a…" at bounding box center [655, 284] width 795 height 30
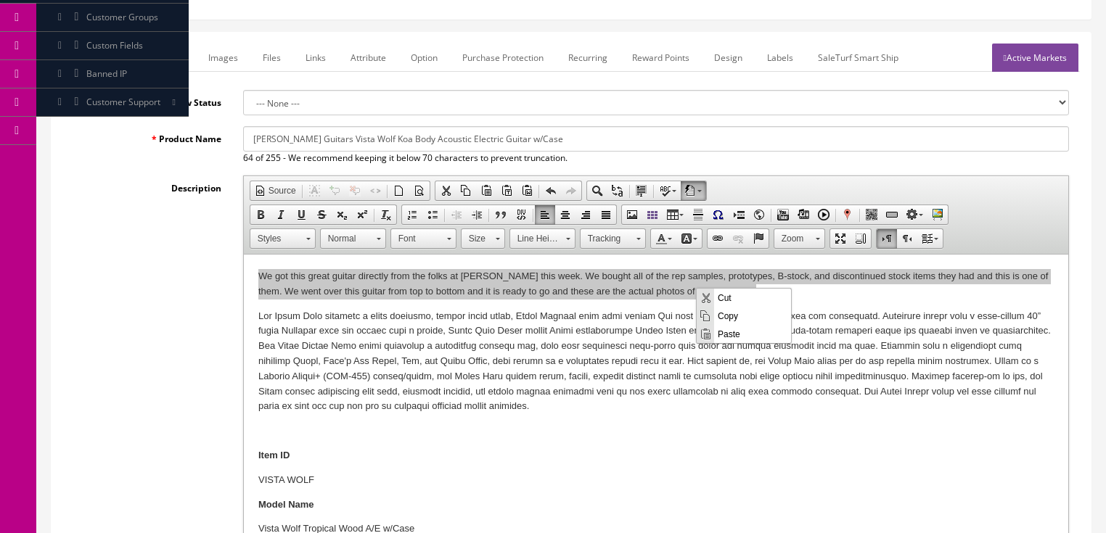
scroll to position [0, 0]
click at [722, 316] on span "Copy" at bounding box center [752, 315] width 77 height 18
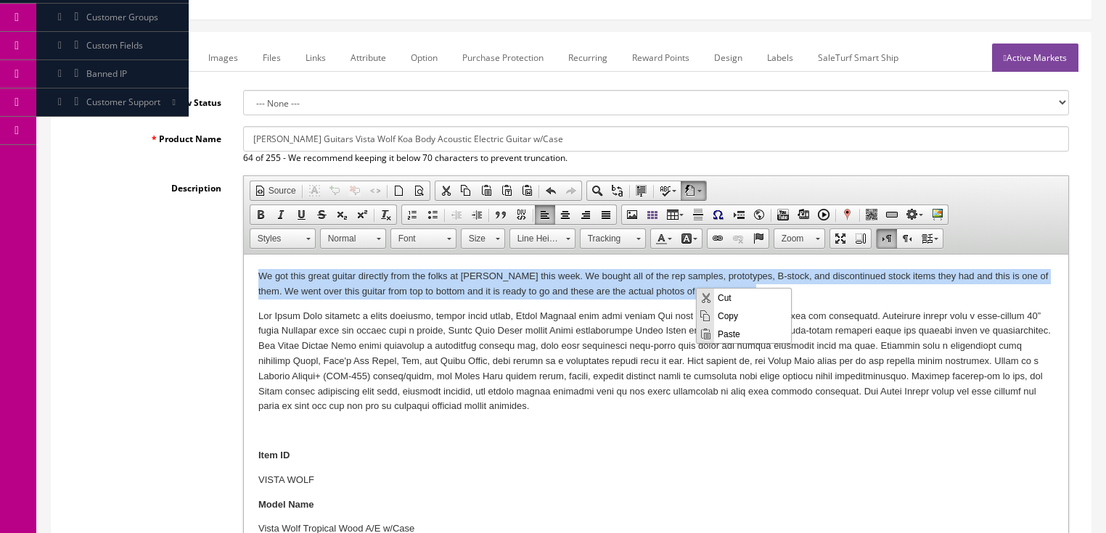
copy p "We got this great guitar directly from the folks at Dean this week. We bought a…"
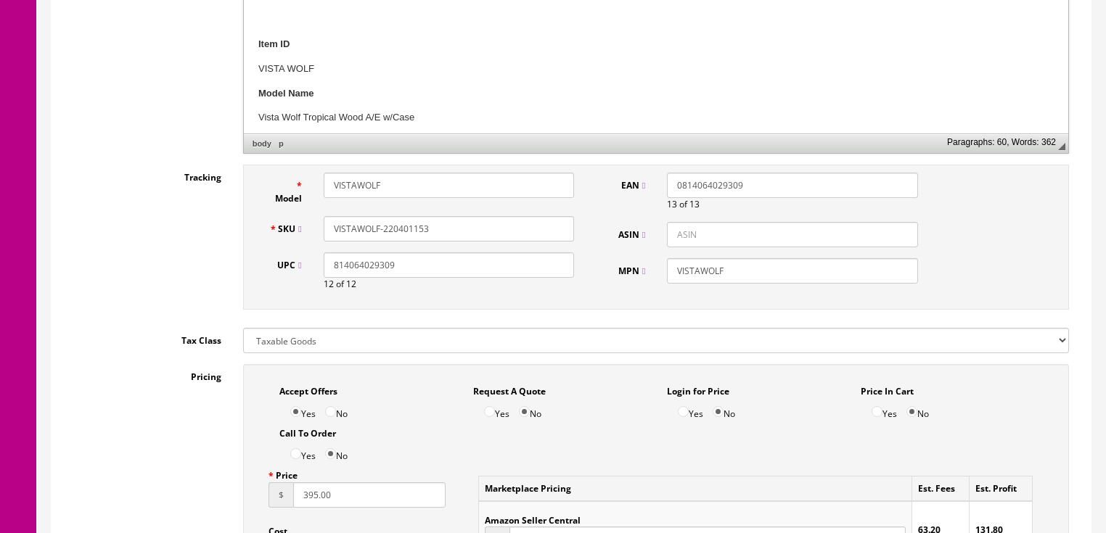
scroll to position [696, 0]
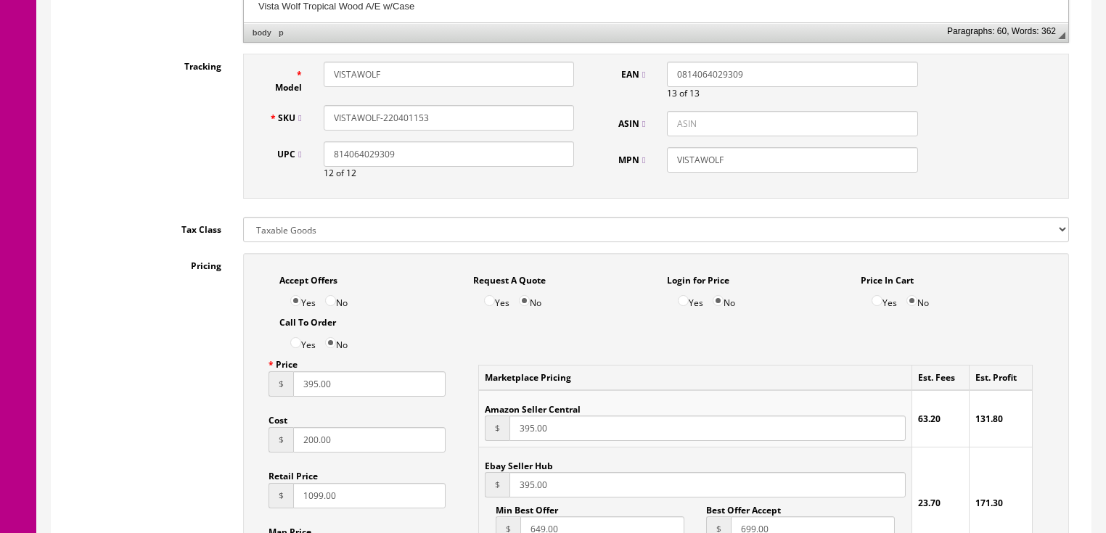
click at [299, 380] on input "395.00" at bounding box center [369, 383] width 153 height 25
type input "695.00"
click at [509, 433] on input "395.00" at bounding box center [706, 428] width 395 height 25
type input "695.00"
click at [511, 488] on input "395.00" at bounding box center [706, 484] width 395 height 25
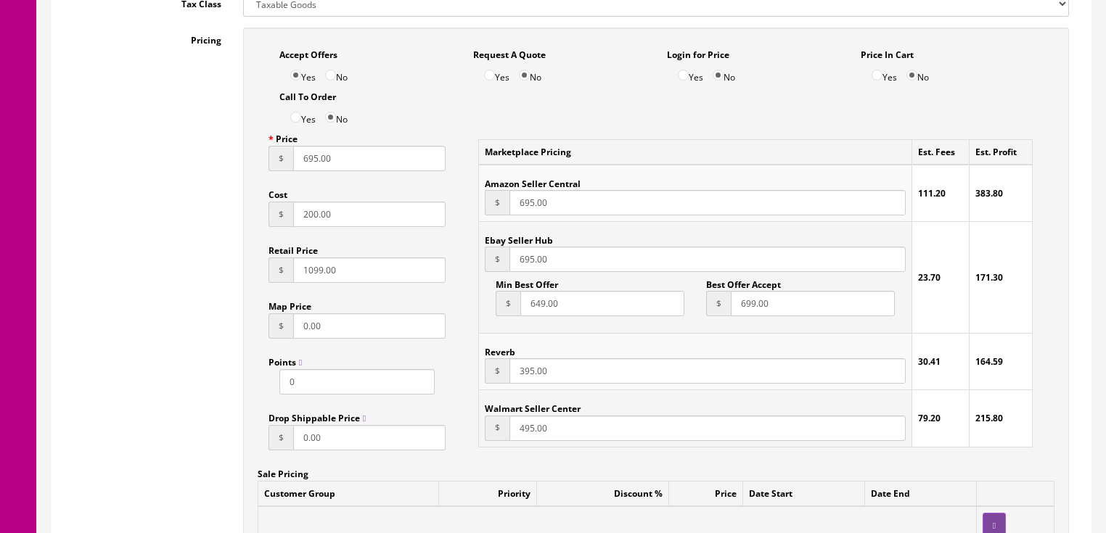
scroll to position [929, 0]
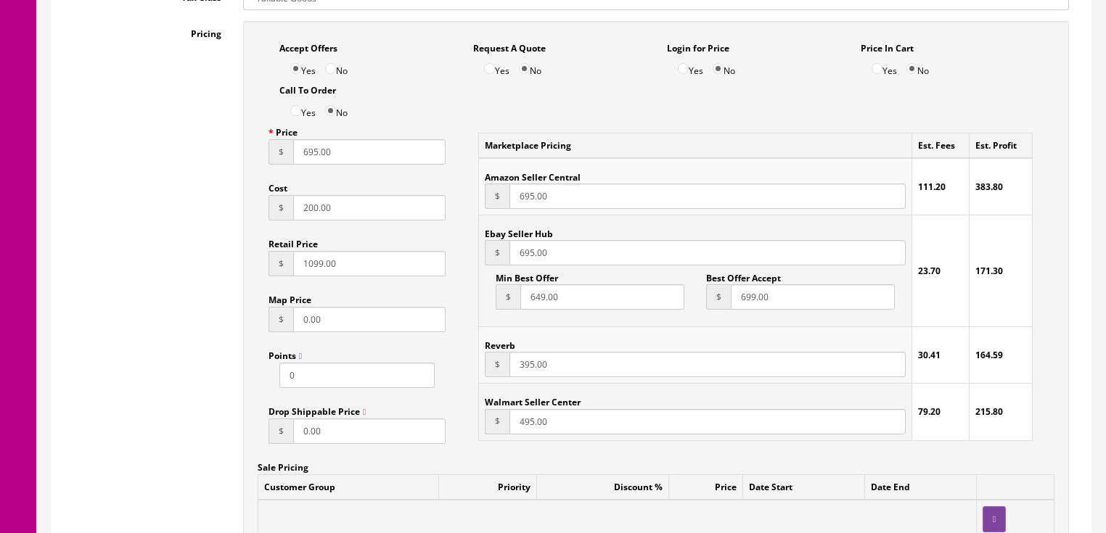
type input "695.00"
click at [509, 373] on input "395.00" at bounding box center [706, 364] width 395 height 25
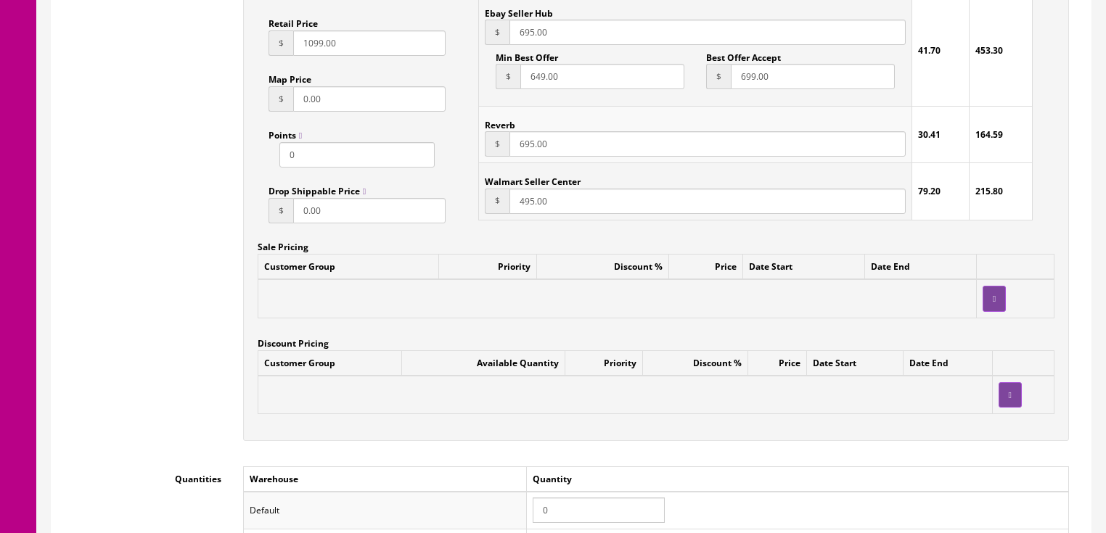
scroll to position [1335, 0]
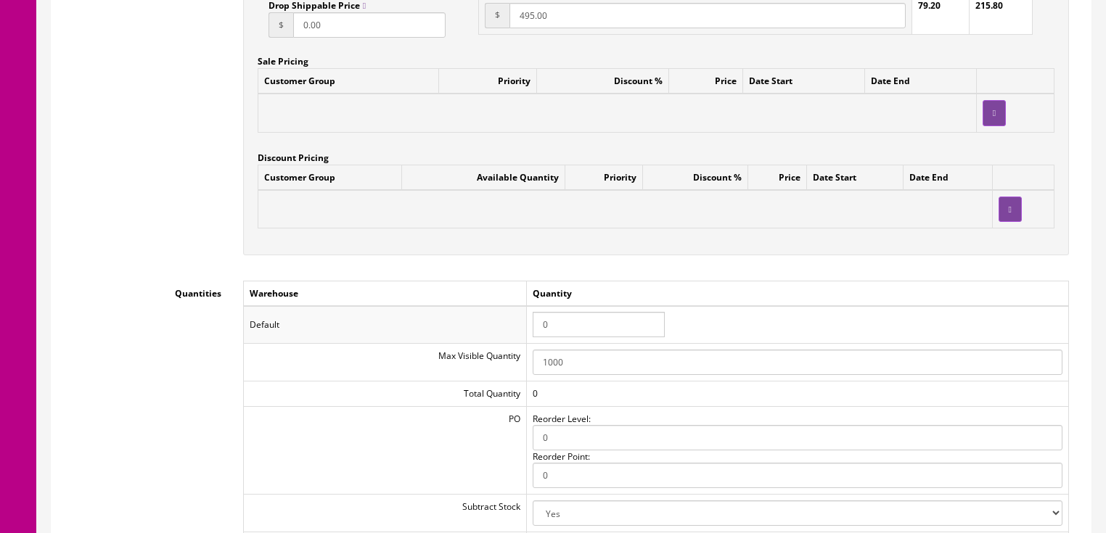
type input "695.00"
drag, startPoint x: 562, startPoint y: 328, endPoint x: 498, endPoint y: 337, distance: 65.2
click at [498, 337] on tr "Default 0" at bounding box center [655, 325] width 825 height 38
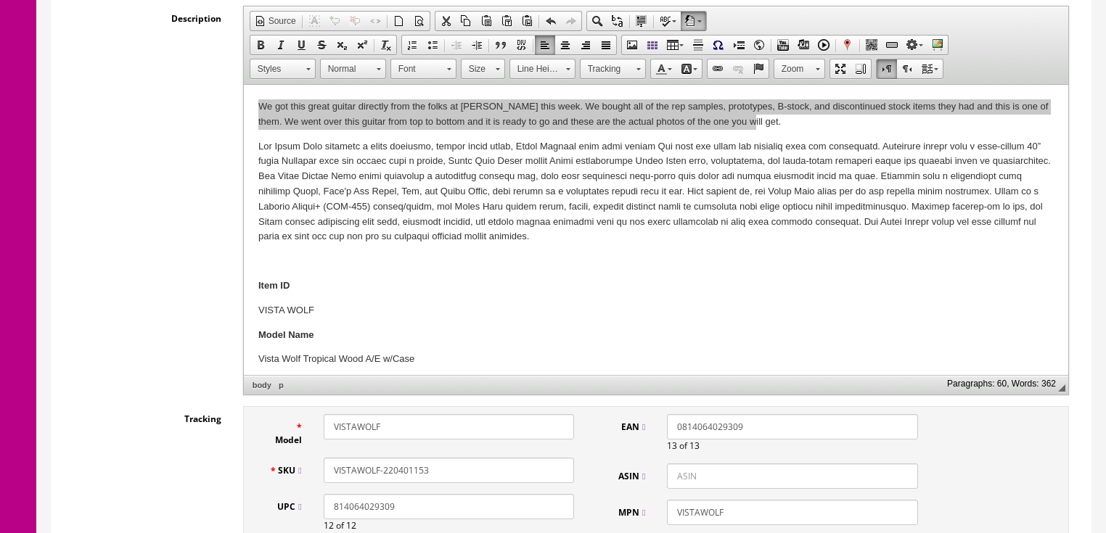
scroll to position [290, 0]
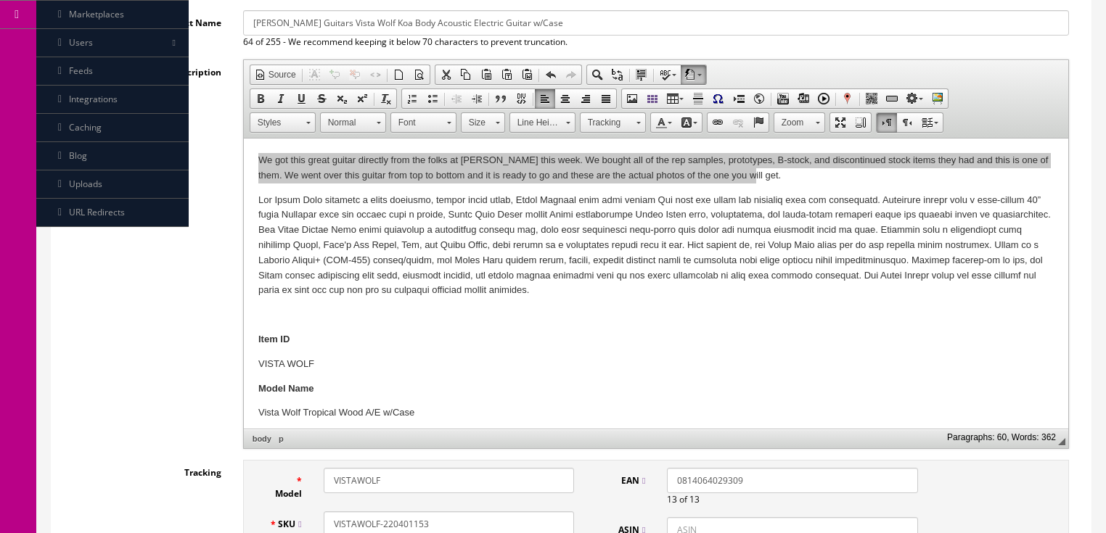
type input "1"
click at [478, 194] on span "Copy" at bounding box center [489, 195] width 77 height 18
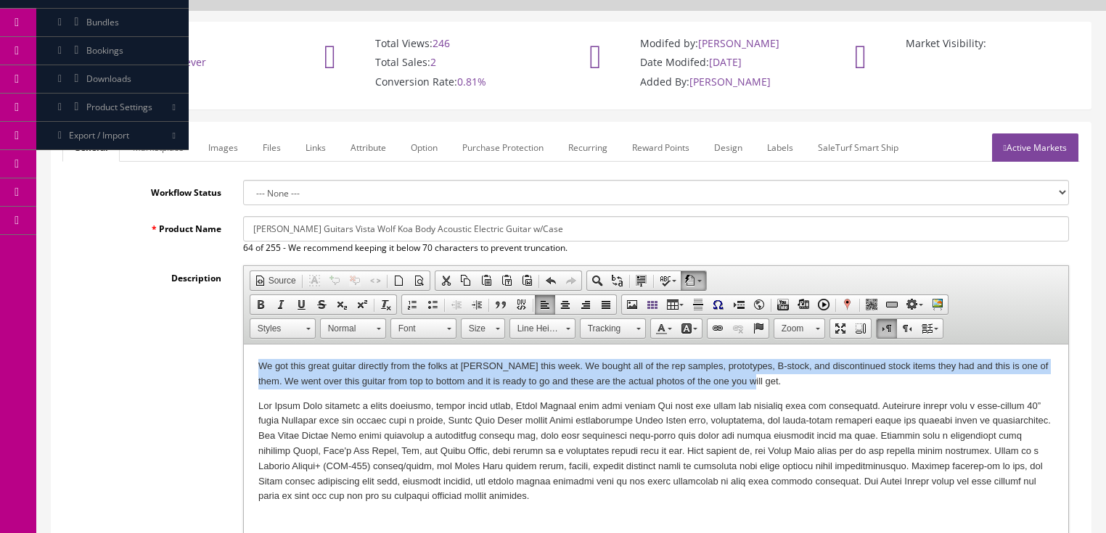
scroll to position [0, 0]
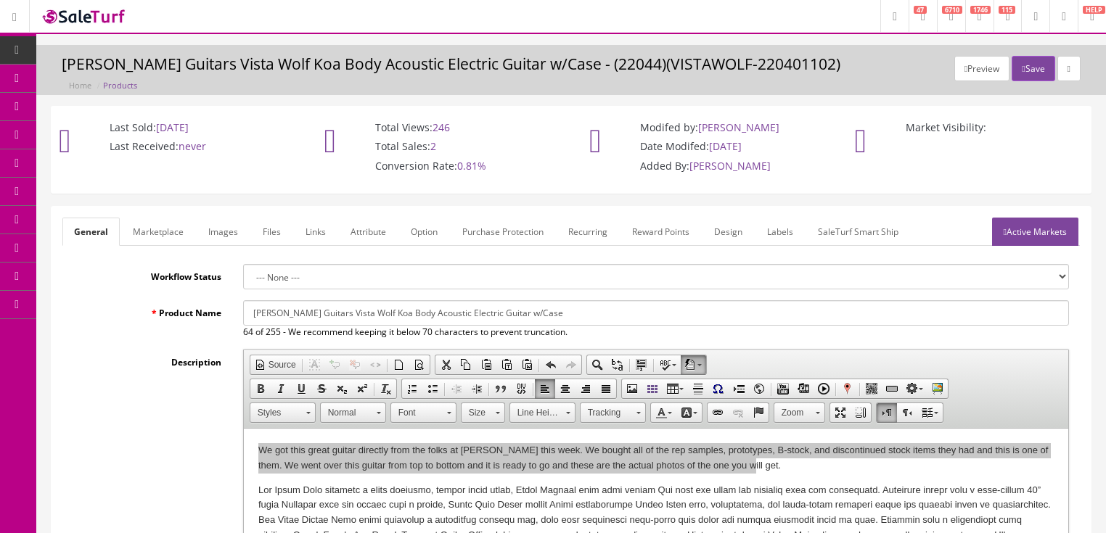
click at [168, 227] on link "Marketplace" at bounding box center [158, 232] width 74 height 28
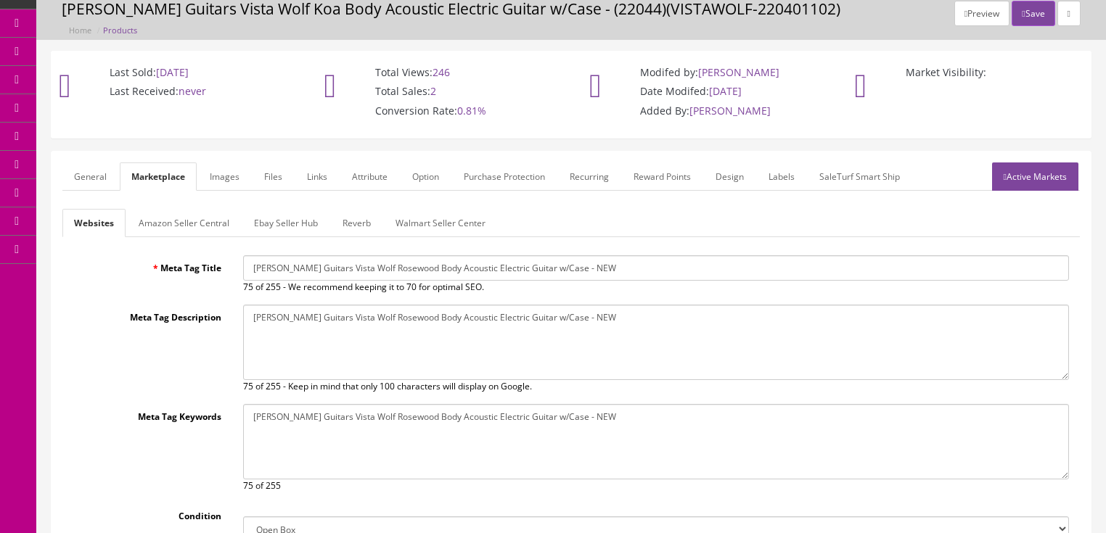
scroll to position [58, 0]
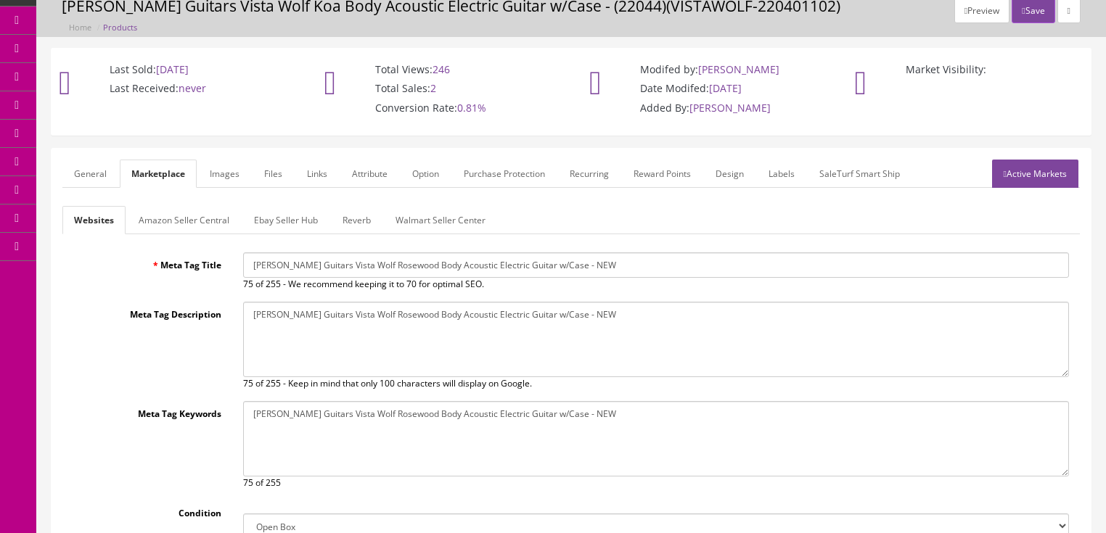
click at [177, 221] on link "Amazon Seller Central" at bounding box center [184, 220] width 114 height 28
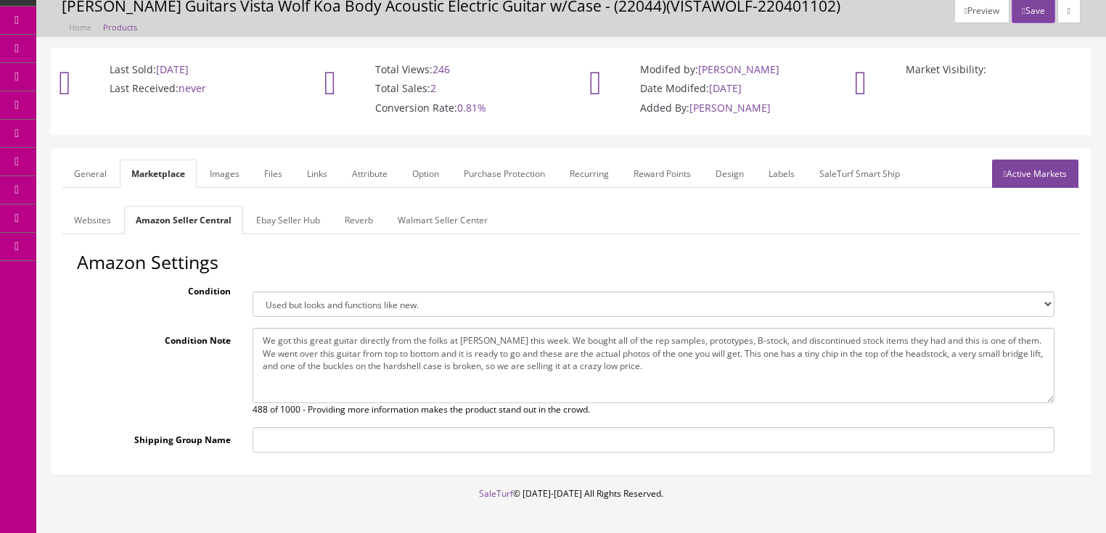
drag, startPoint x: 260, startPoint y: 344, endPoint x: 687, endPoint y: 370, distance: 428.1
click at [687, 370] on textarea "We got this great guitar directly from the folks at Dean this week. We bought a…" at bounding box center [653, 365] width 802 height 75
paste textarea
type textarea "We got this great guitar directly from the folks at Dean this week. We bought a…"
click at [280, 219] on link "Ebay Seller Hub" at bounding box center [287, 220] width 87 height 28
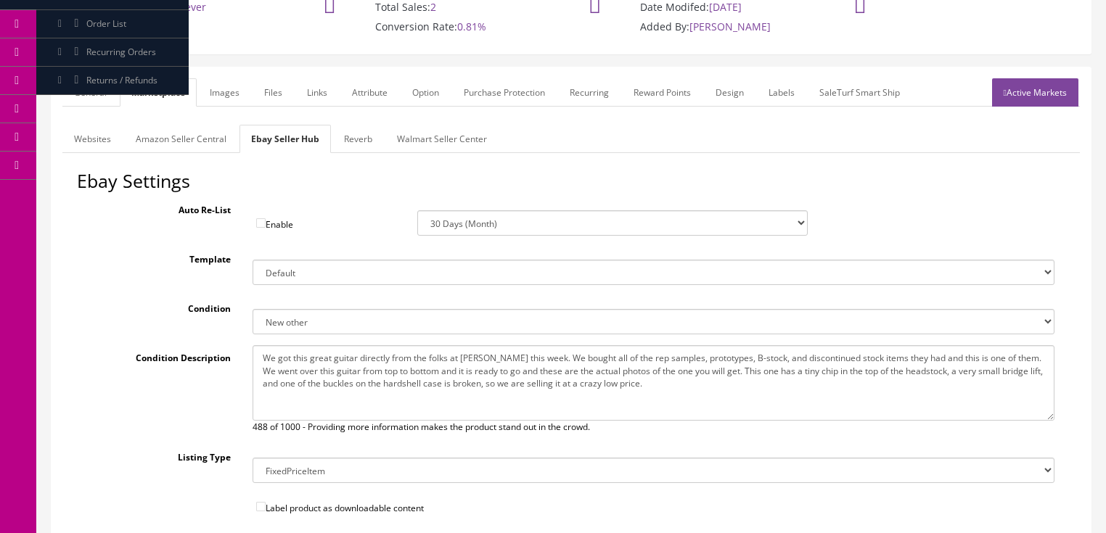
scroll to position [174, 0]
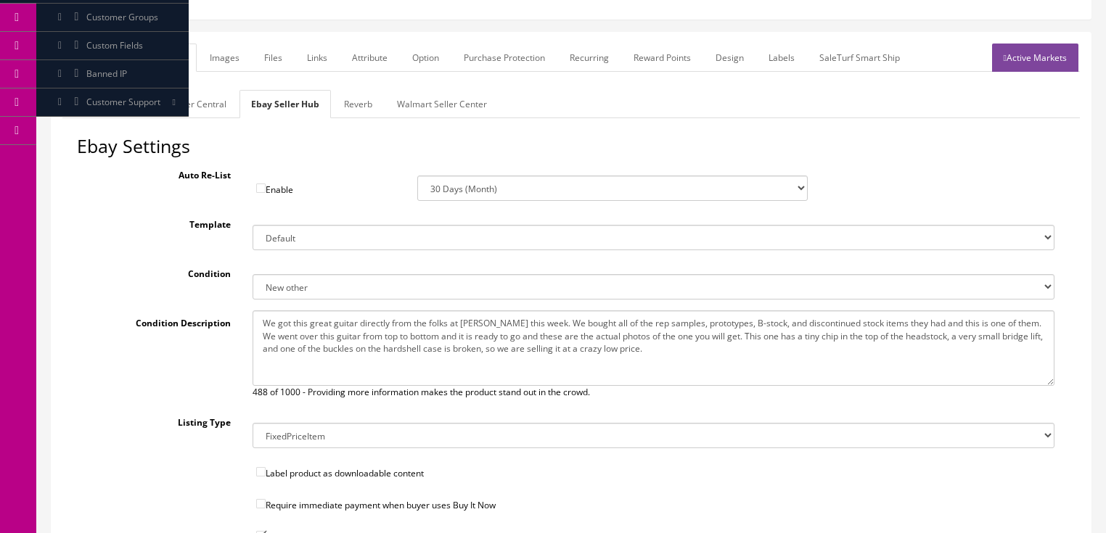
drag, startPoint x: 258, startPoint y: 322, endPoint x: 665, endPoint y: 354, distance: 407.5
click at [665, 354] on textarea "We got this great guitar directly from the folks at Dean this week. We bought a…" at bounding box center [653, 348] width 802 height 75
paste textarea
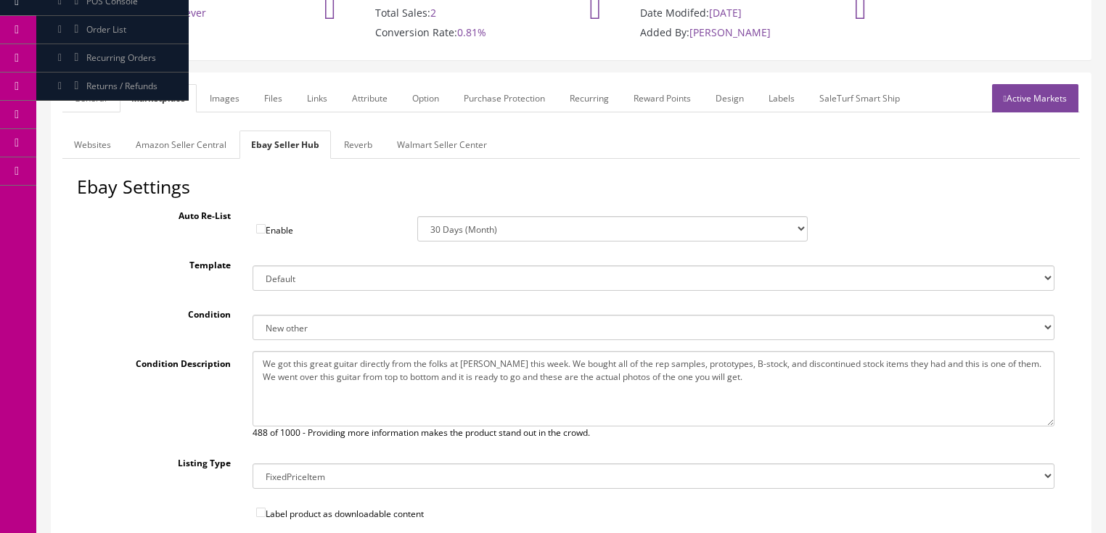
scroll to position [110, 0]
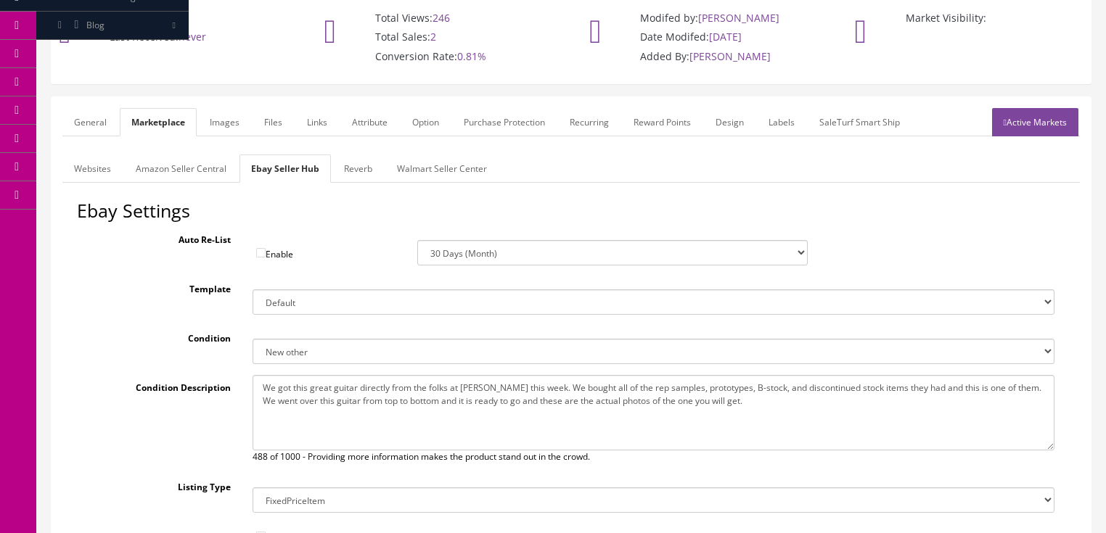
type textarea "We got this great guitar directly from the folks at Dean this week. We bought a…"
click at [361, 175] on link "Reverb" at bounding box center [358, 169] width 52 height 28
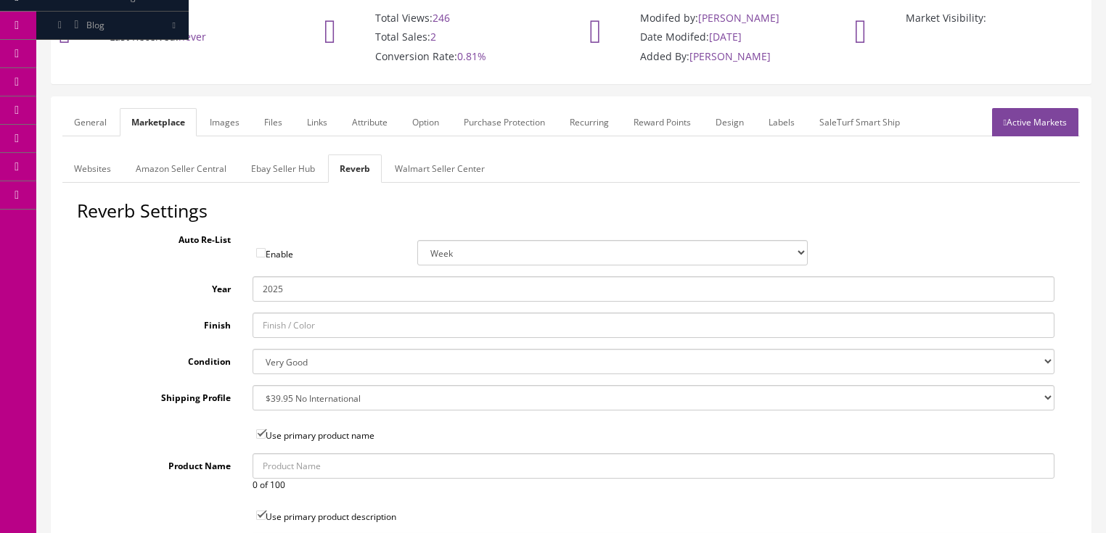
click at [305, 358] on select "Brand New Mint Excellent Very Good Good Fair Poor B-Stock Non Functioning" at bounding box center [653, 361] width 802 height 25
click at [252, 349] on select "Brand New Mint Excellent Very Good Good Fair Poor B-Stock Non Functioning" at bounding box center [653, 361] width 802 height 25
click at [281, 361] on select "Brand New Mint Excellent Very Good Good Fair Poor B-Stock Non Functioning" at bounding box center [653, 361] width 802 height 25
select select "df268ad1-c462-4ba6-b6db-e007e23922ea"
click at [252, 349] on select "Brand New Mint Excellent Very Good Good Fair Poor B-Stock Non Functioning" at bounding box center [653, 361] width 802 height 25
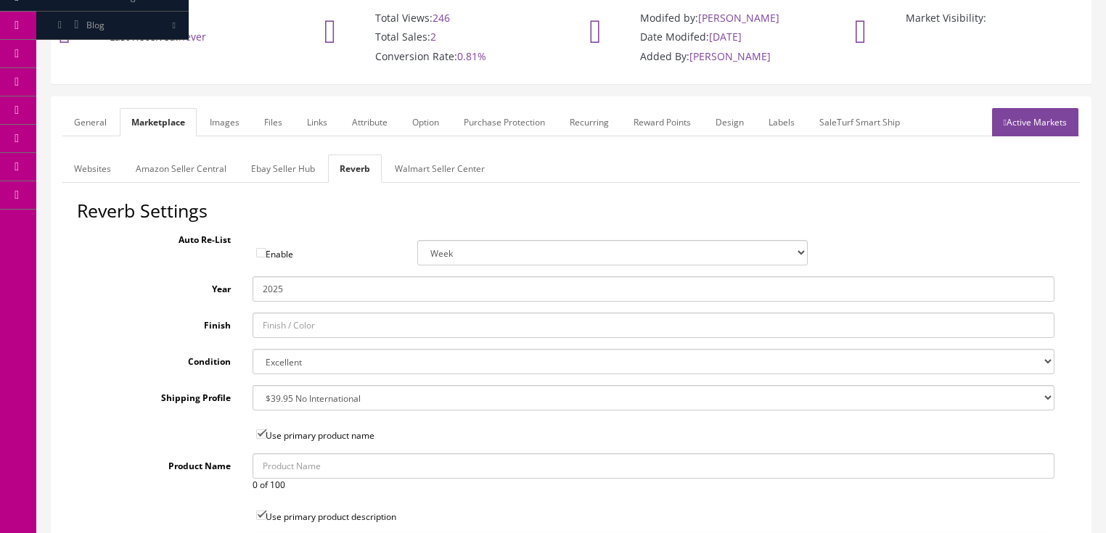
click at [1016, 126] on link "Active Markets" at bounding box center [1035, 122] width 86 height 28
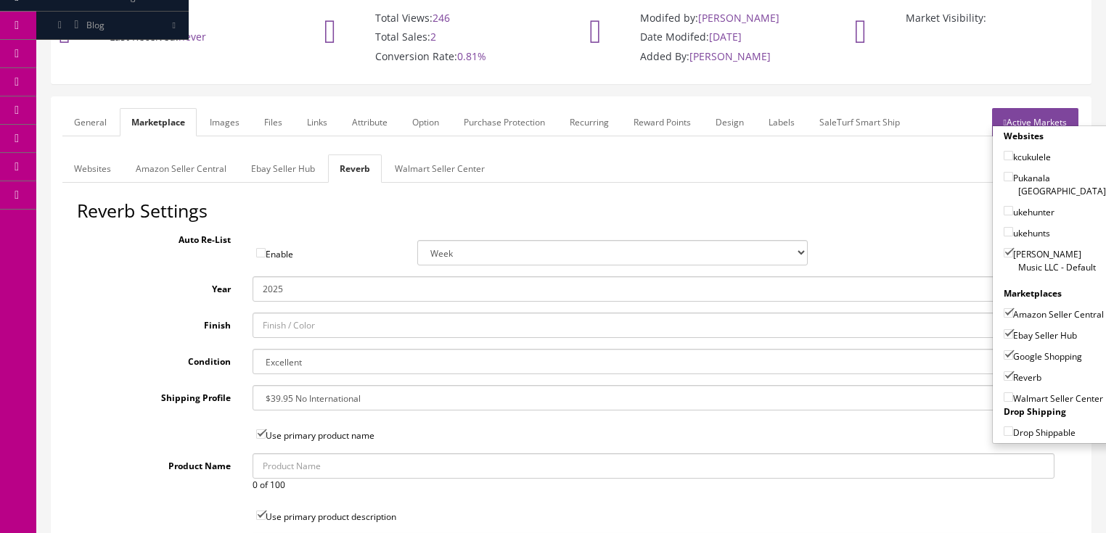
click at [1019, 122] on link "Active Markets" at bounding box center [1035, 122] width 86 height 28
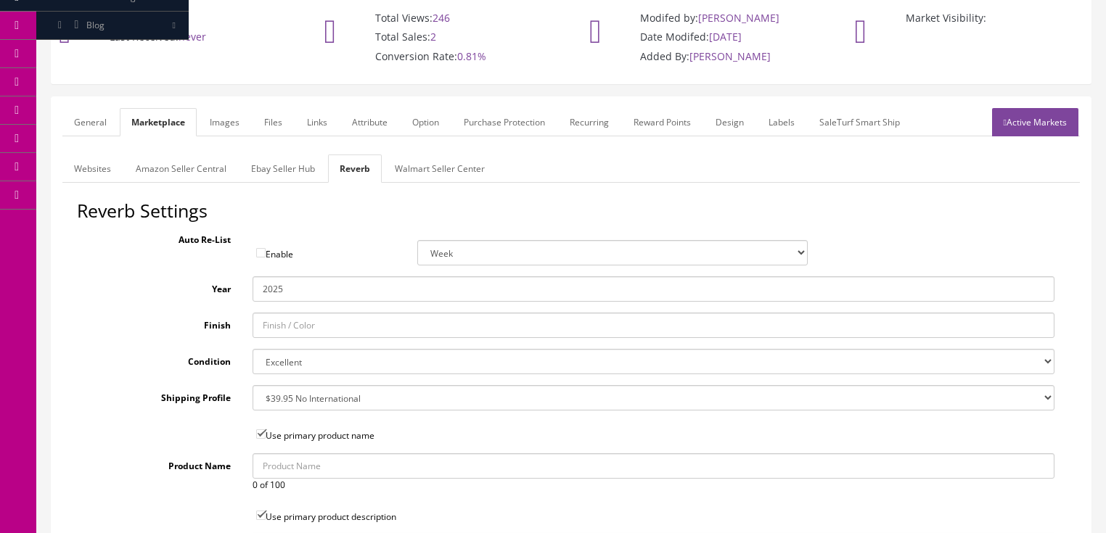
click at [96, 127] on link "General" at bounding box center [90, 122] width 56 height 28
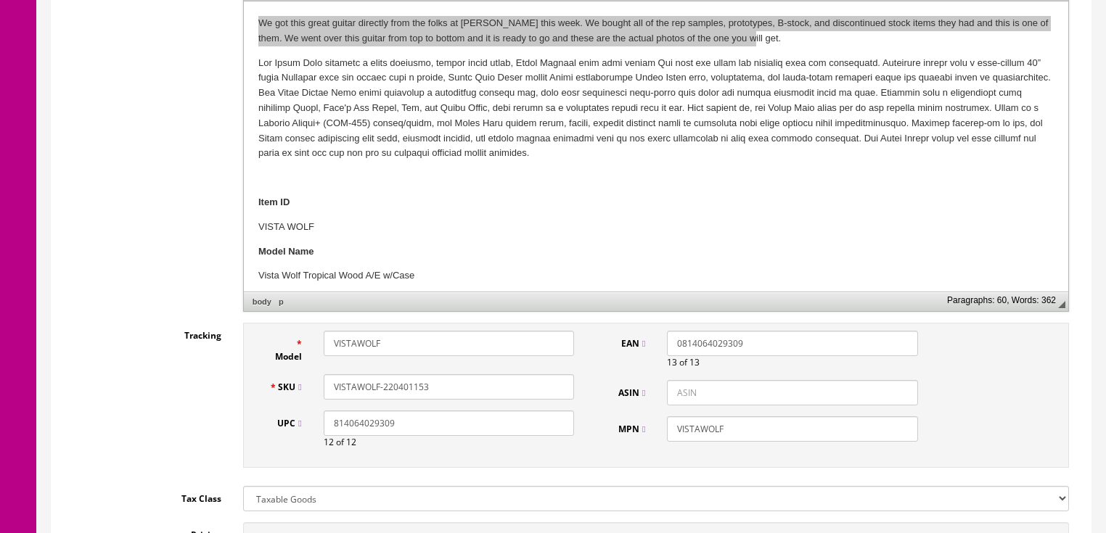
scroll to position [516, 0]
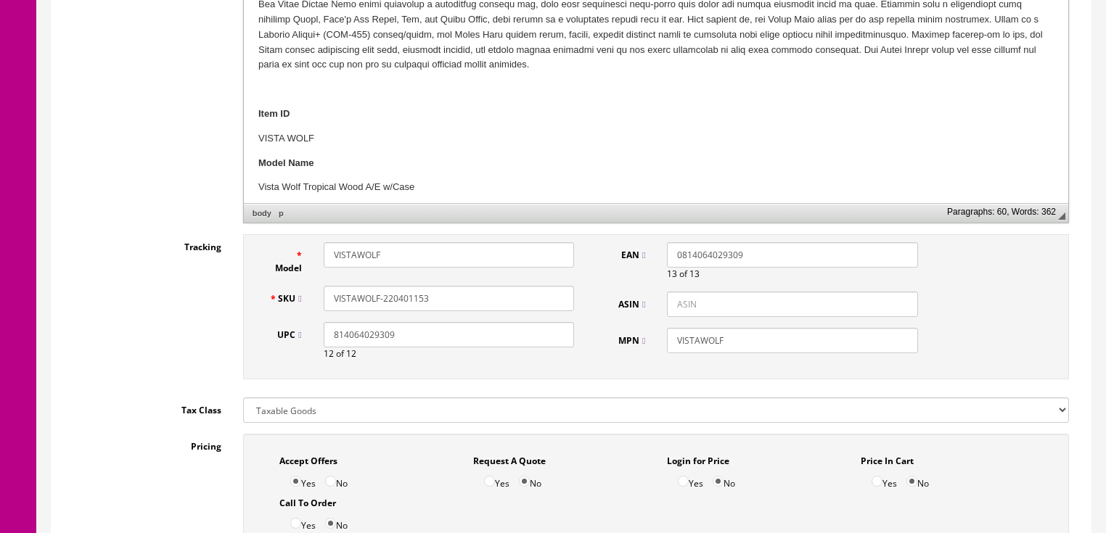
drag, startPoint x: 440, startPoint y: 297, endPoint x: 305, endPoint y: 308, distance: 134.6
click at [261, 305] on div "SKU VISTAWOLF-220401153" at bounding box center [421, 298] width 327 height 25
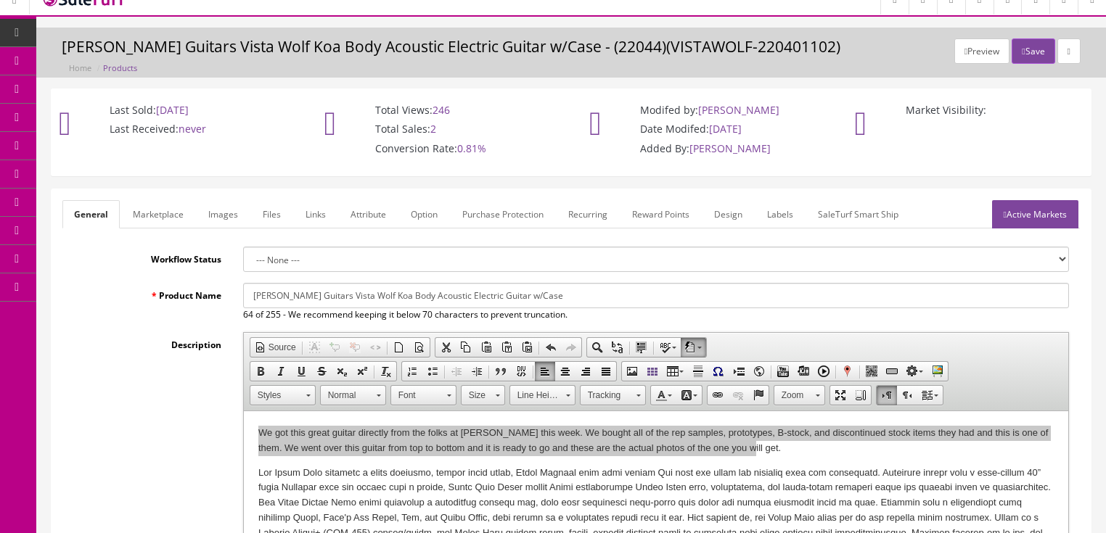
scroll to position [0, 0]
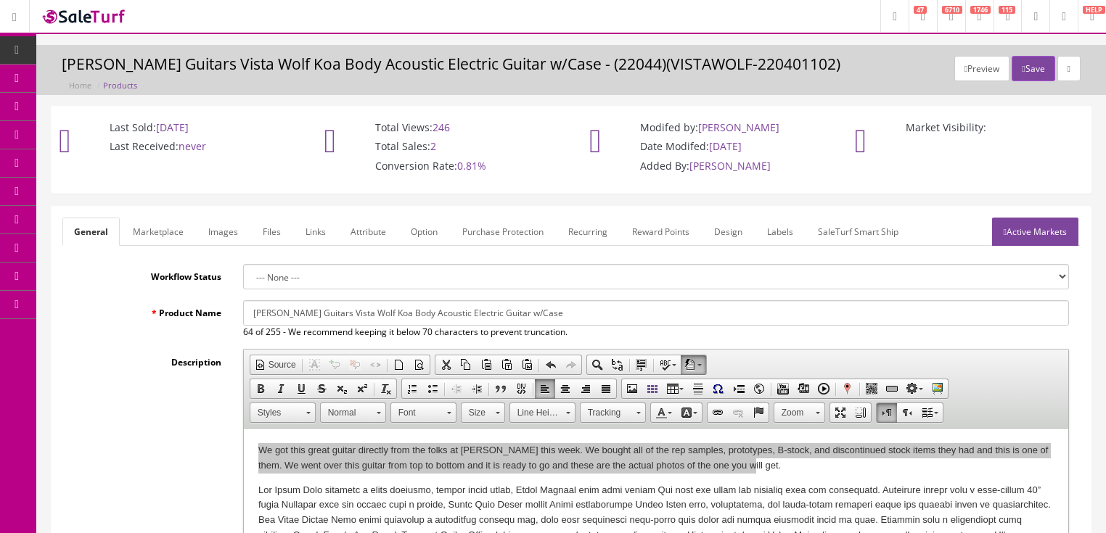
click at [1028, 239] on link "Active Markets" at bounding box center [1035, 232] width 86 height 28
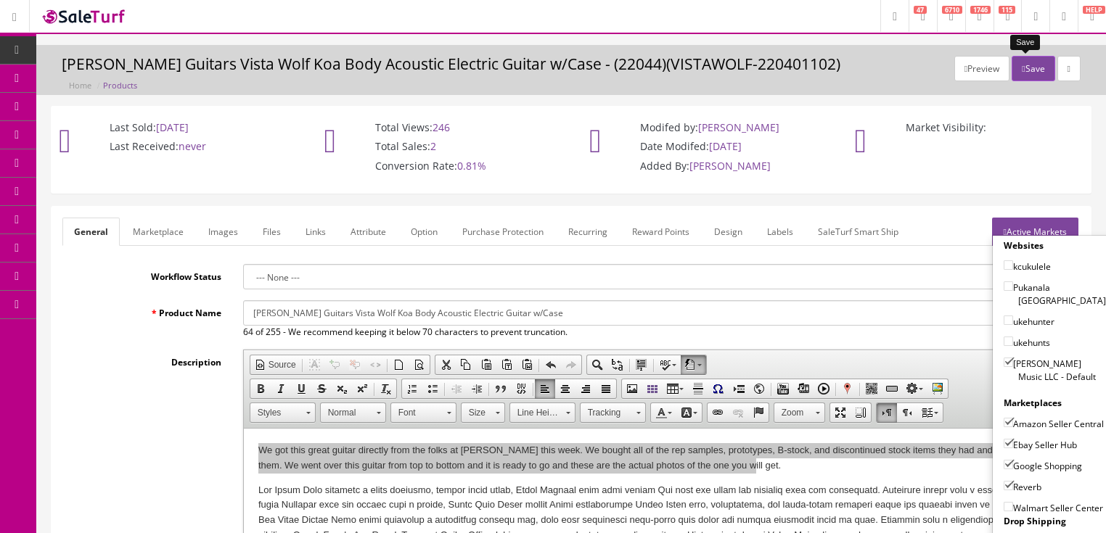
click at [1021, 65] on icon "button" at bounding box center [1022, 69] width 3 height 9
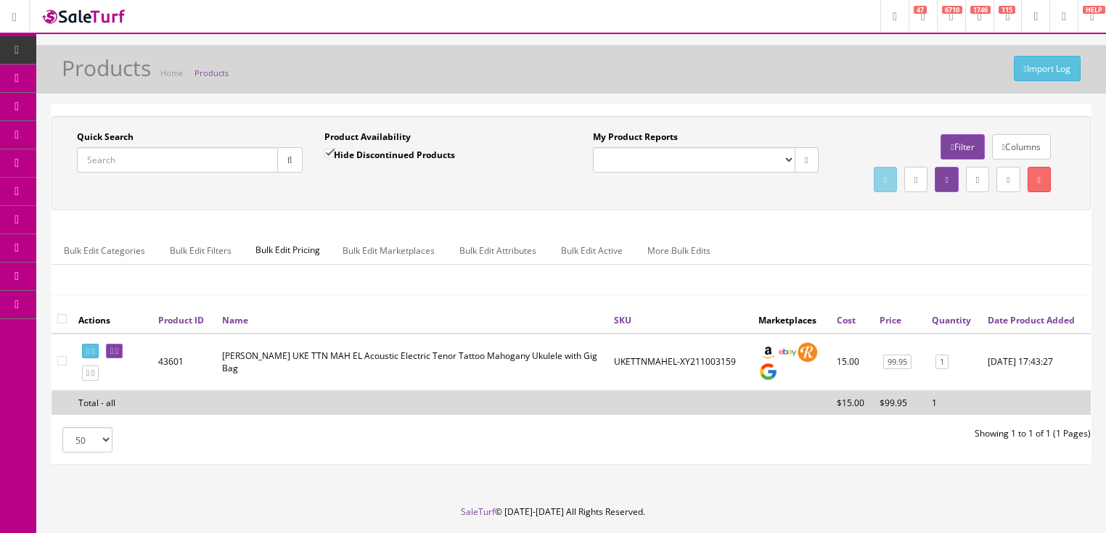
click at [205, 155] on input "Quick Search" at bounding box center [177, 159] width 201 height 25
paste input "VISTAWOLF-220401153"
type input "VISTAWOLF-220401153"
click at [287, 161] on icon "button" at bounding box center [289, 160] width 5 height 9
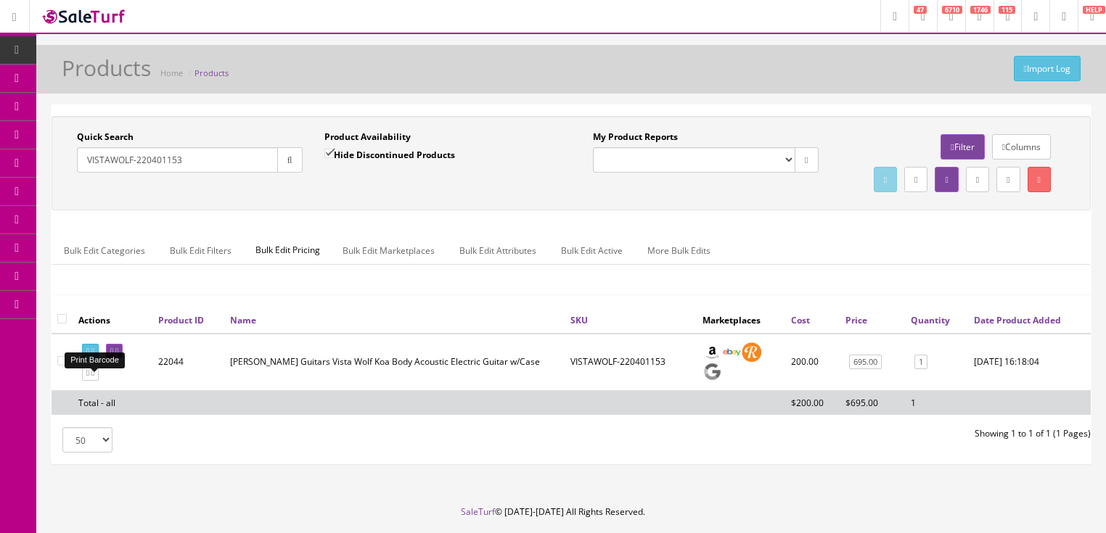
click at [94, 355] on icon at bounding box center [92, 352] width 3 height 8
